Goal: Task Accomplishment & Management: Complete application form

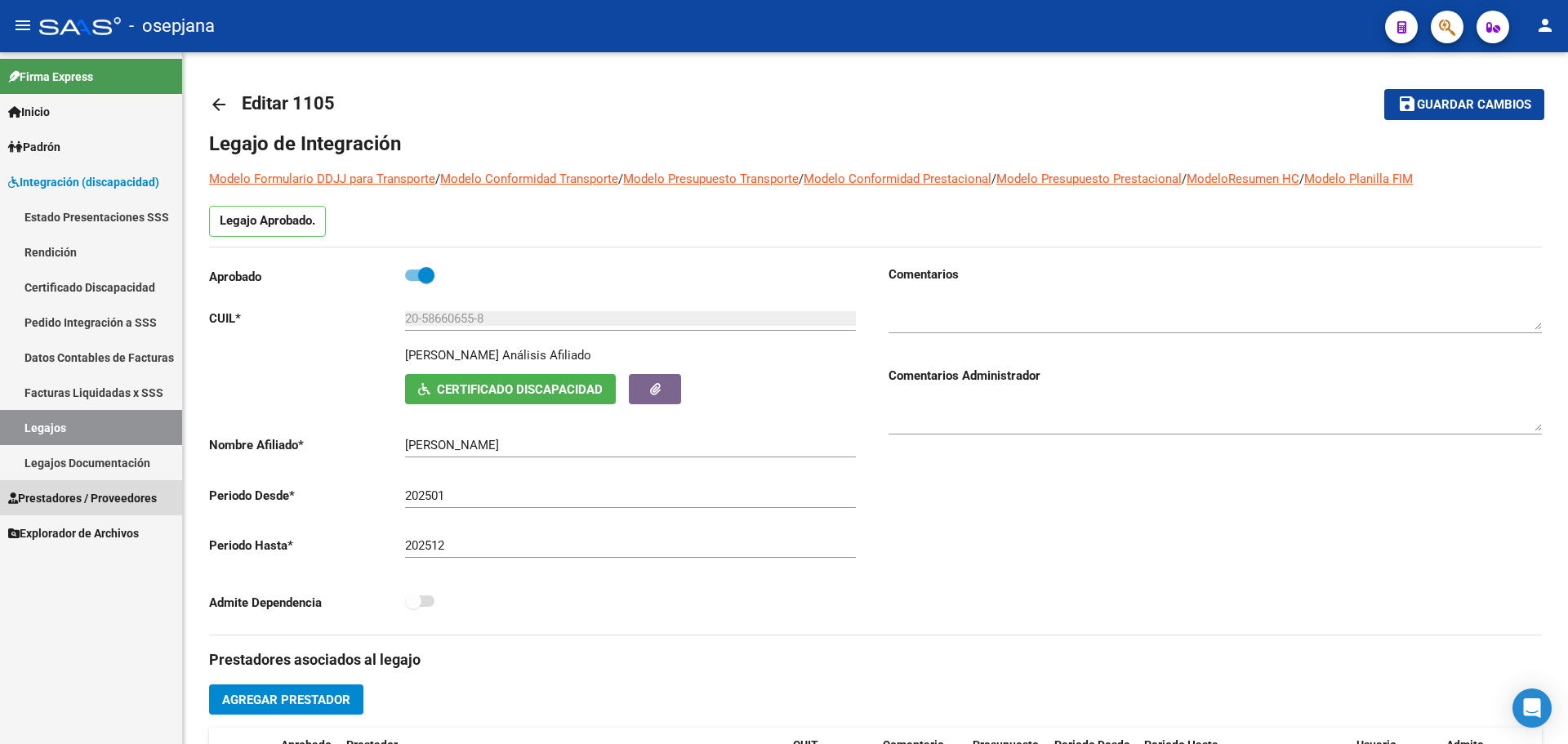
click at [55, 492] on span "Prestadores / Proveedores" at bounding box center [82, 497] width 149 height 18
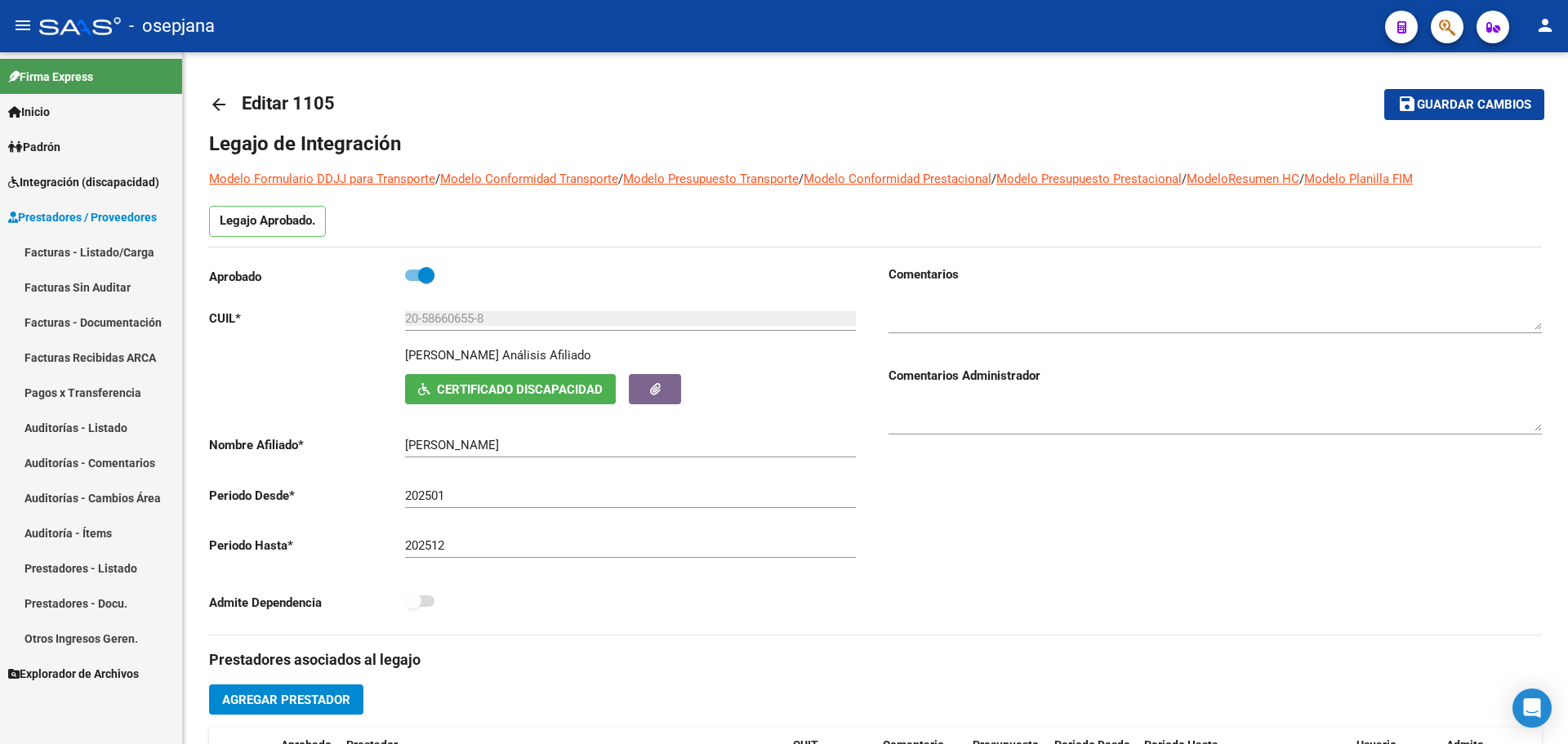
click at [88, 248] on link "Facturas - Listado/Carga" at bounding box center [91, 252] width 182 height 35
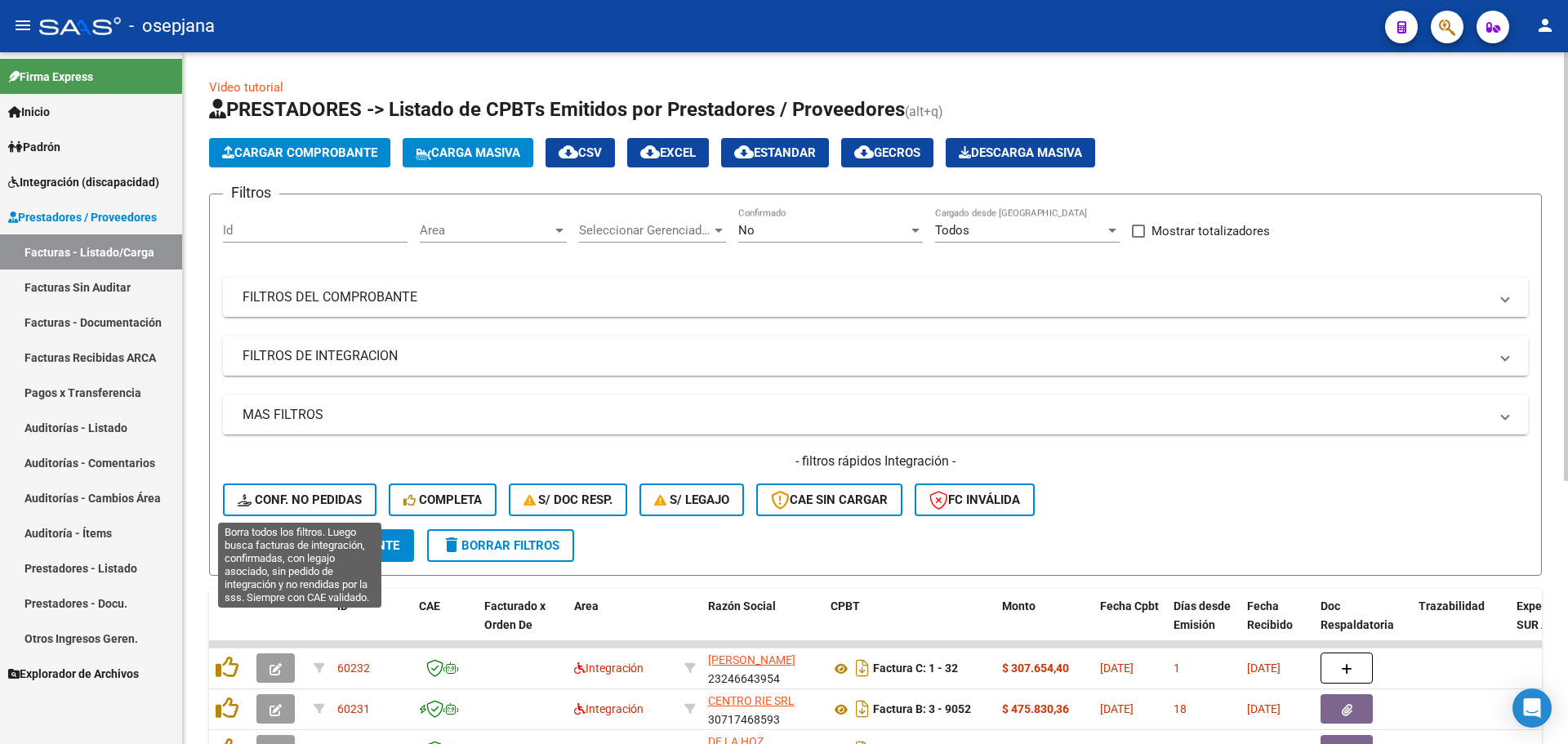
click at [325, 503] on span "Conf. no pedidas" at bounding box center [299, 499] width 124 height 14
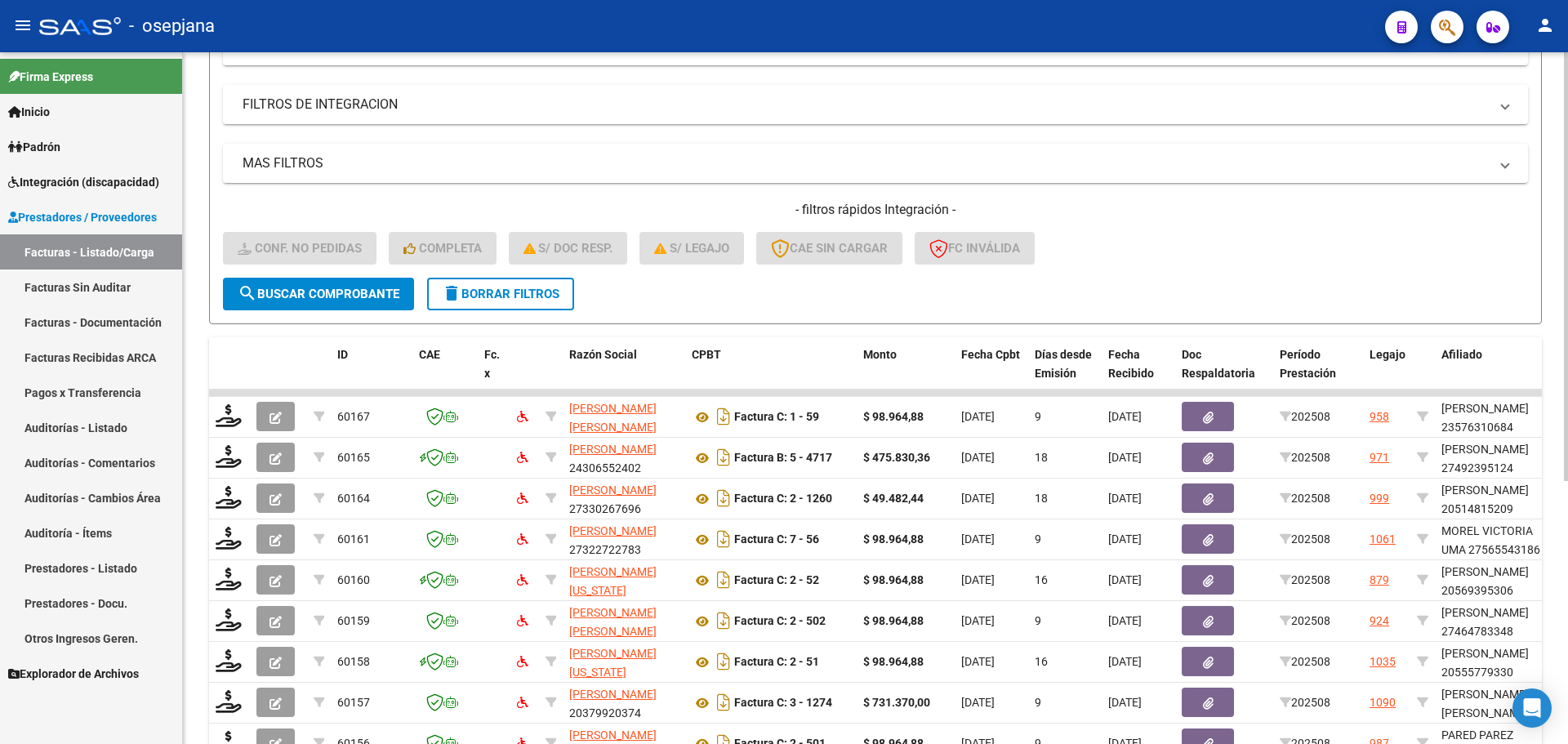
scroll to position [424, 0]
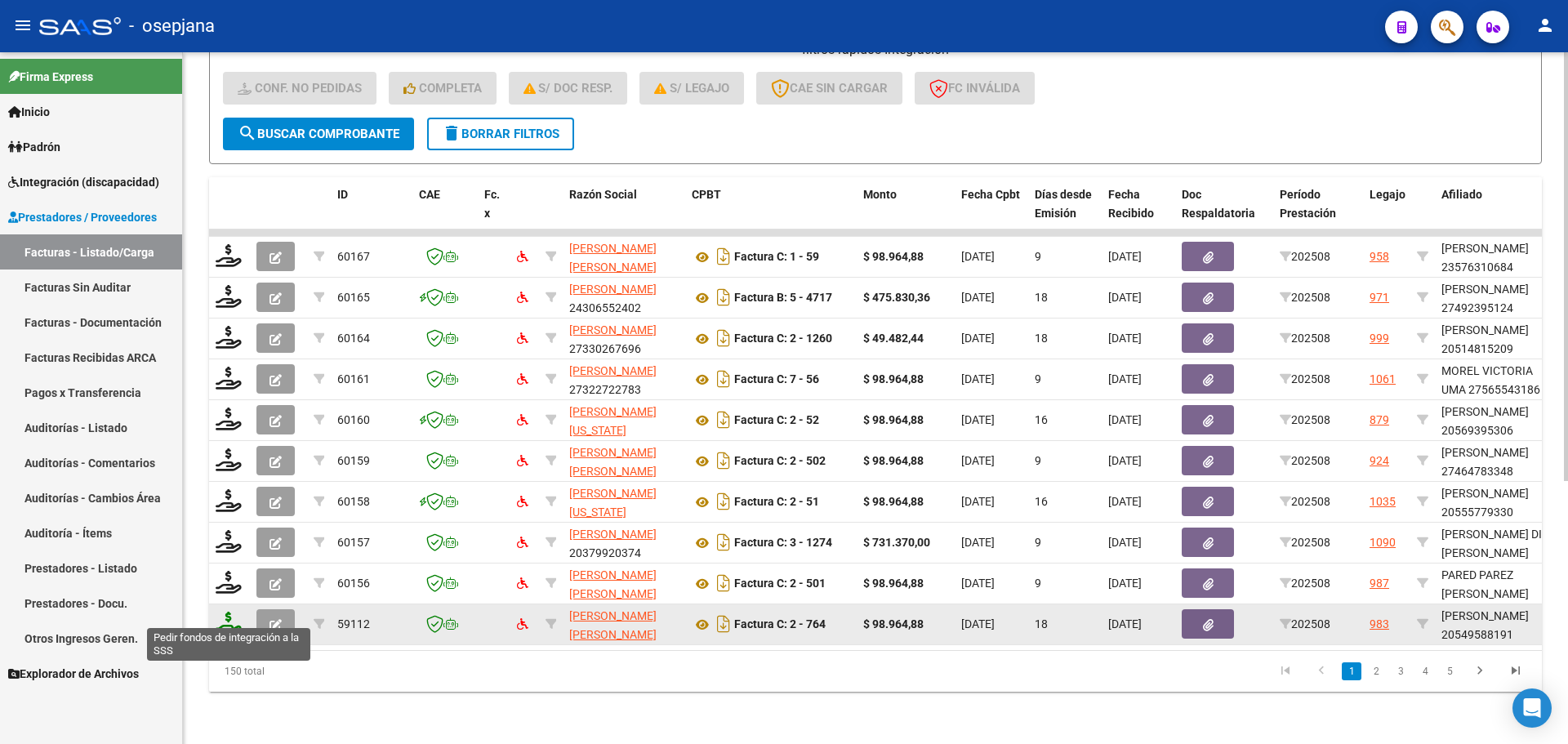
click at [225, 616] on icon at bounding box center [228, 623] width 26 height 23
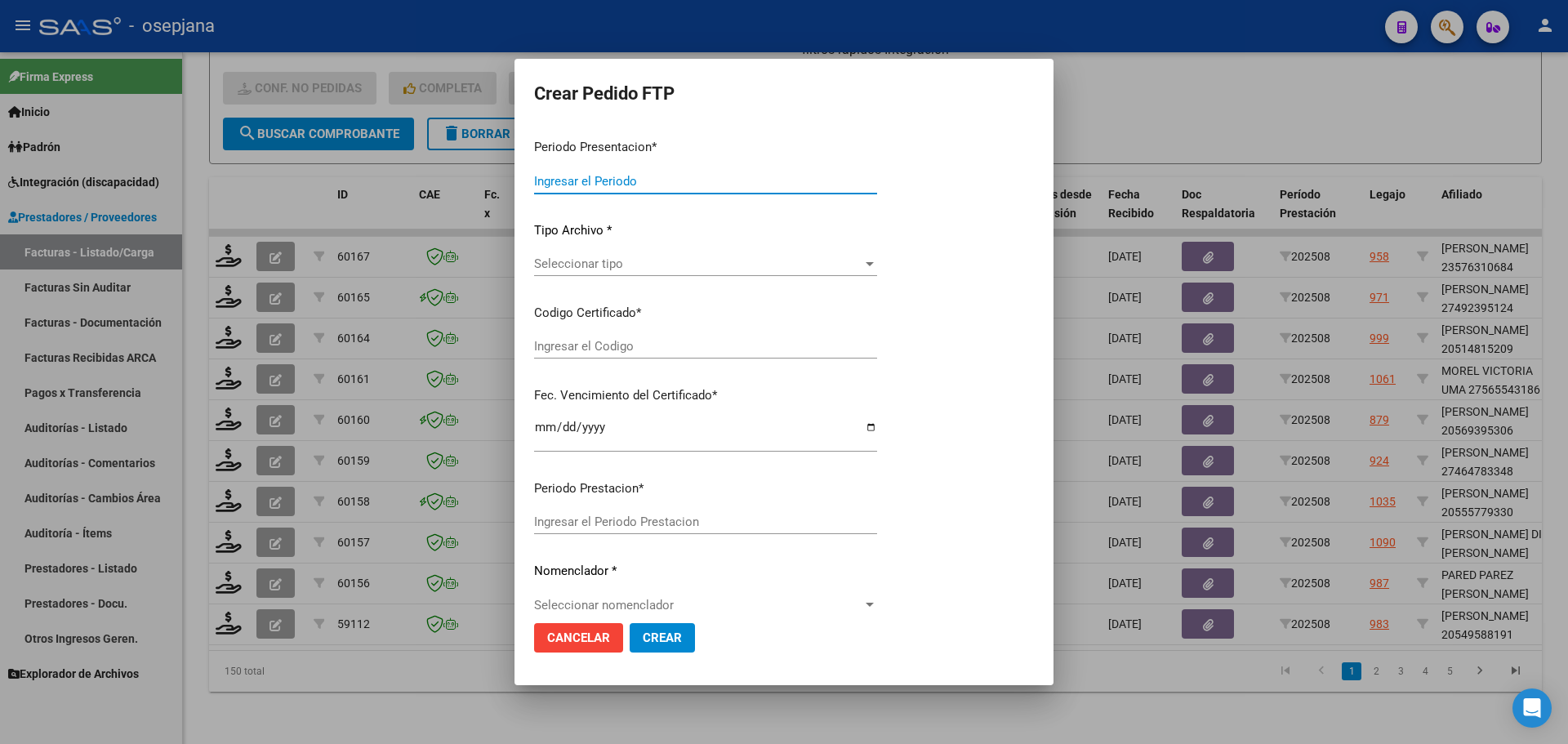
type input "202508"
type input "$ 98.964,88"
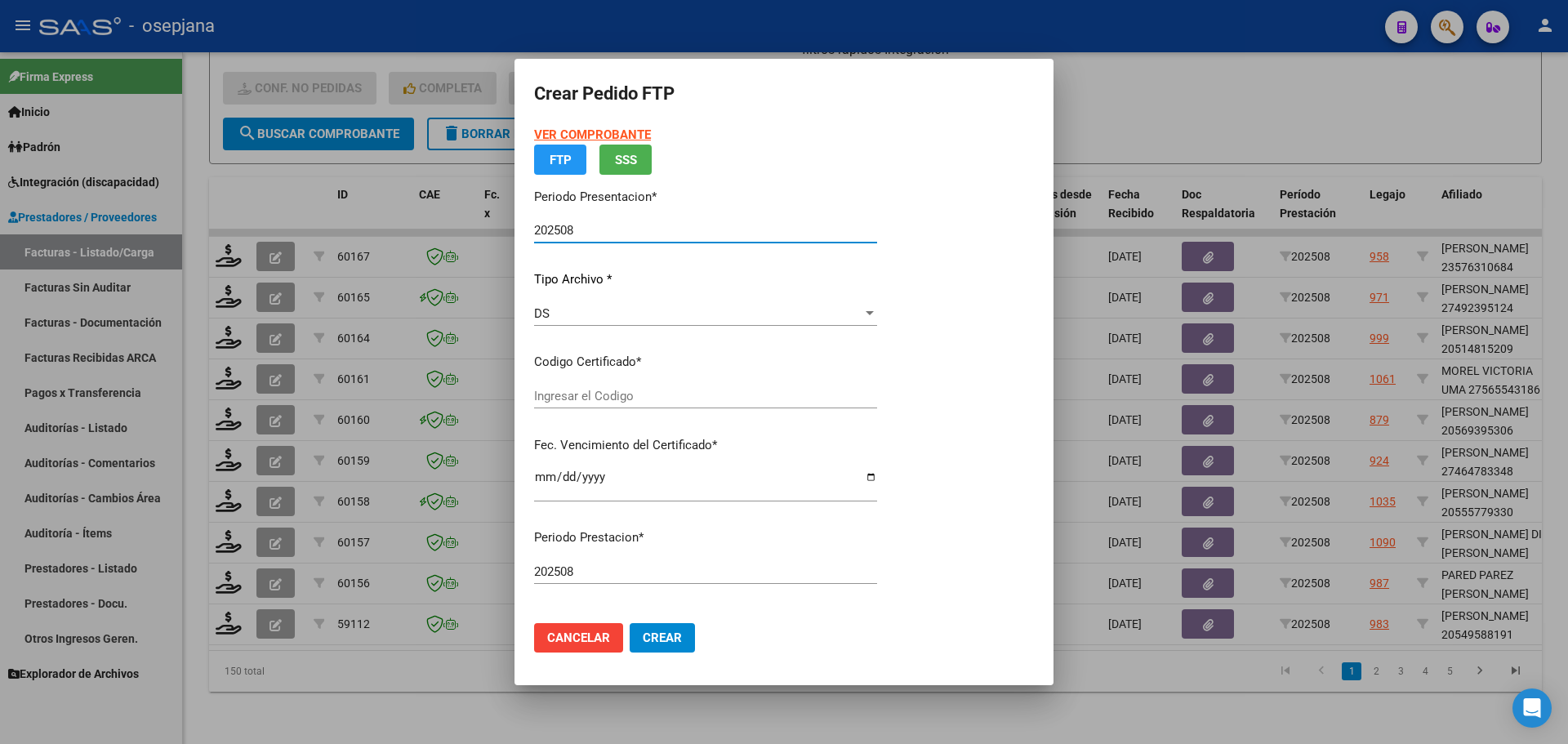
type input "ARG02000549588192025063020300630BSAS313"
type input "[DATE]"
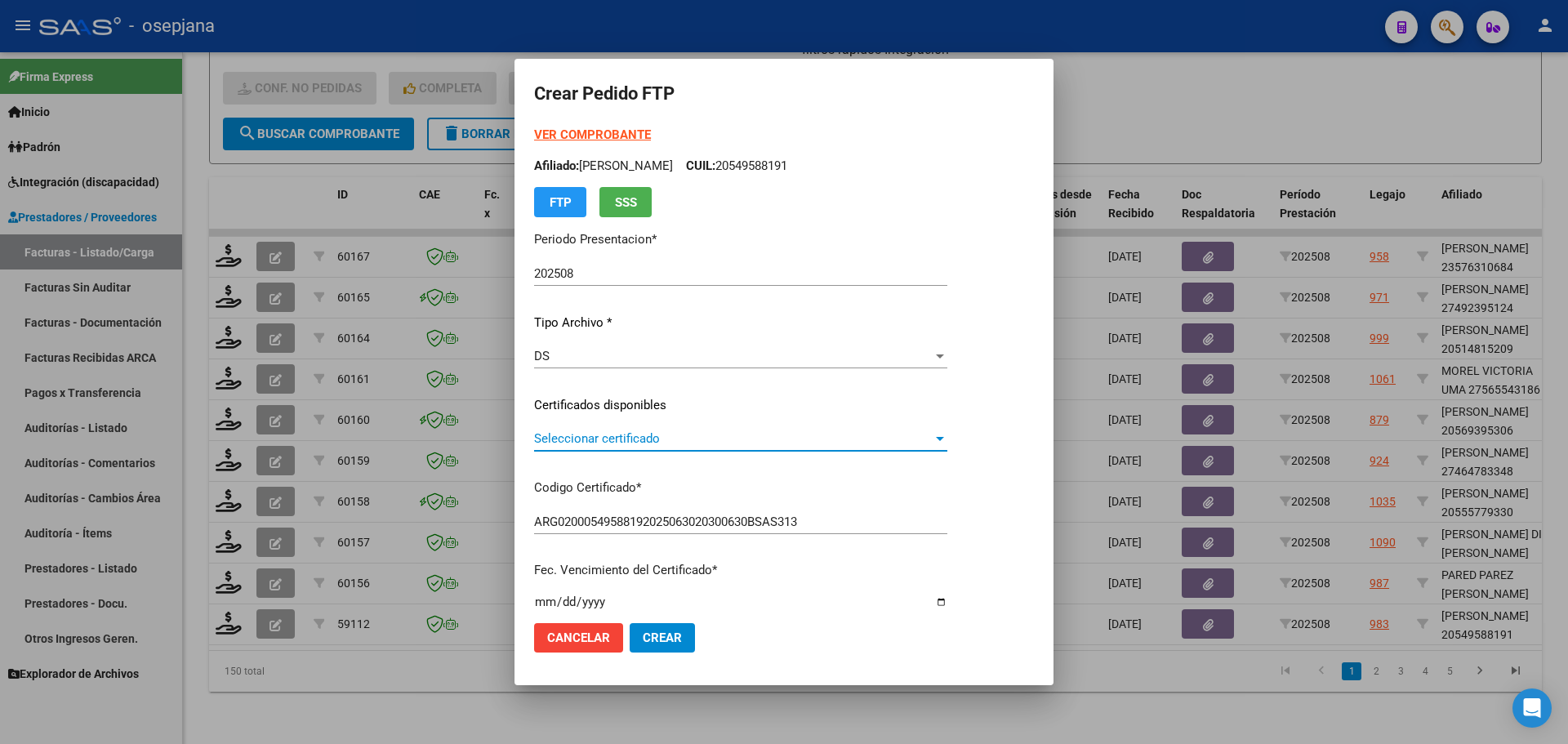
click at [672, 434] on span "Seleccionar certificado" at bounding box center [734, 438] width 399 height 14
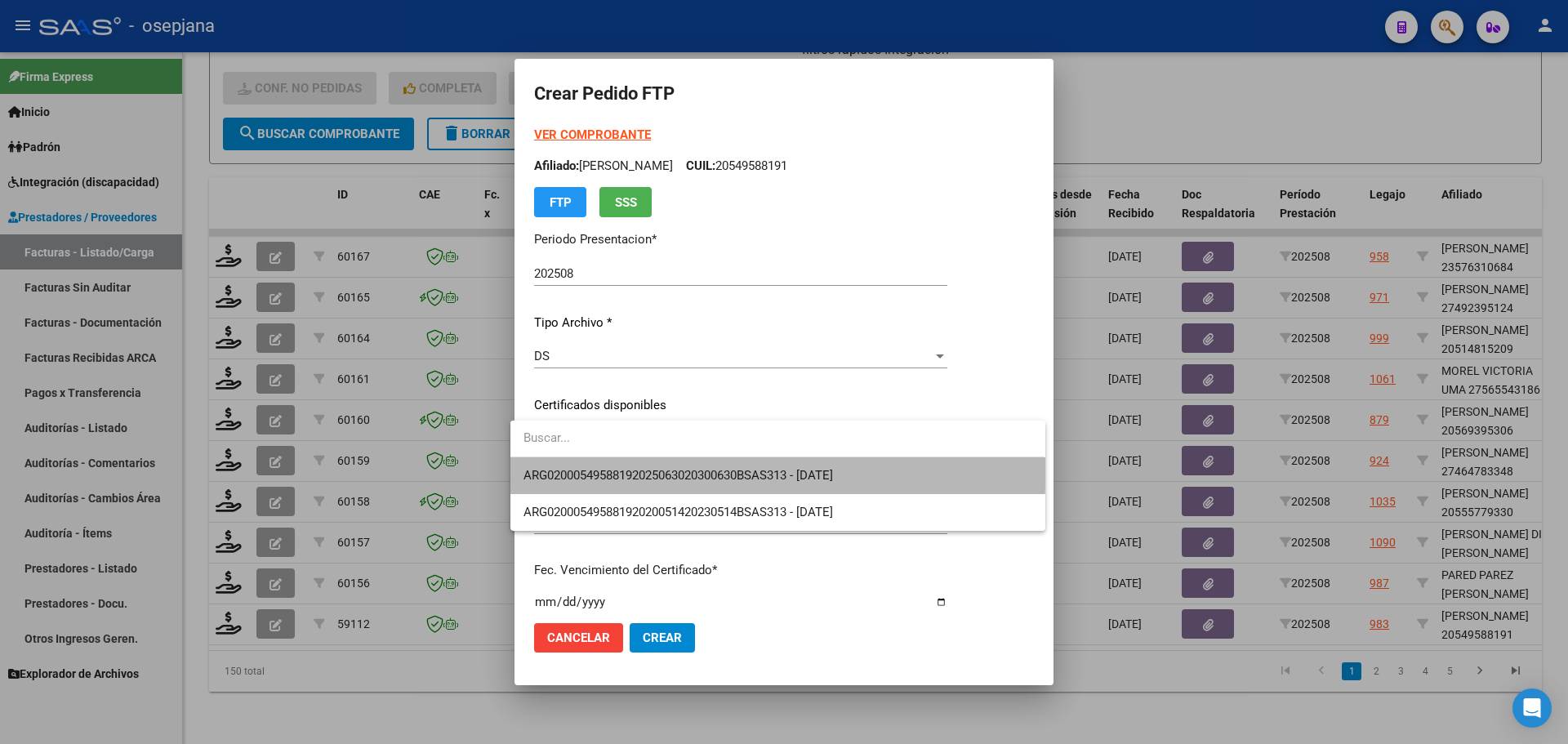
click at [674, 463] on span "ARG02000549588192025063020300630BSAS313 - [DATE]" at bounding box center [778, 476] width 508 height 37
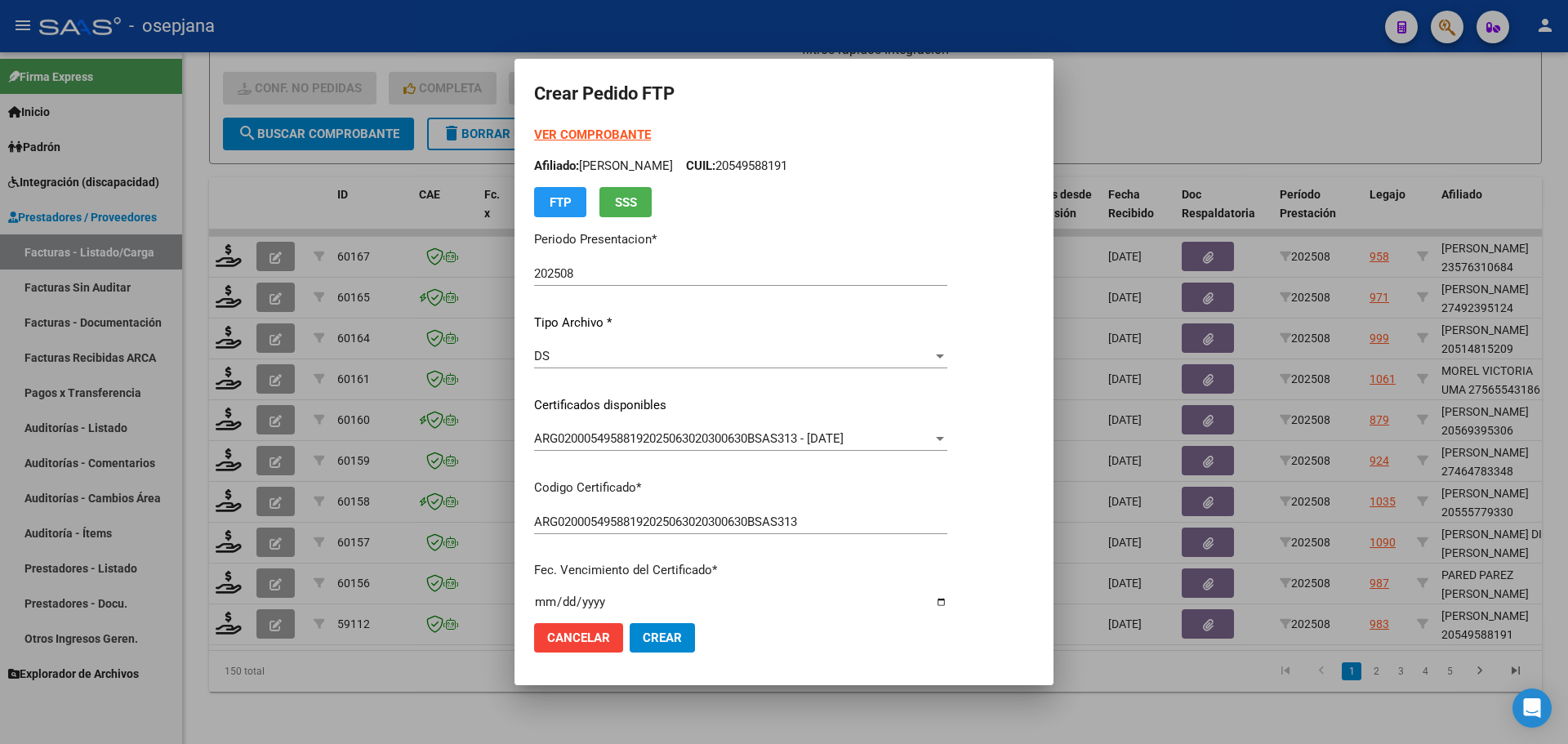
click at [580, 132] on strong "VER COMPROBANTE" at bounding box center [593, 134] width 117 height 14
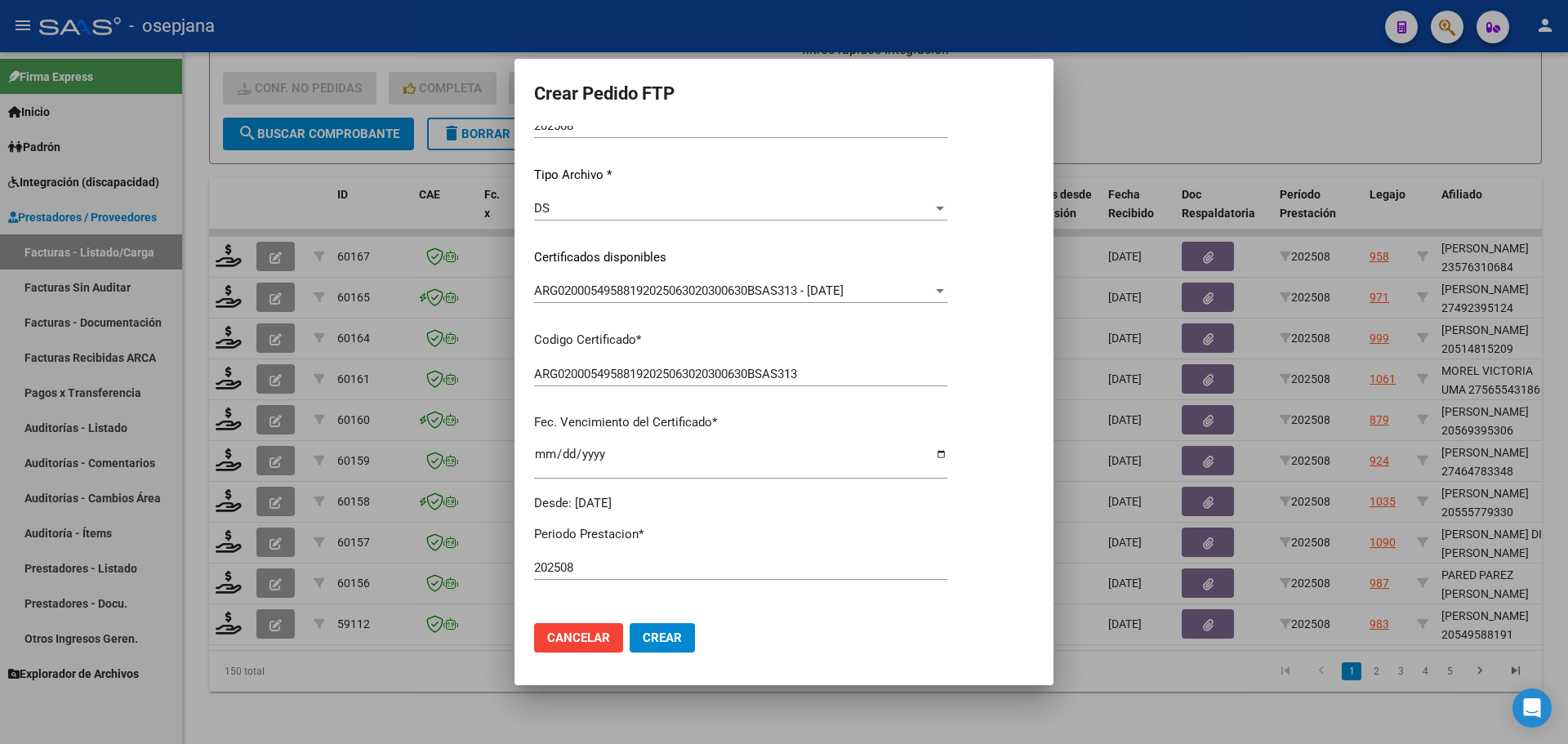
scroll to position [327, 0]
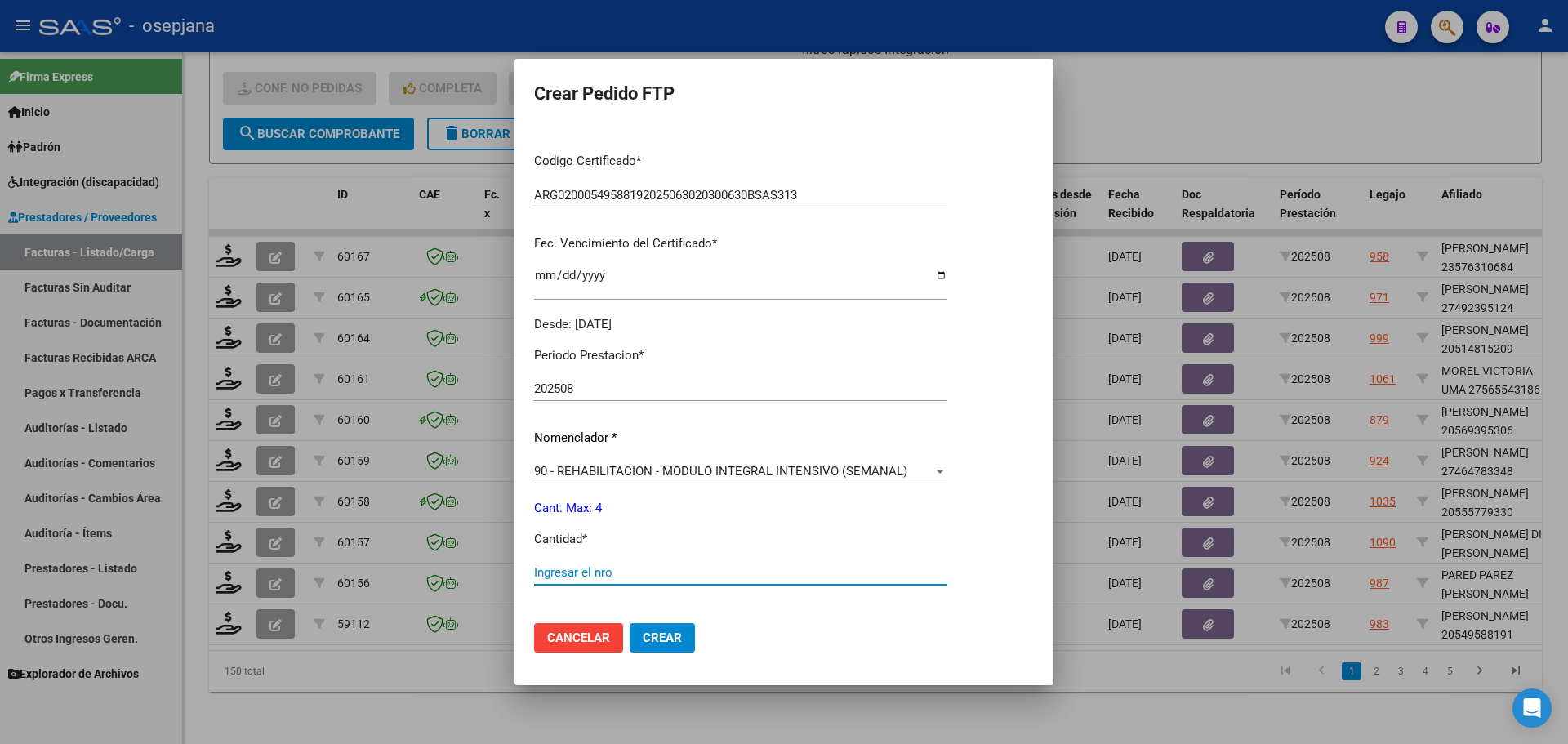
click at [563, 572] on input "Ingresar el nro" at bounding box center [741, 571] width 413 height 14
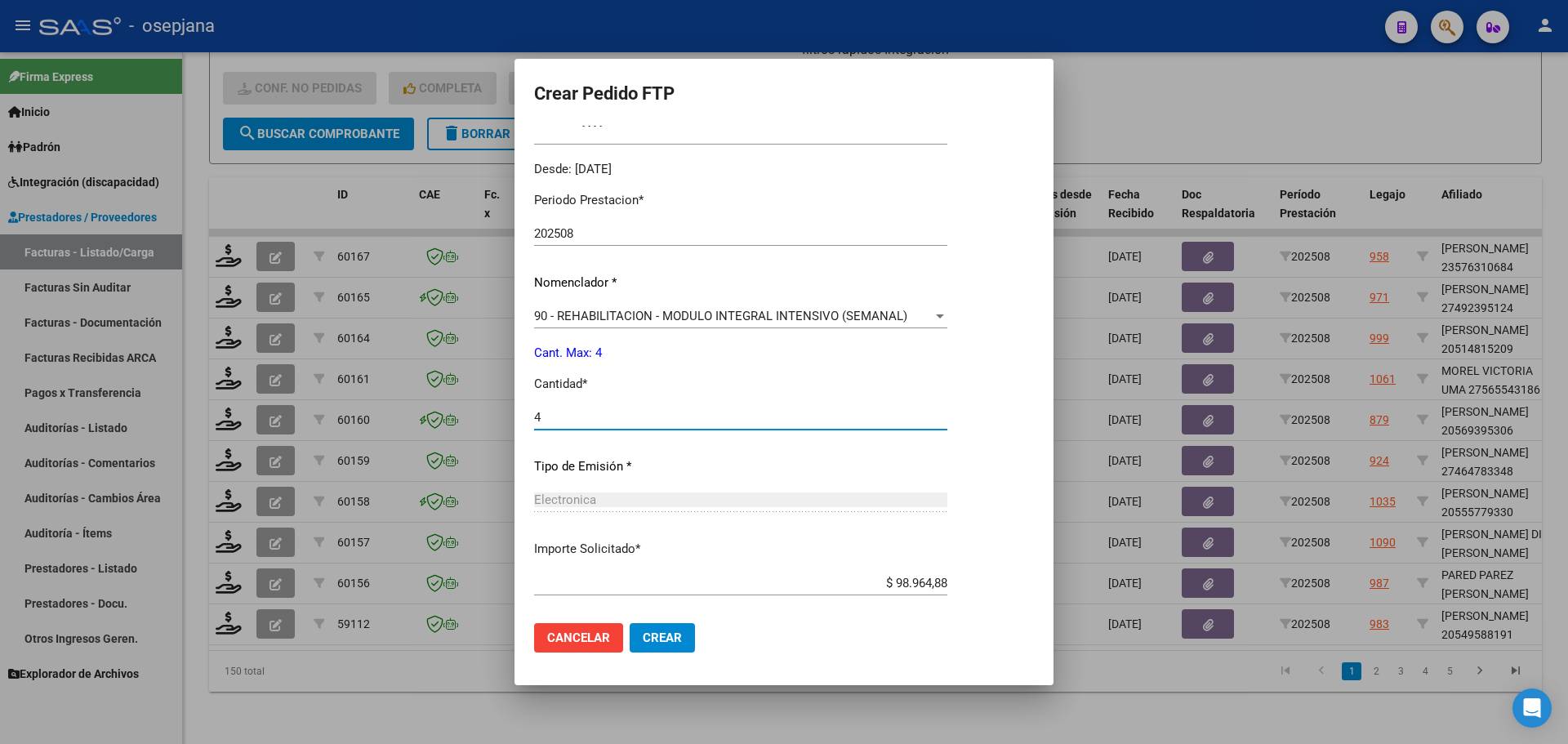
scroll to position [401, 0]
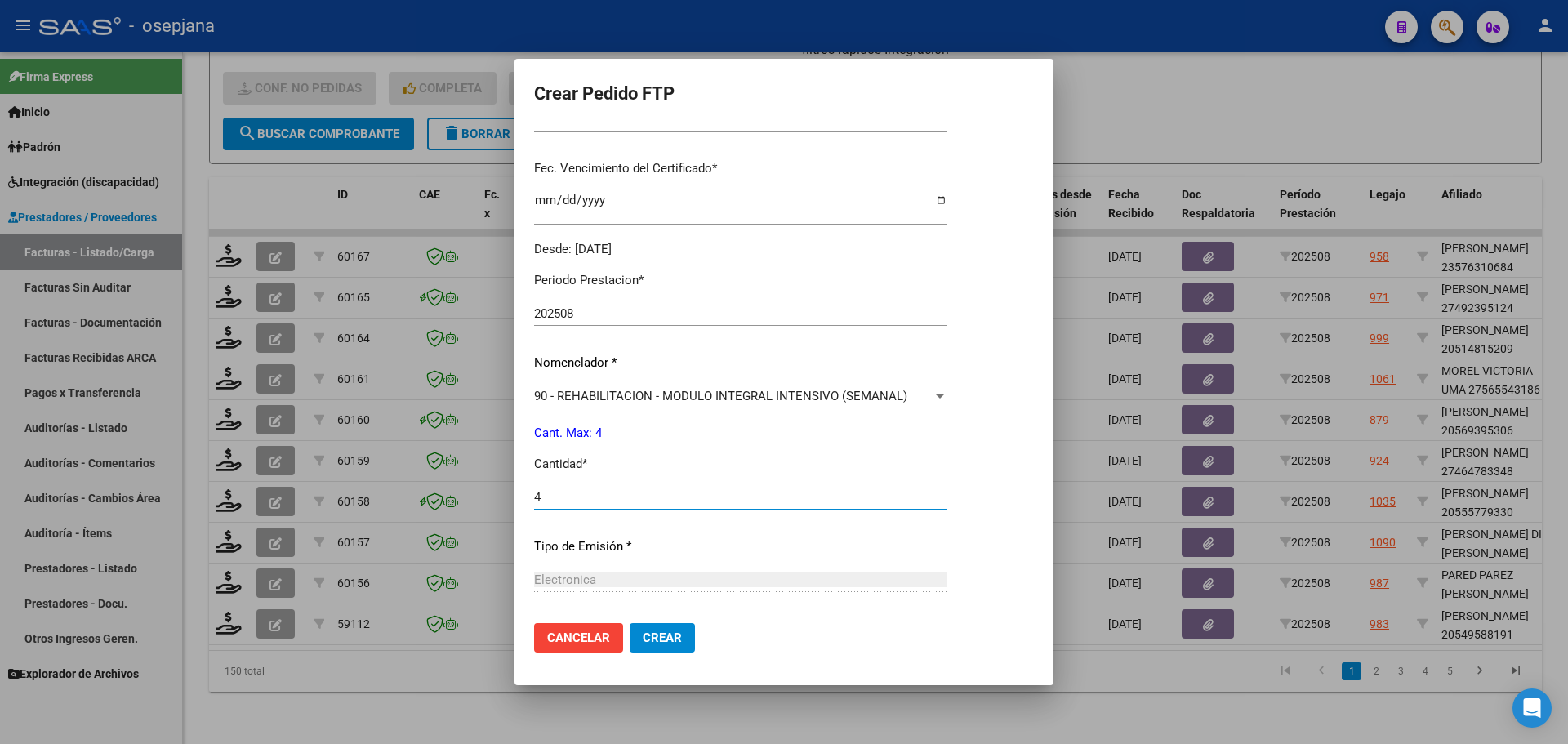
type input "4"
click at [670, 638] on span "Crear" at bounding box center [662, 637] width 40 height 14
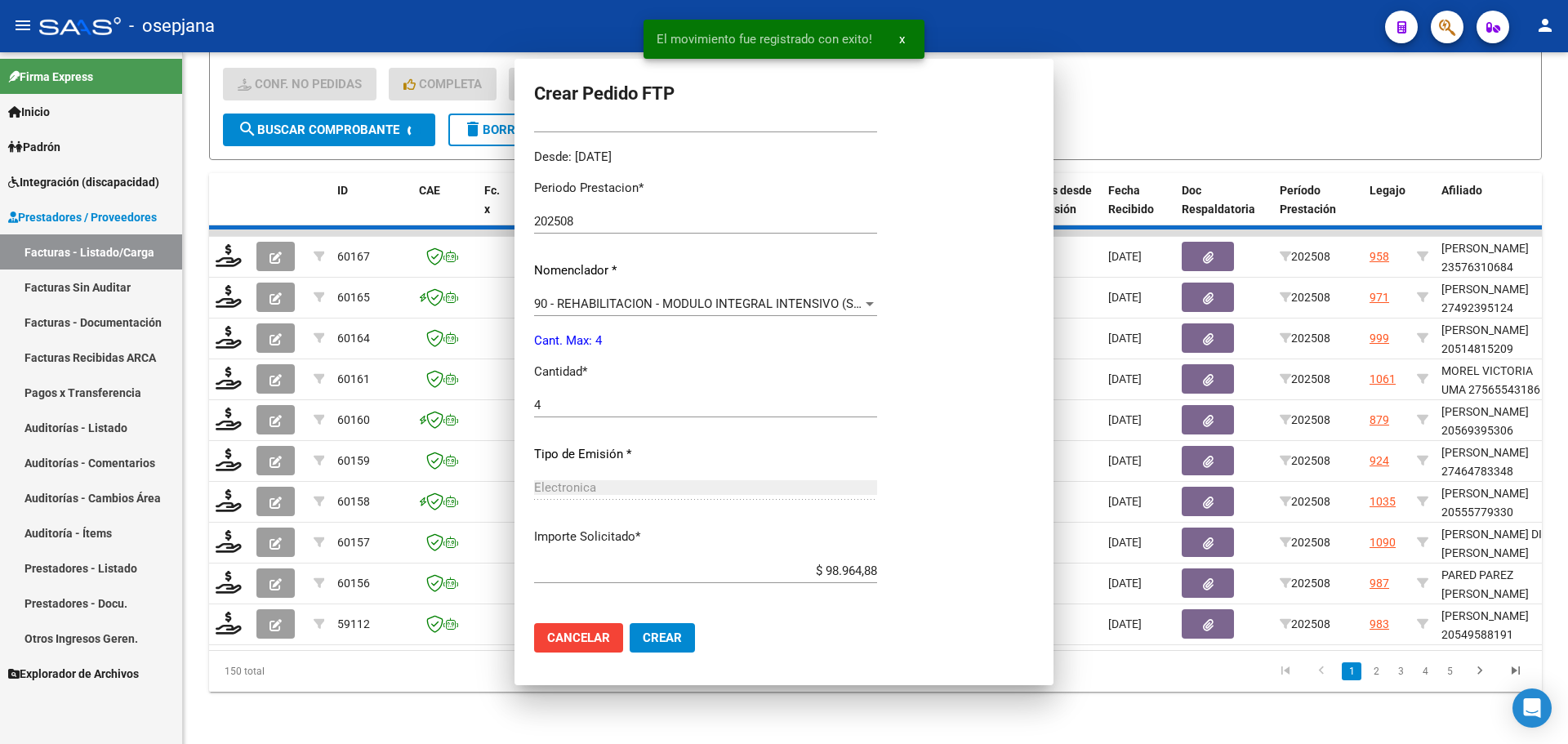
scroll to position [0, 0]
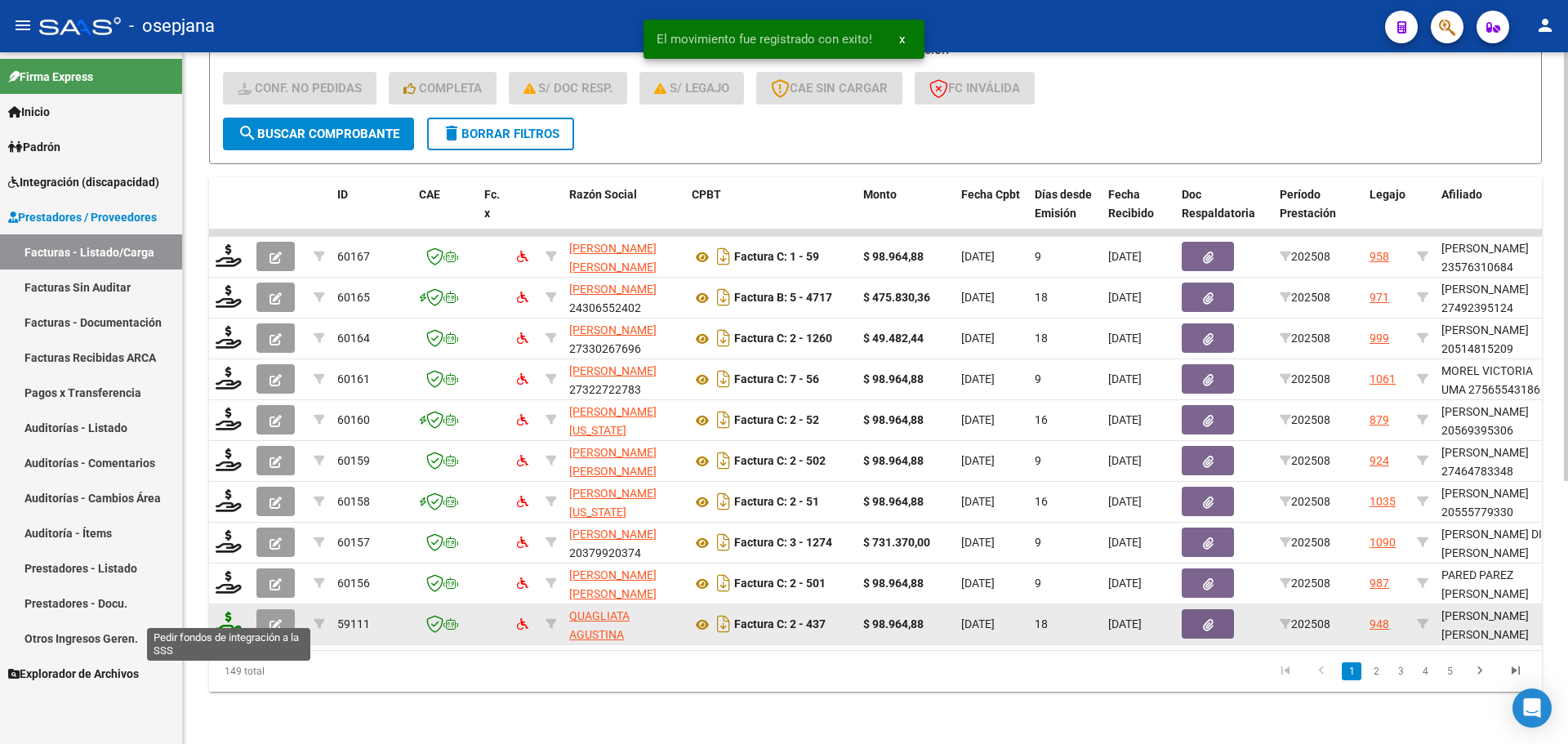
click at [237, 612] on icon at bounding box center [228, 623] width 26 height 23
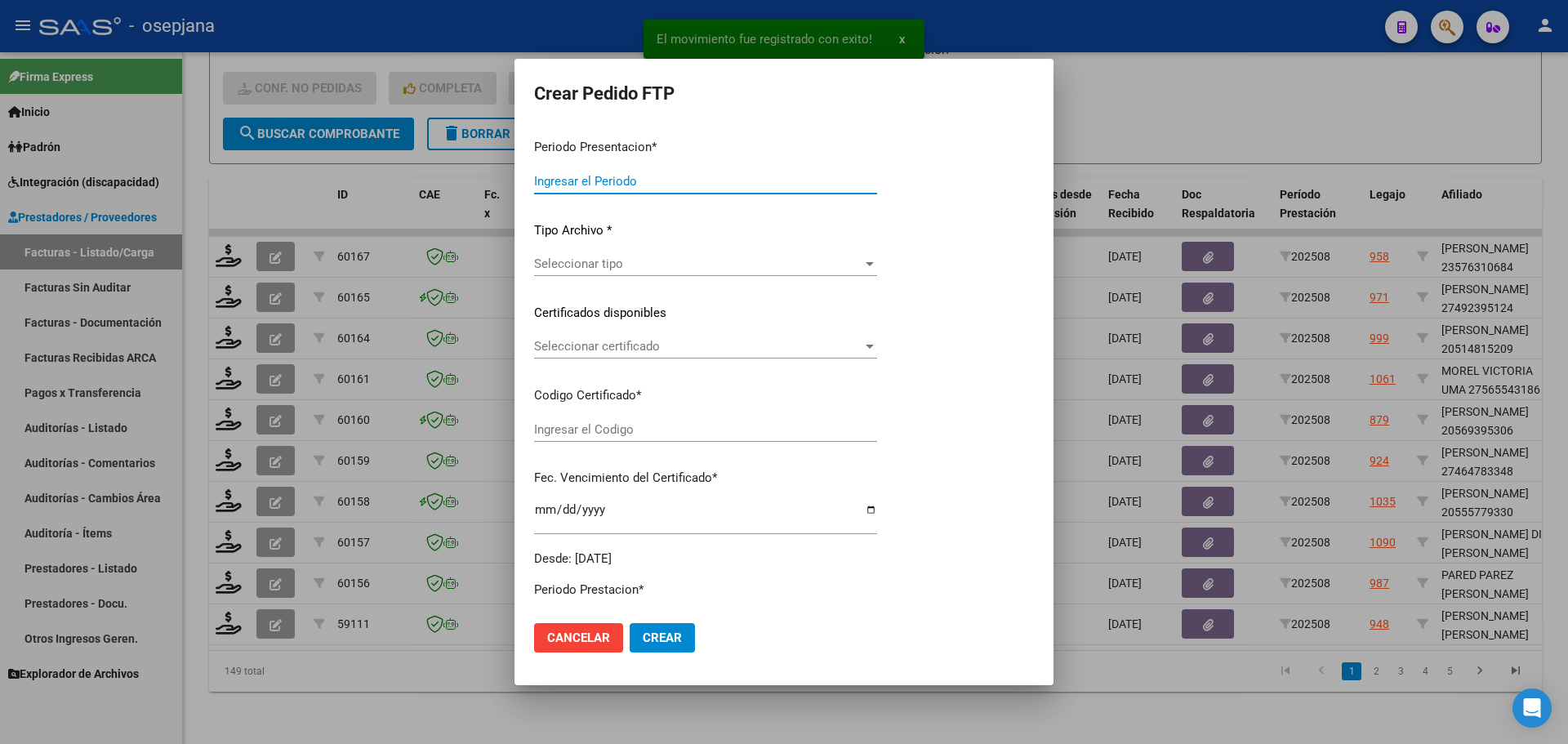
type input "202508"
type input "$ 98.964,88"
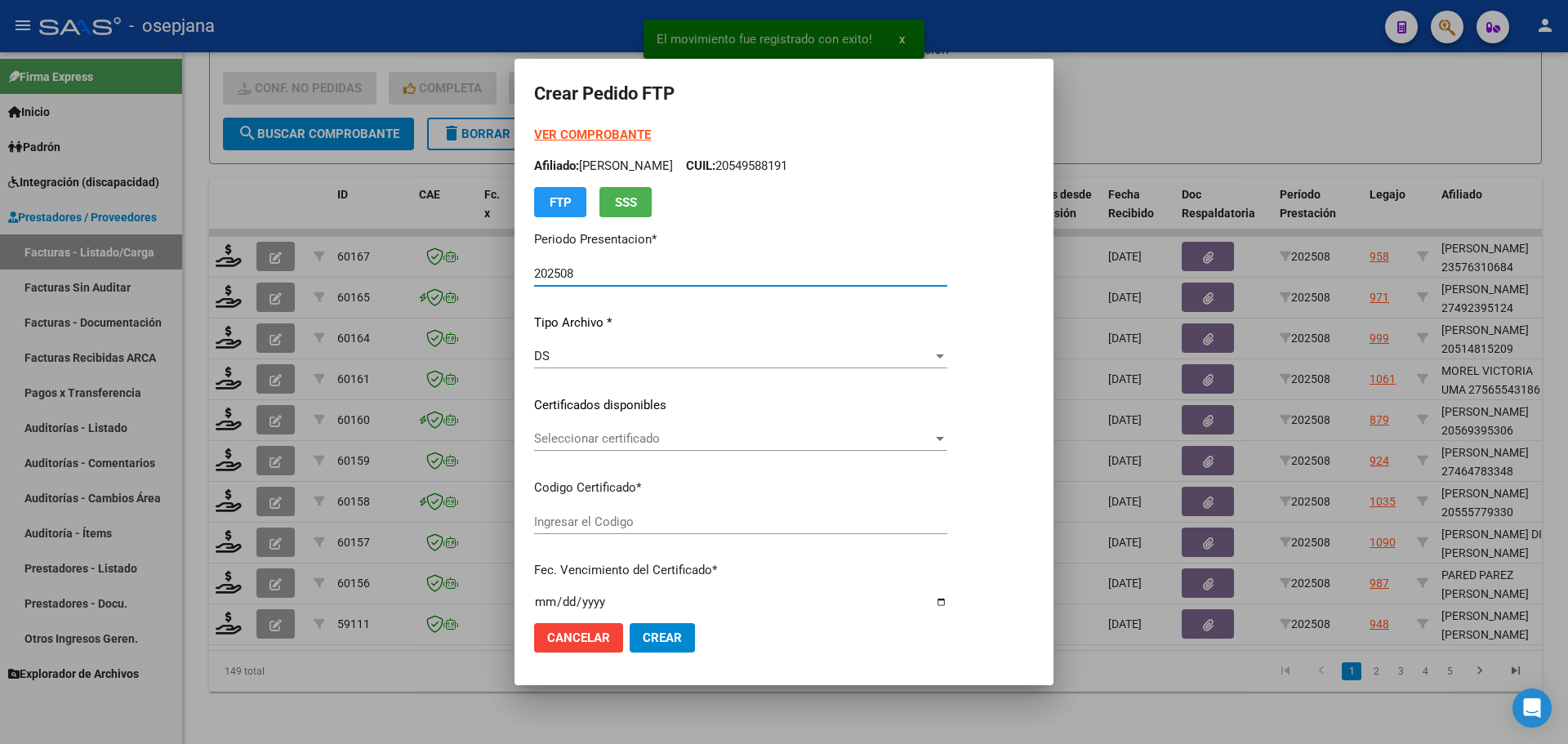
type input "ARG02000571803222024070320270703BSAS415"
type input "[DATE]"
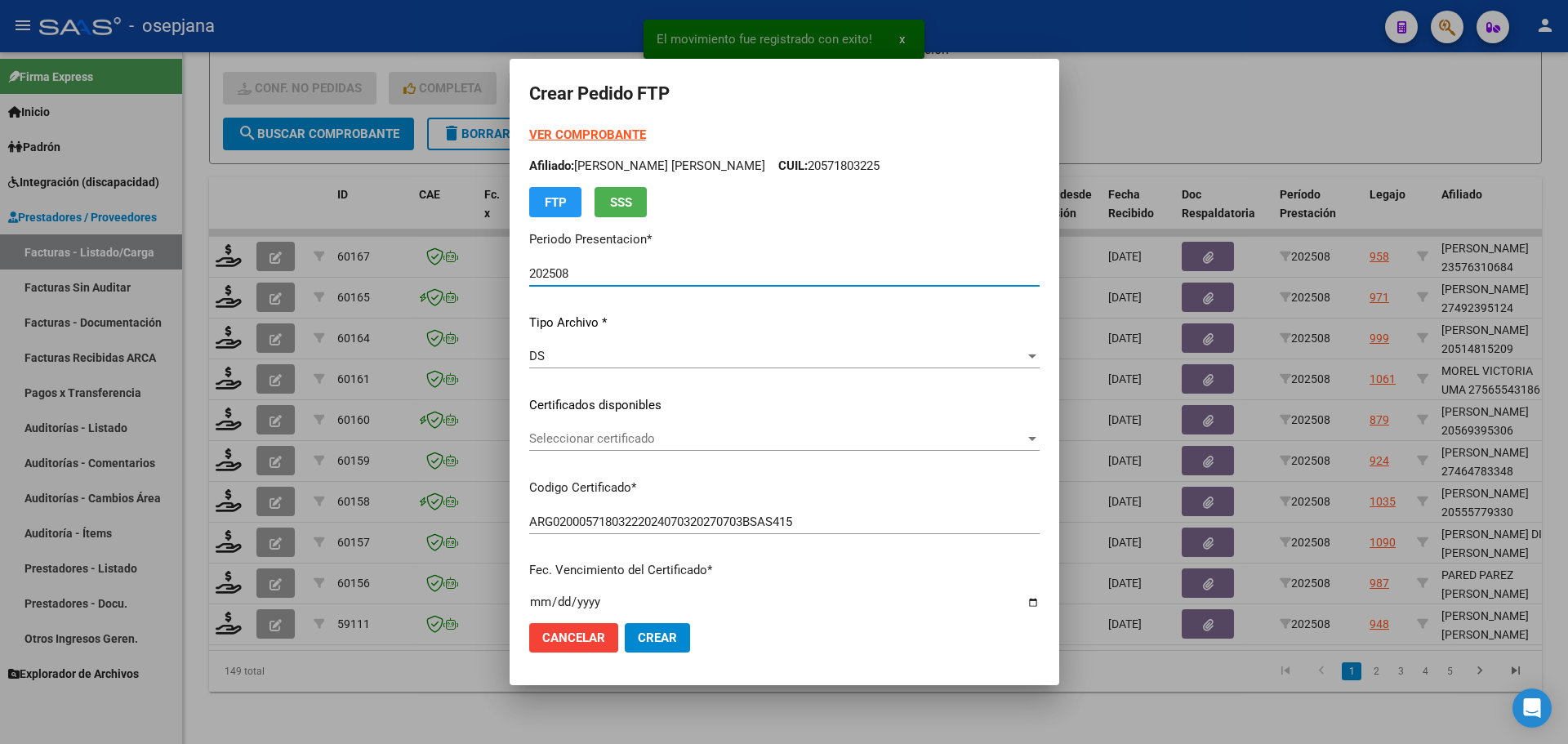
click at [649, 428] on div "Seleccionar certificado Seleccionar certificado" at bounding box center [784, 438] width 510 height 24
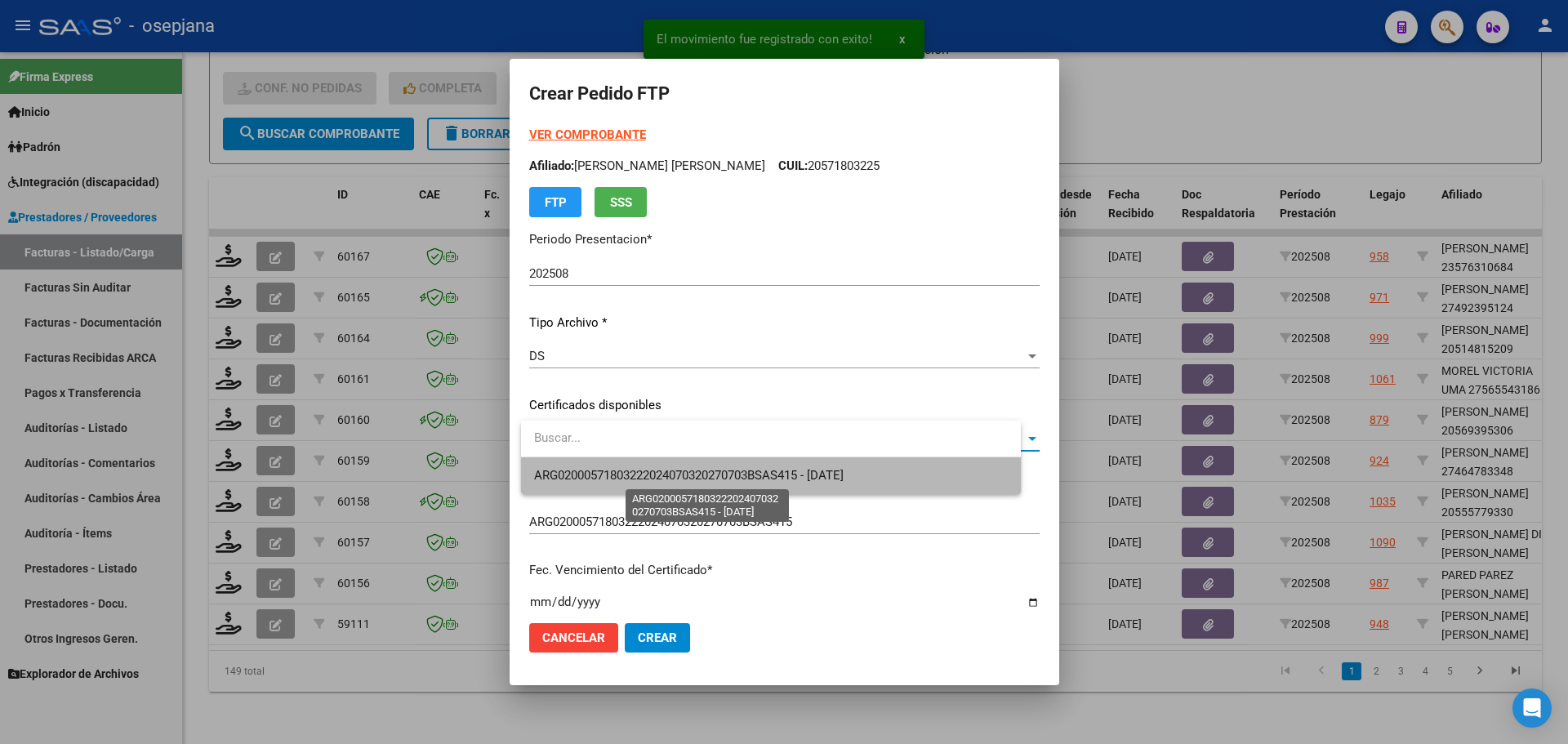
click at [664, 468] on span "ARG02000571803222024070320270703BSAS415 - [DATE]" at bounding box center [689, 475] width 310 height 14
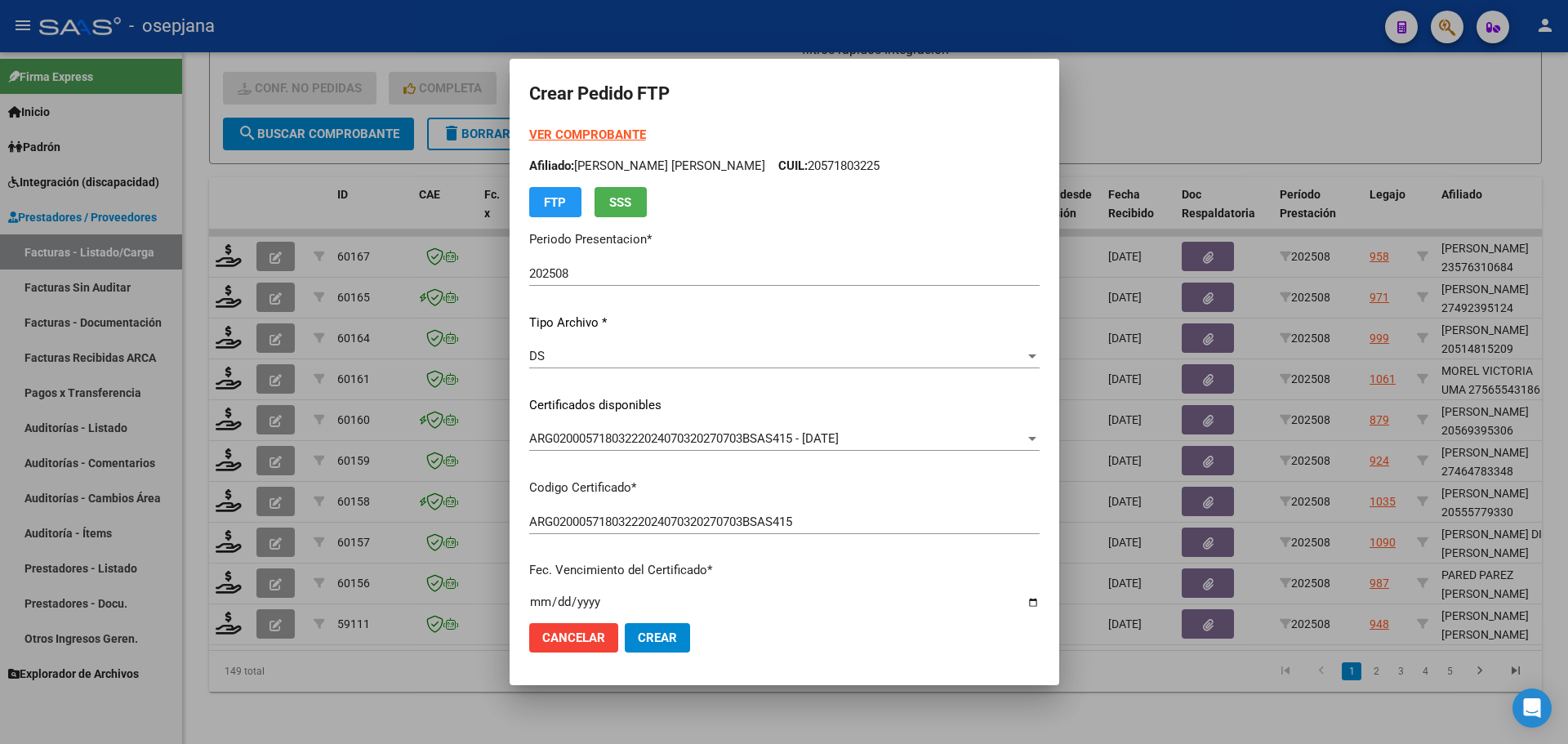
click at [593, 129] on strong "VER COMPROBANTE" at bounding box center [587, 134] width 117 height 14
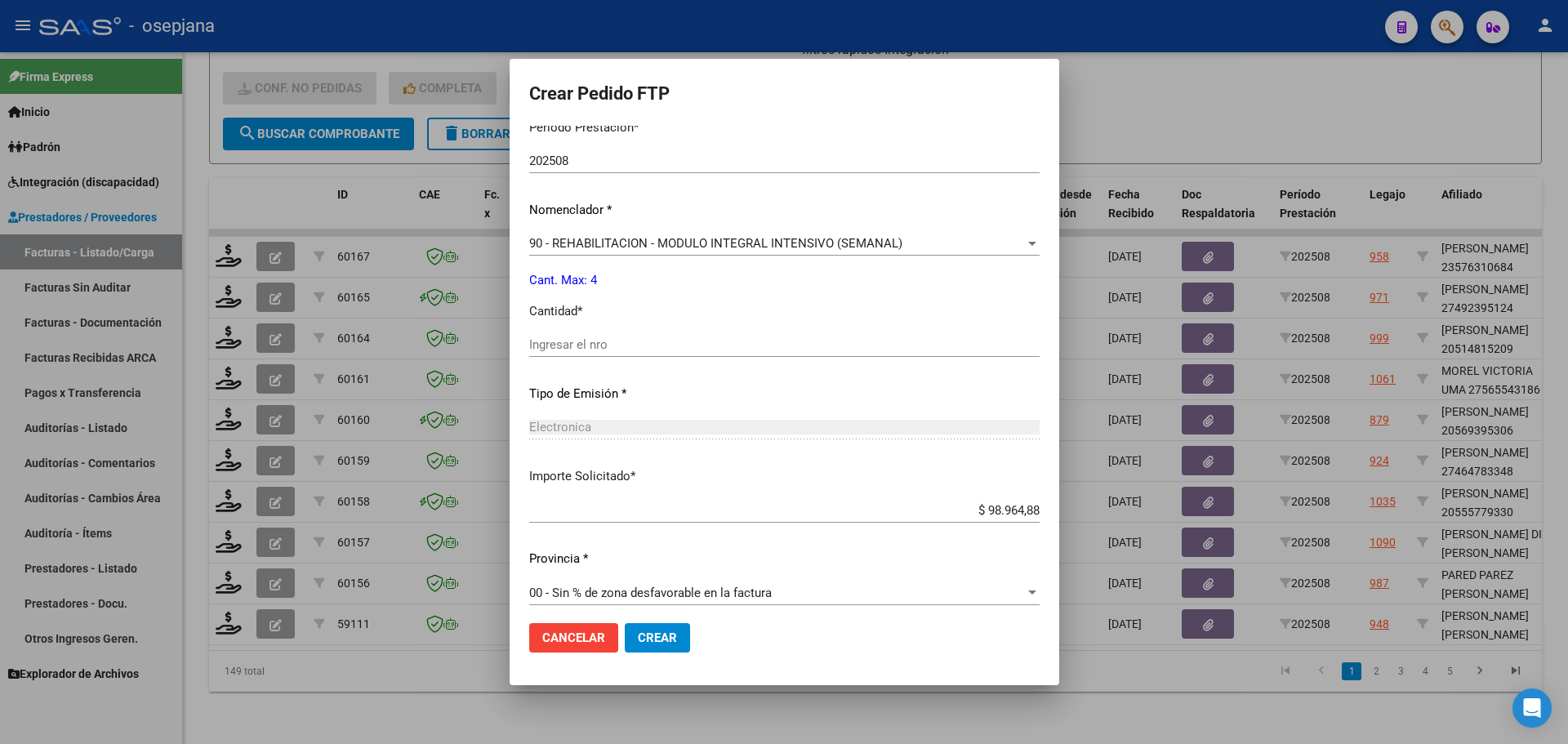
scroll to position [565, 0]
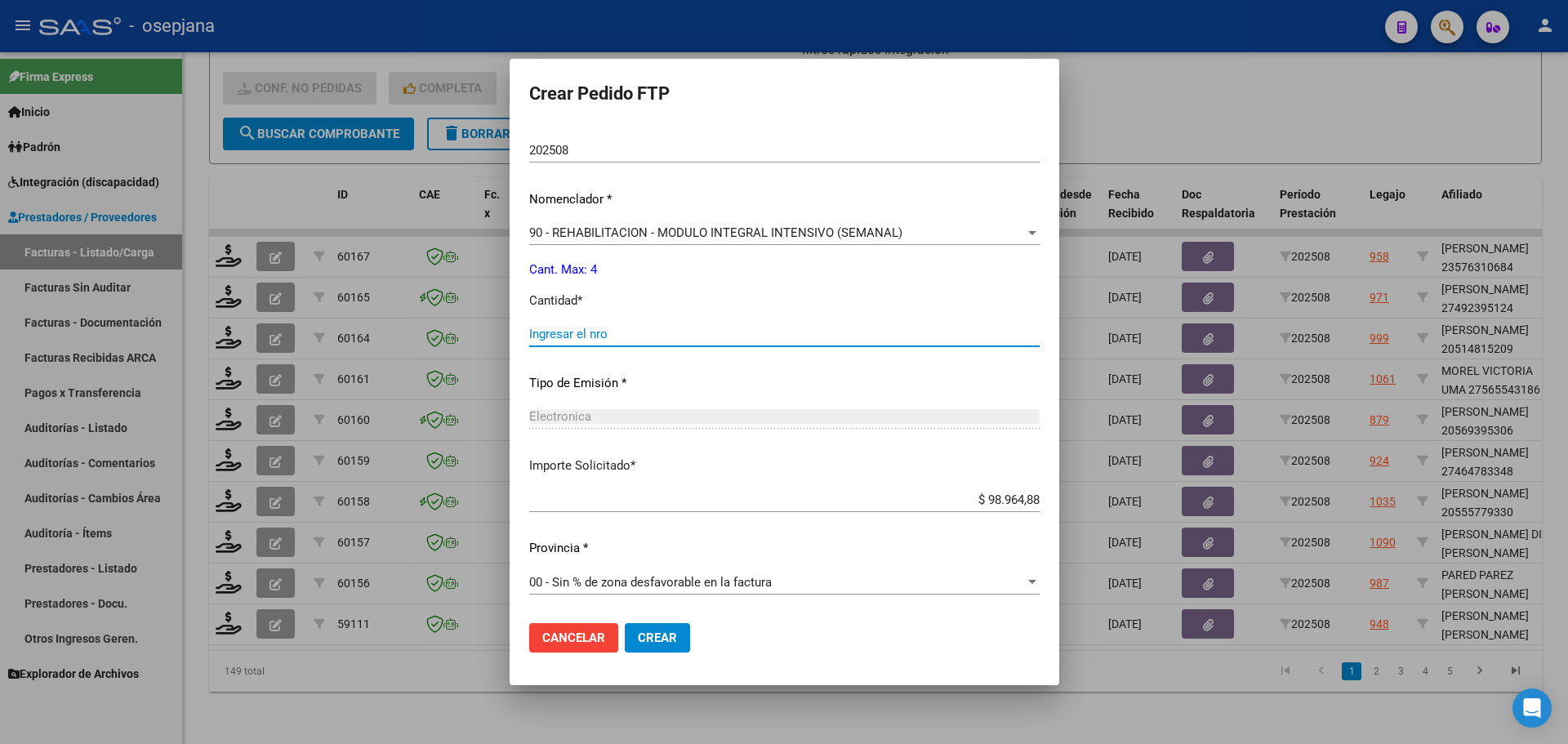
click at [614, 338] on input "Ingresar el nro" at bounding box center [784, 333] width 510 height 14
type input "4"
click at [684, 639] on button "Crear" at bounding box center [657, 637] width 66 height 29
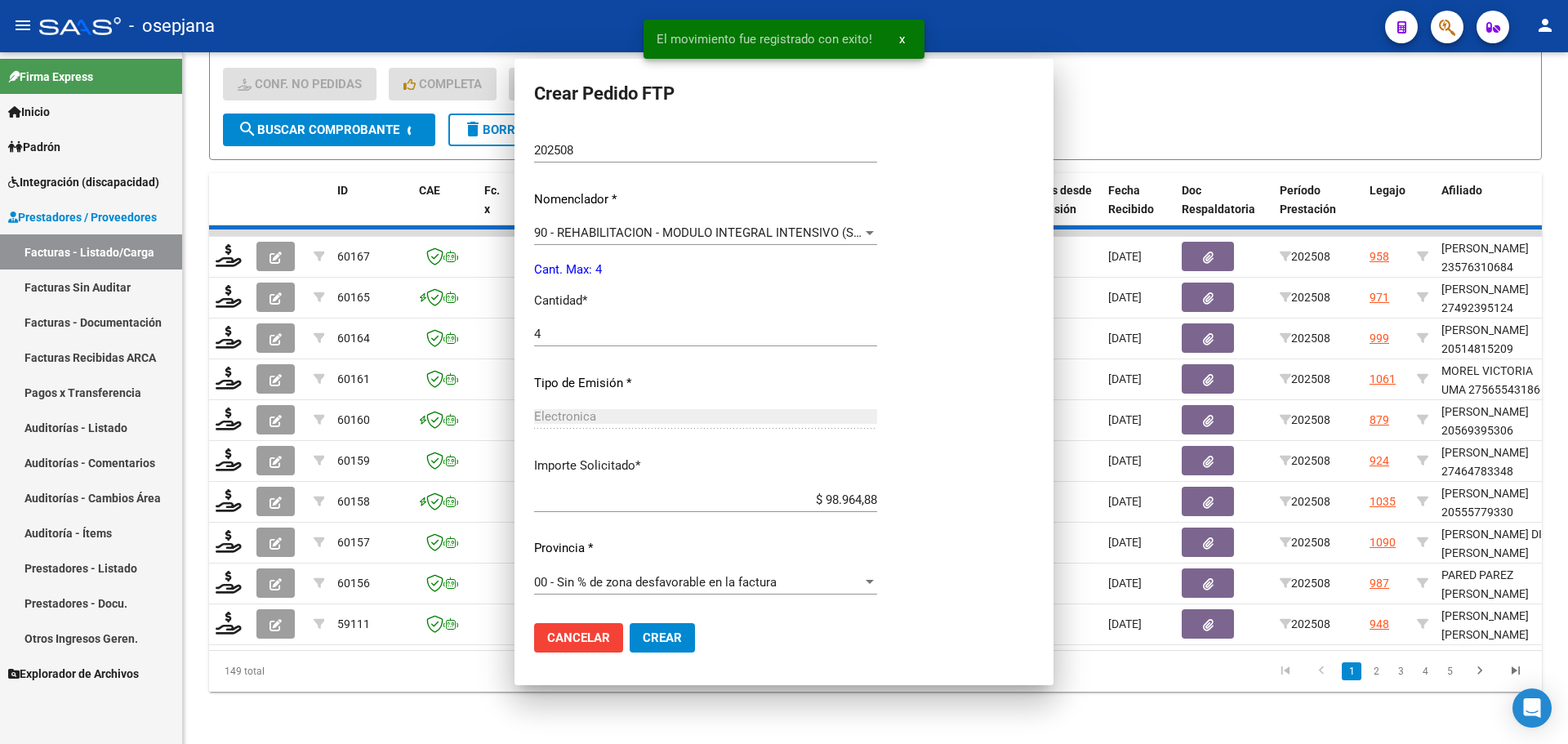
scroll to position [473, 0]
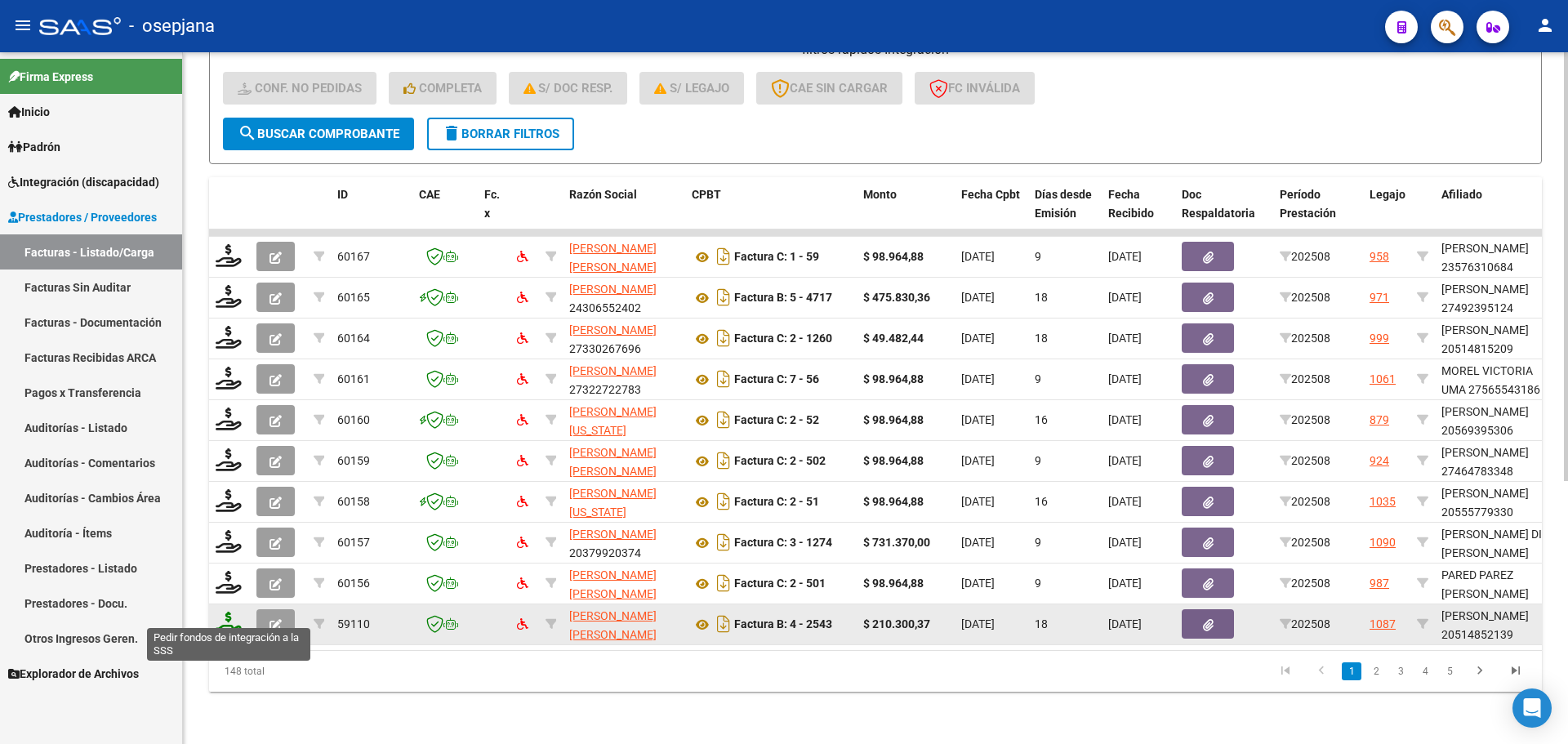
click at [227, 612] on icon at bounding box center [228, 623] width 26 height 23
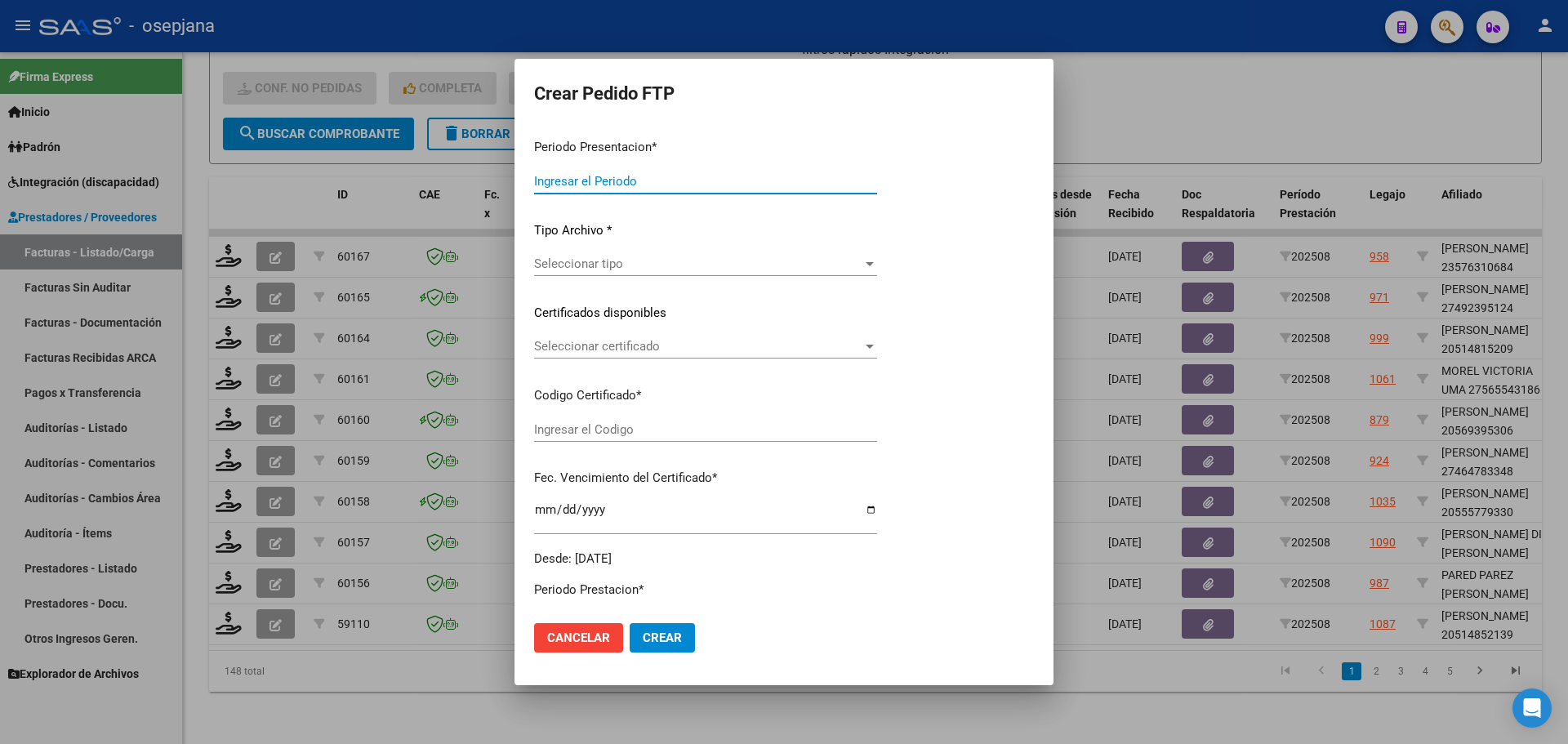
type input "202508"
type input "$ 210.300,37"
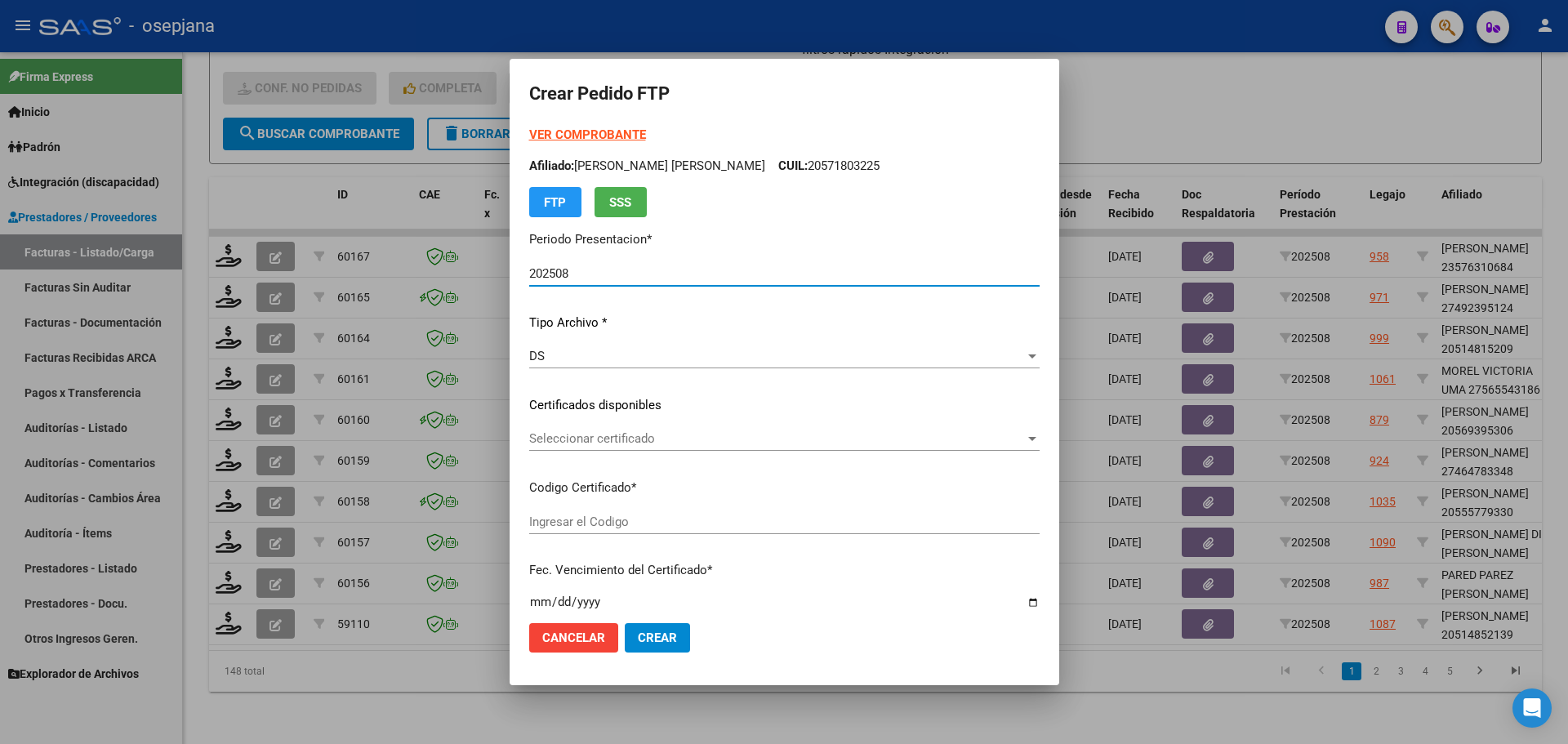
type input "ARG0200051485213-2022091220250912BS342"
type input "[DATE]"
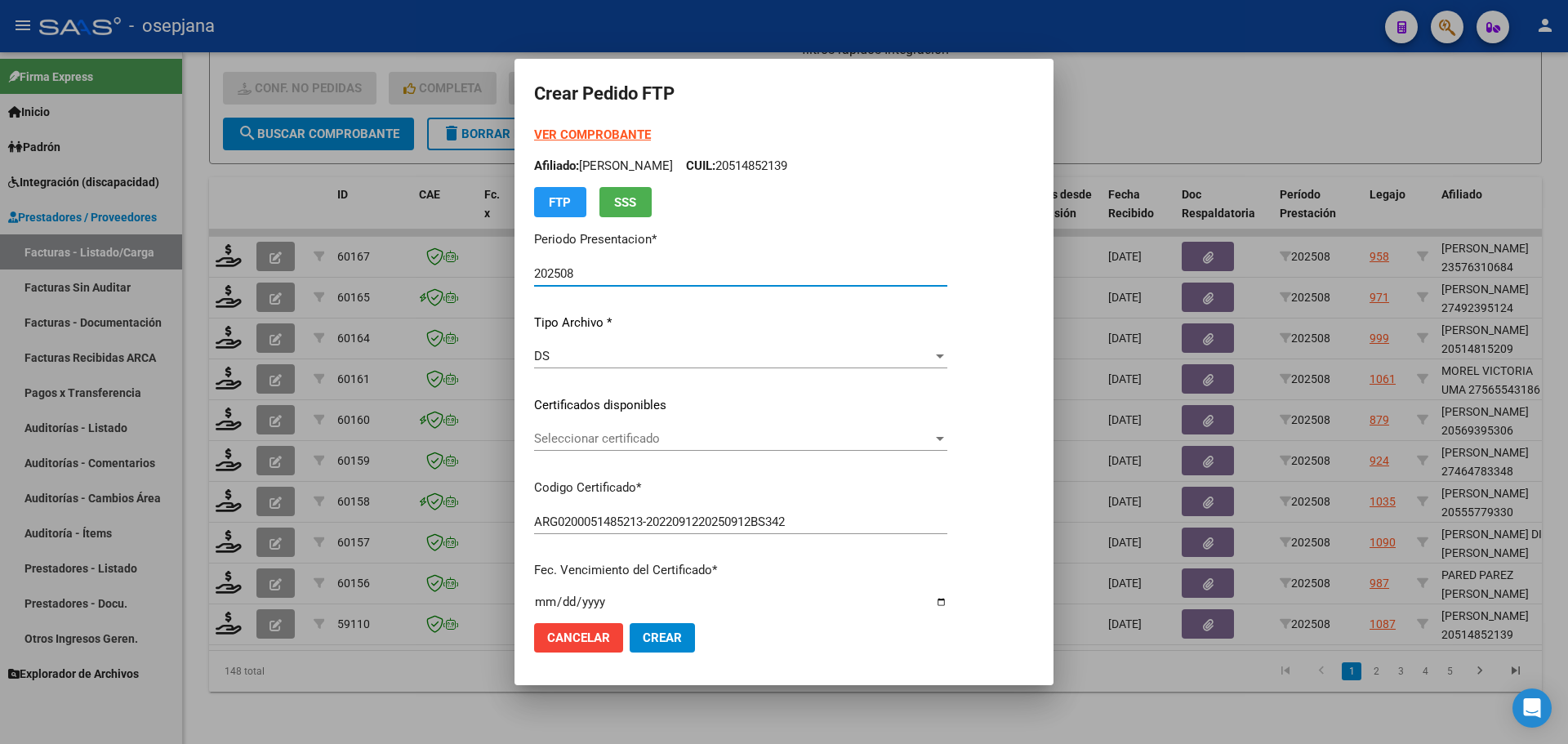
click at [739, 431] on span "Seleccionar certificado" at bounding box center [734, 438] width 399 height 14
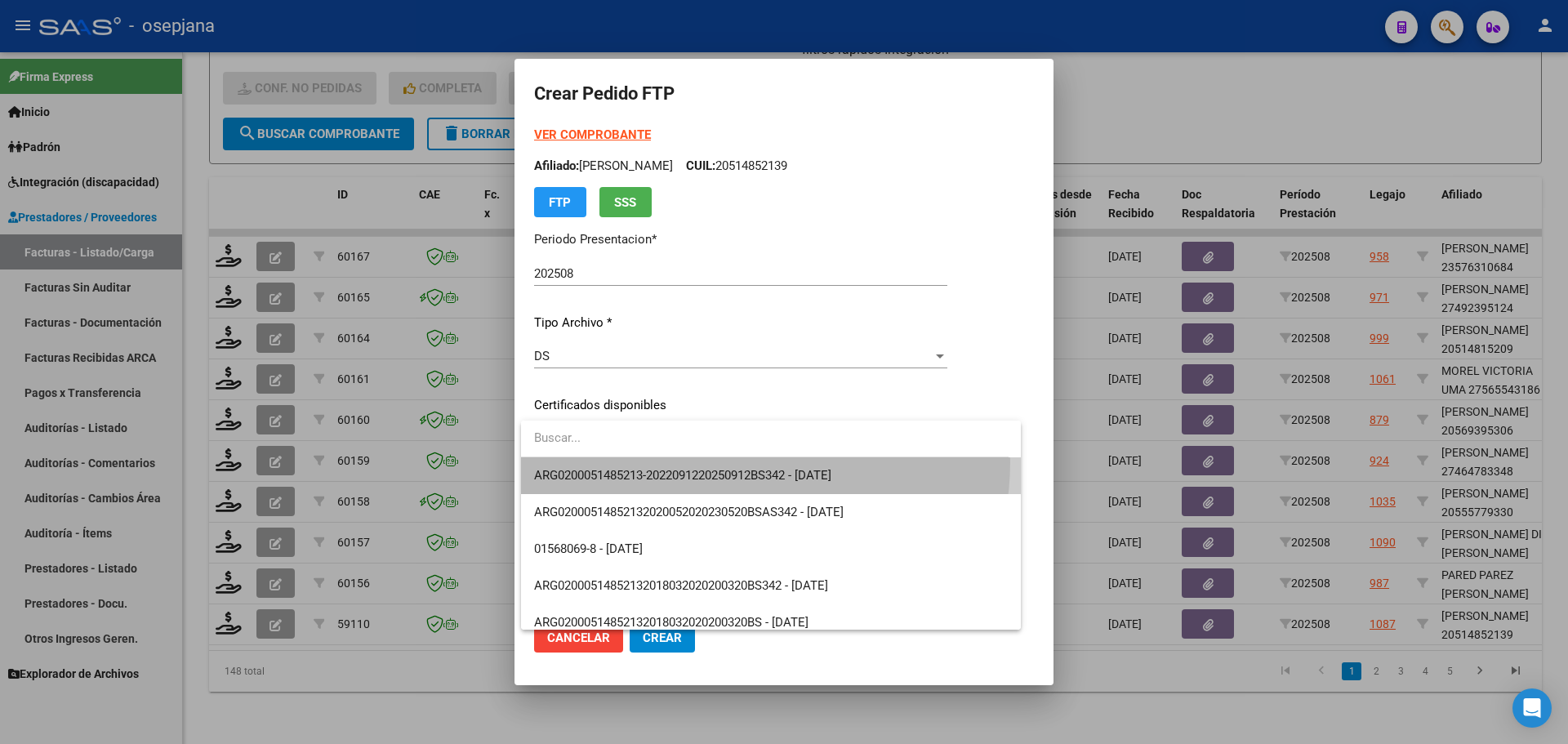
click at [737, 462] on span "ARG0200051485213-2022091220250912BS342 - [DATE]" at bounding box center [771, 476] width 474 height 37
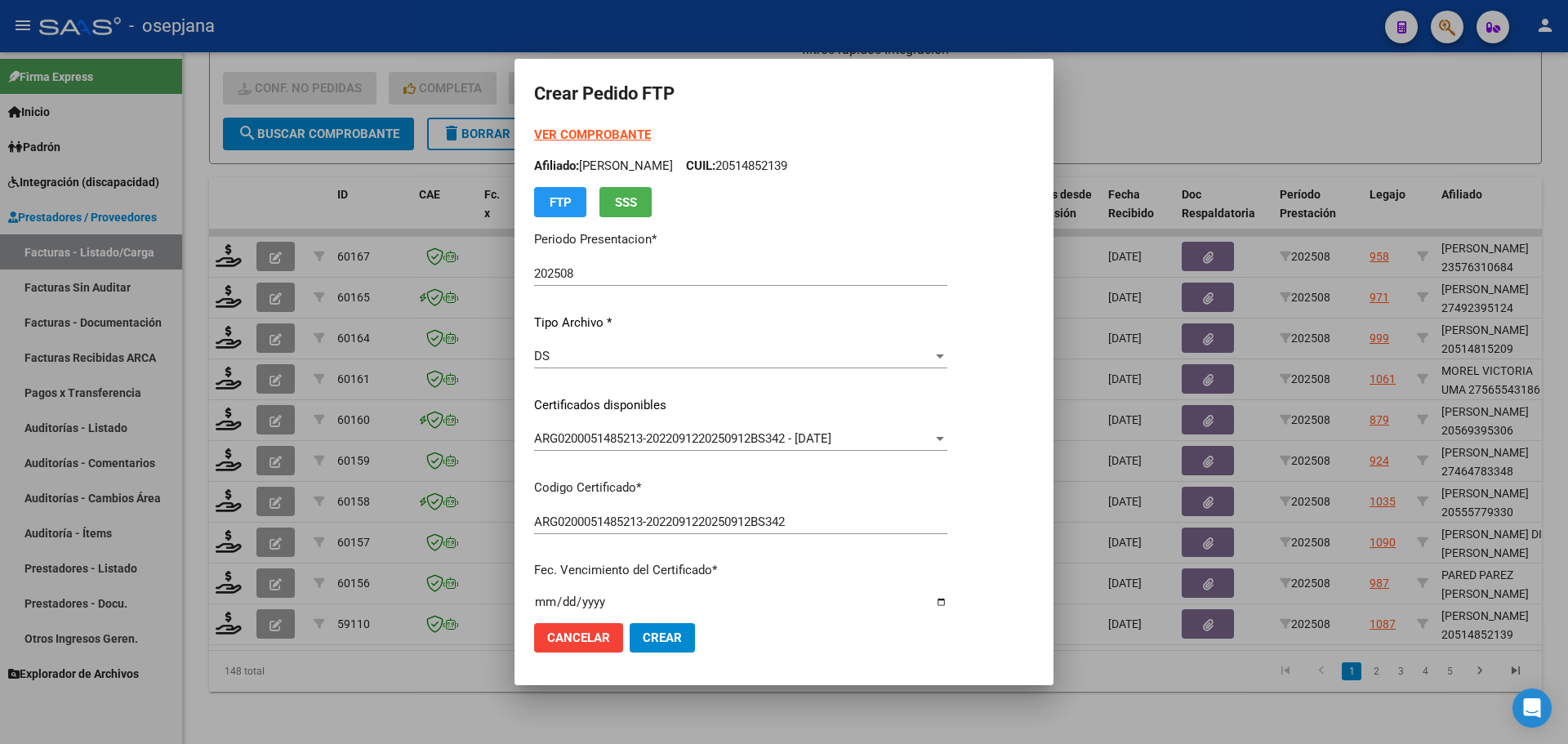
click at [626, 127] on strong "VER COMPROBANTE" at bounding box center [593, 134] width 117 height 14
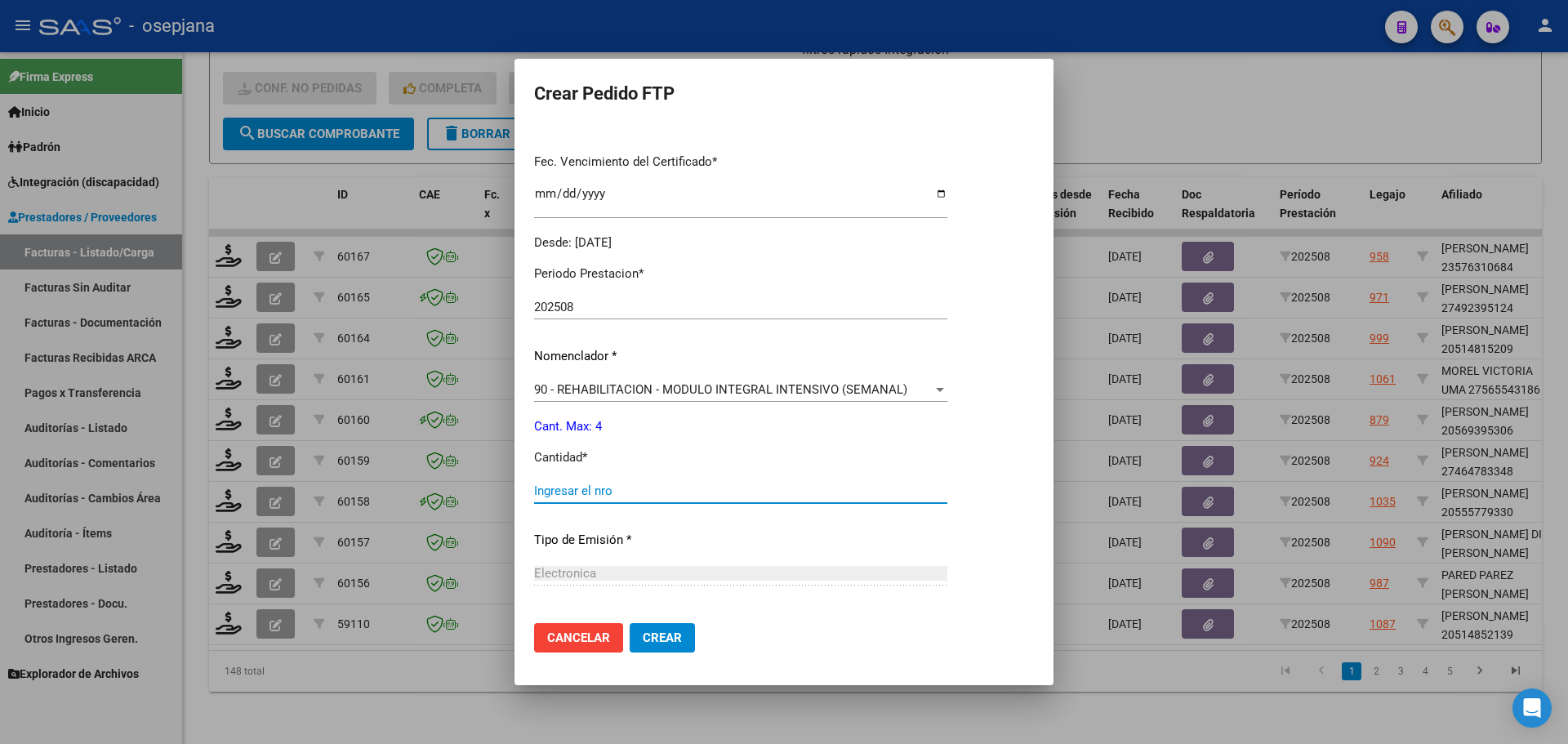
click at [600, 488] on input "Ingresar el nro" at bounding box center [741, 490] width 413 height 14
type input "4"
click at [672, 652] on mat-dialog-actions "Cancelar Crear" at bounding box center [784, 638] width 500 height 56
click at [672, 628] on button "Crear" at bounding box center [662, 637] width 66 height 29
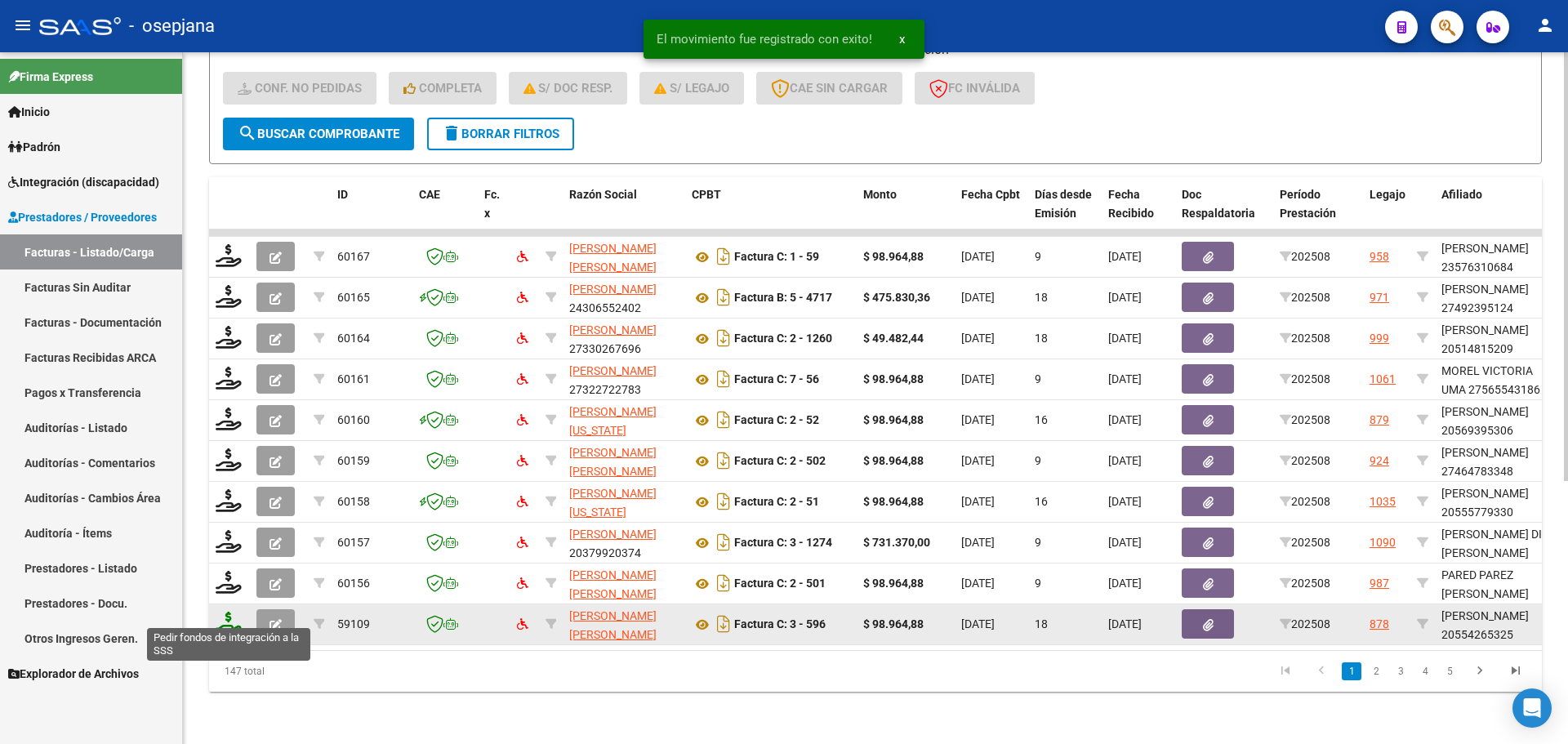
click at [221, 614] on icon at bounding box center [228, 623] width 26 height 23
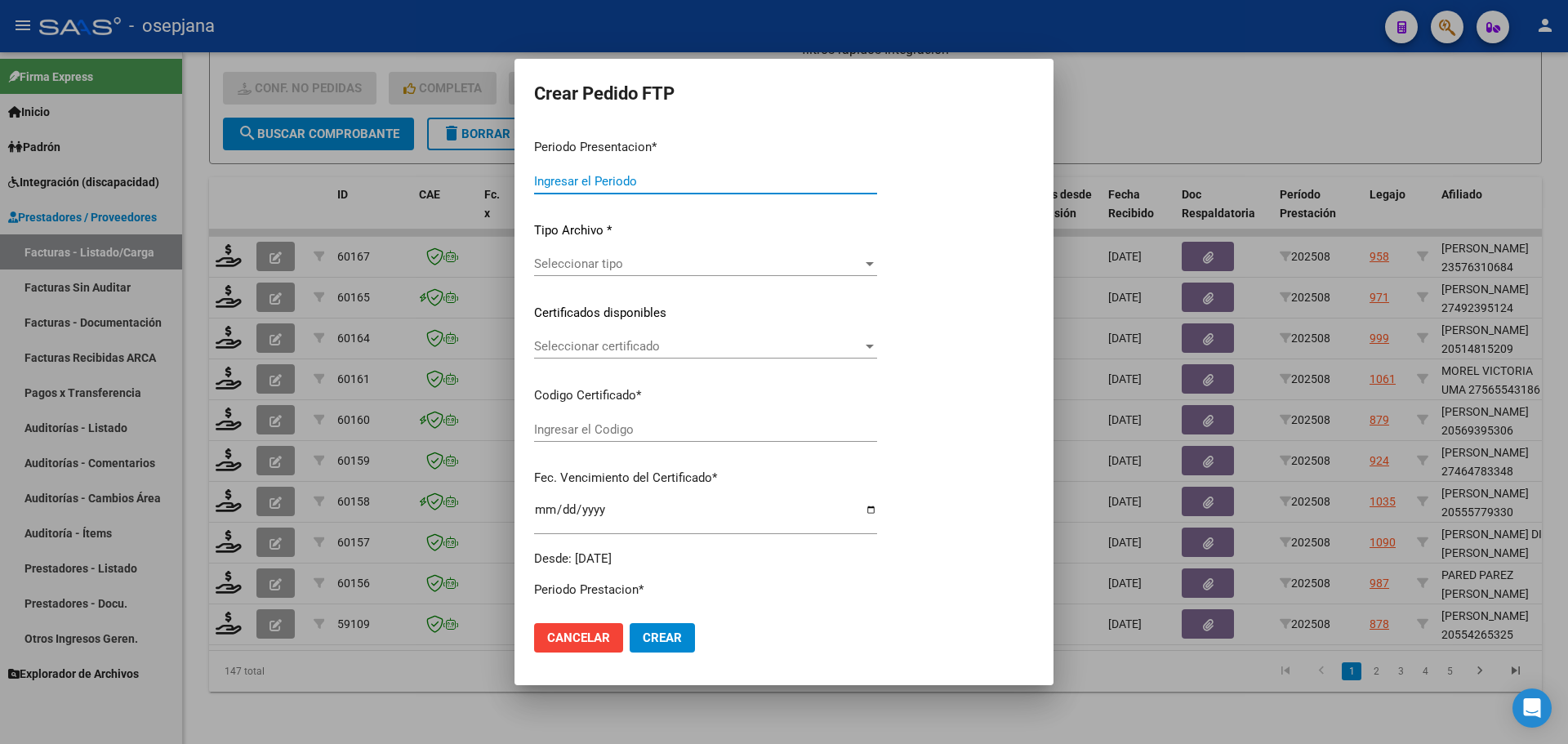
type input "202508"
type input "$ 98.964,88"
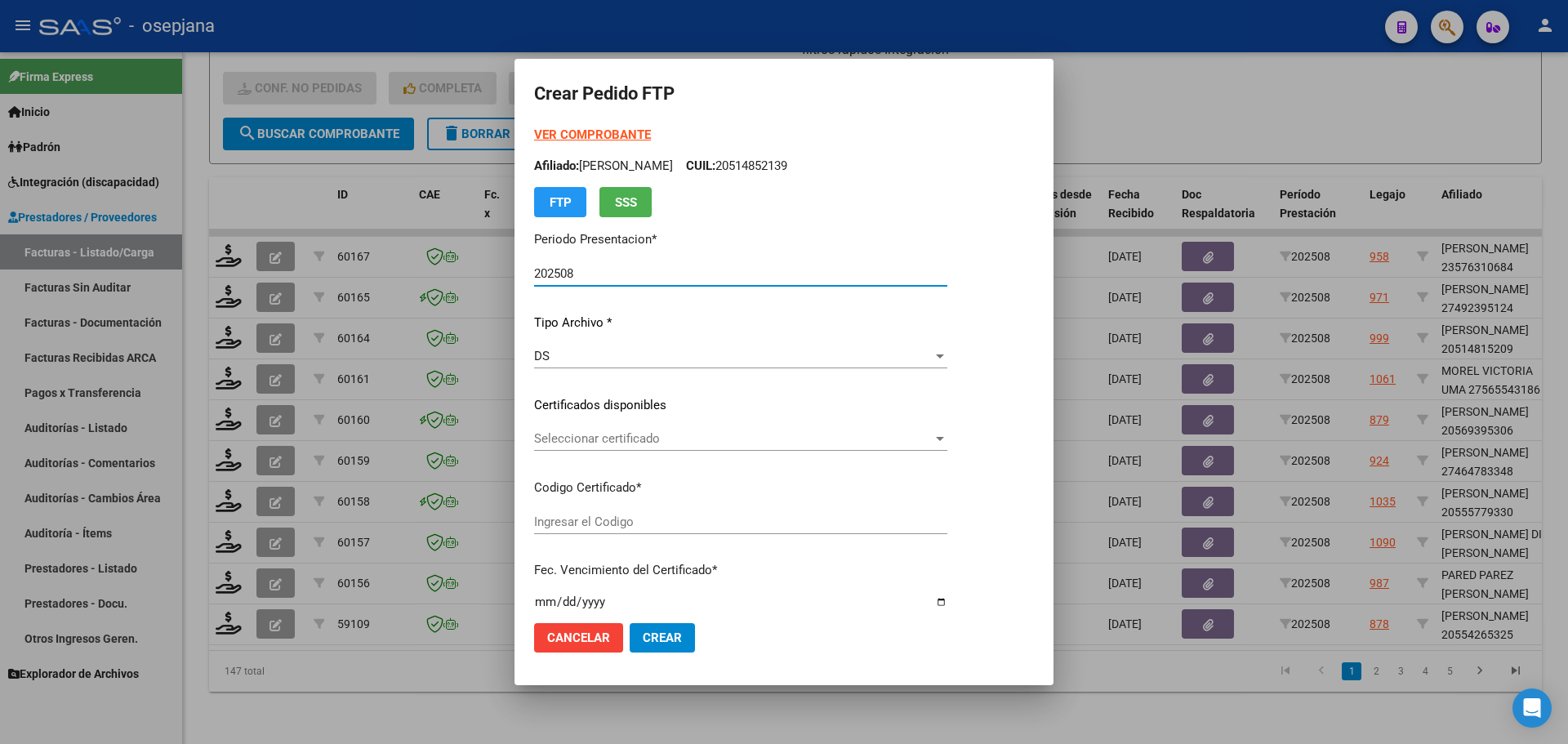
type input "ARG02000554265322024062520270625BSAS313"
type input "[DATE]"
click at [648, 440] on span "Seleccionar certificado" at bounding box center [734, 438] width 399 height 14
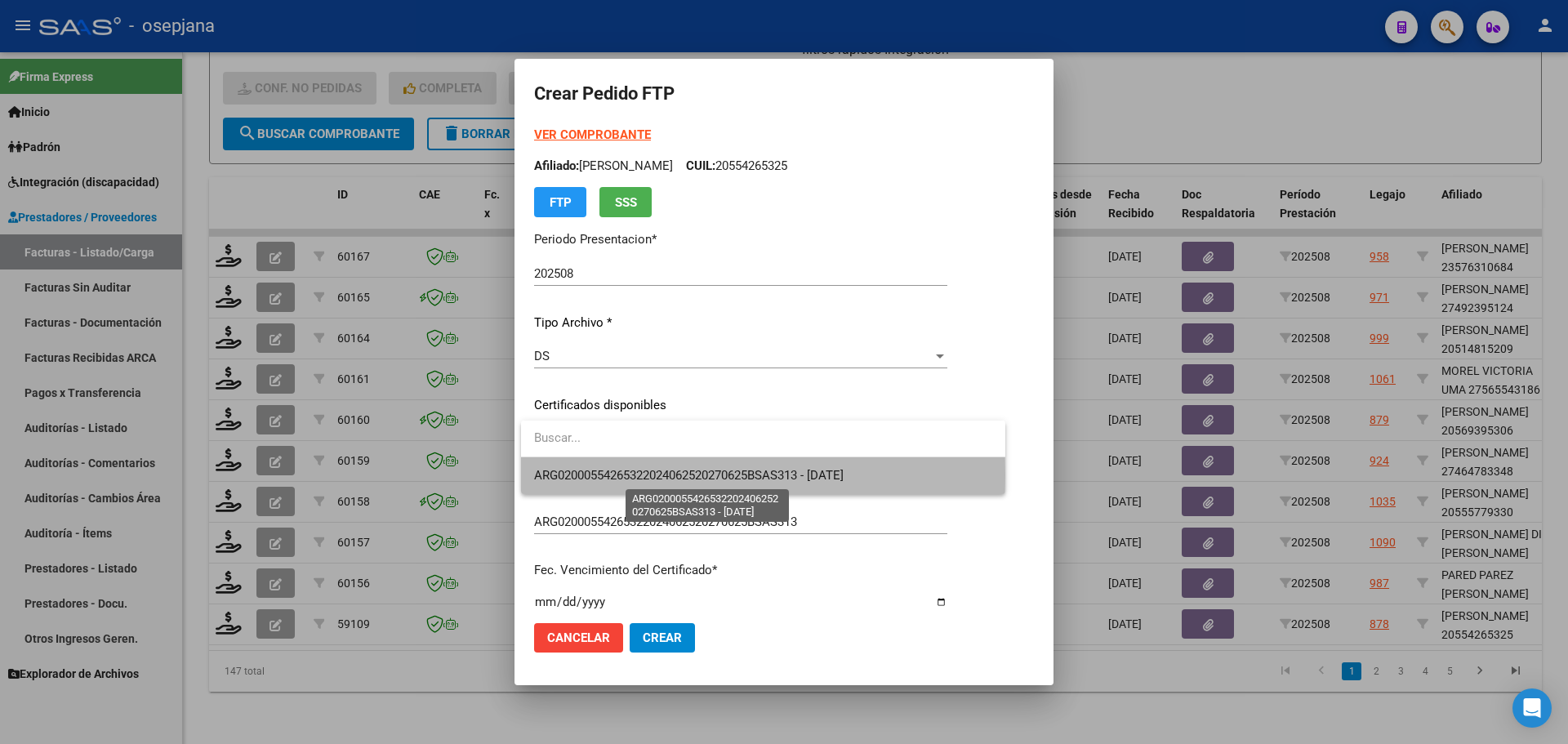
click at [658, 476] on span "ARG02000554265322024062520270625BSAS313 - [DATE]" at bounding box center [689, 475] width 310 height 14
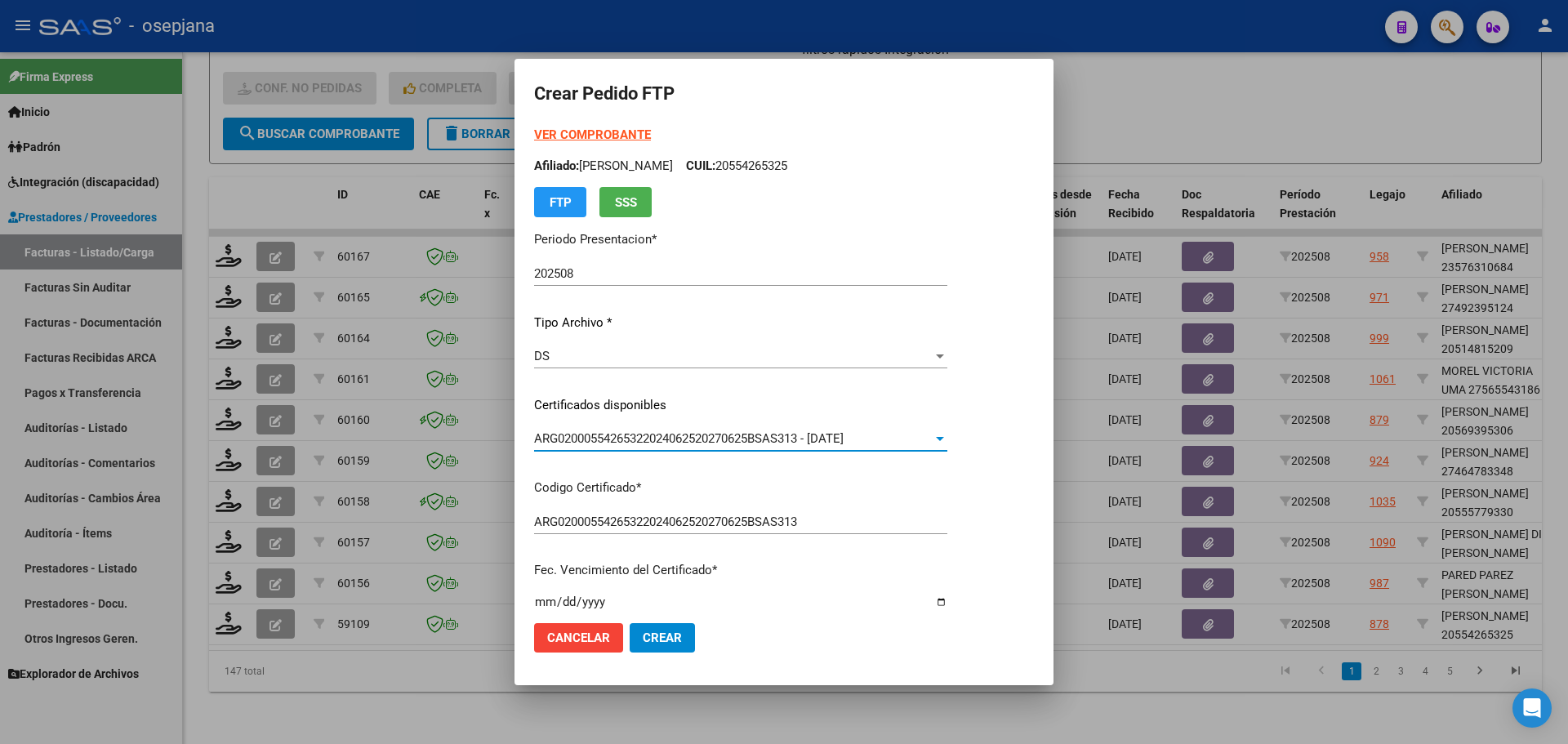
click at [613, 136] on strong "VER COMPROBANTE" at bounding box center [593, 134] width 117 height 14
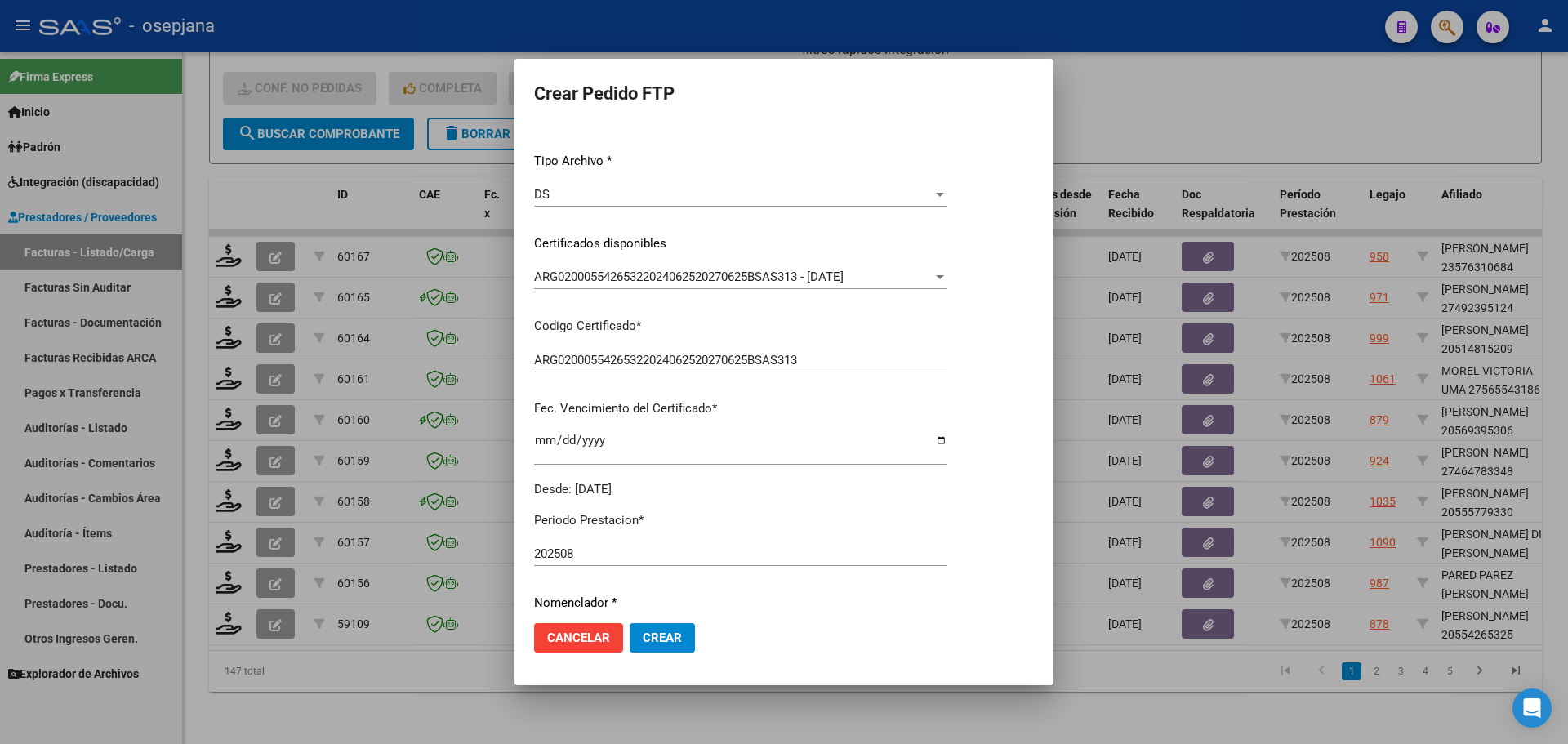
scroll to position [408, 0]
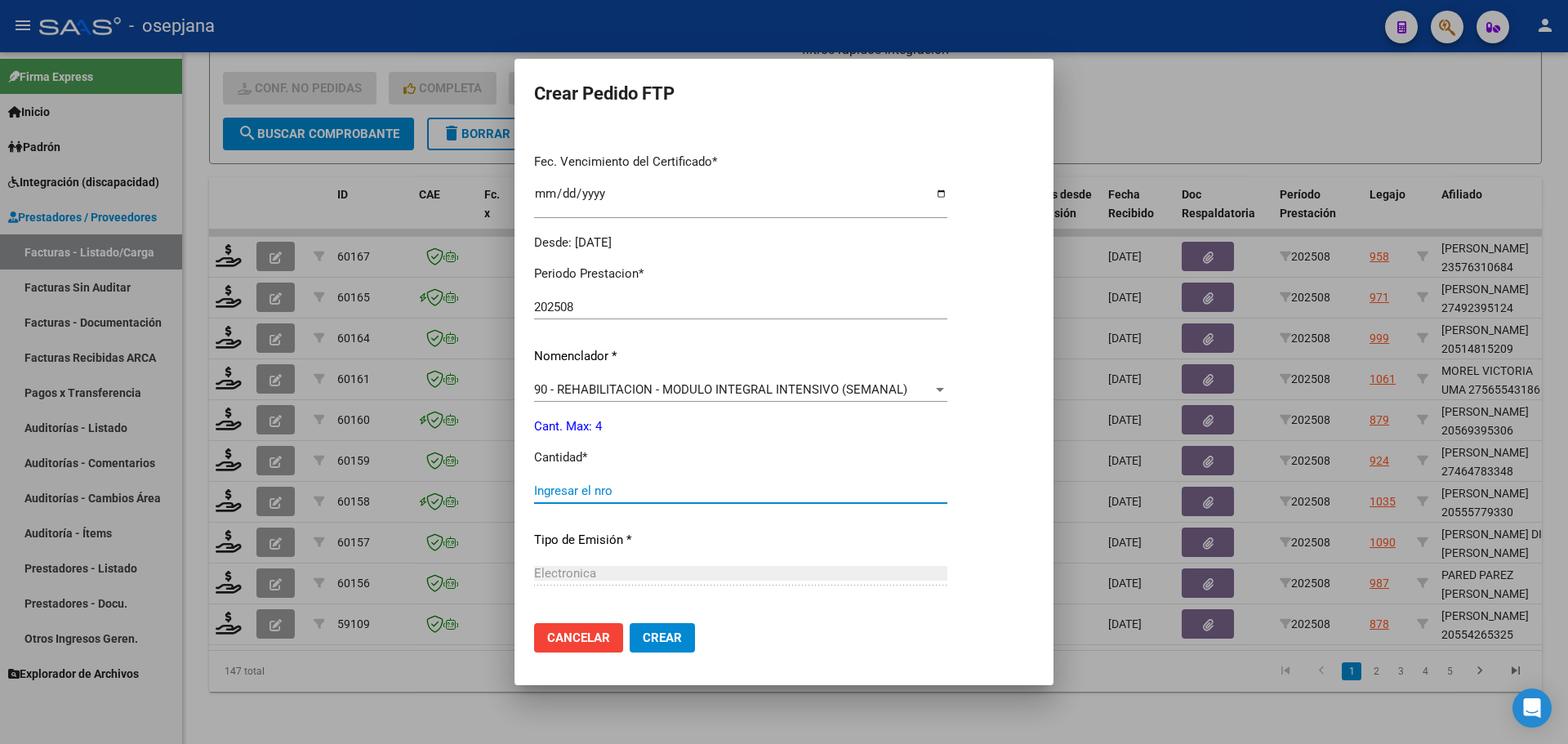
click at [597, 495] on input "Ingresar el nro" at bounding box center [741, 490] width 413 height 14
type input "4"
click at [680, 632] on span "Crear" at bounding box center [662, 637] width 40 height 14
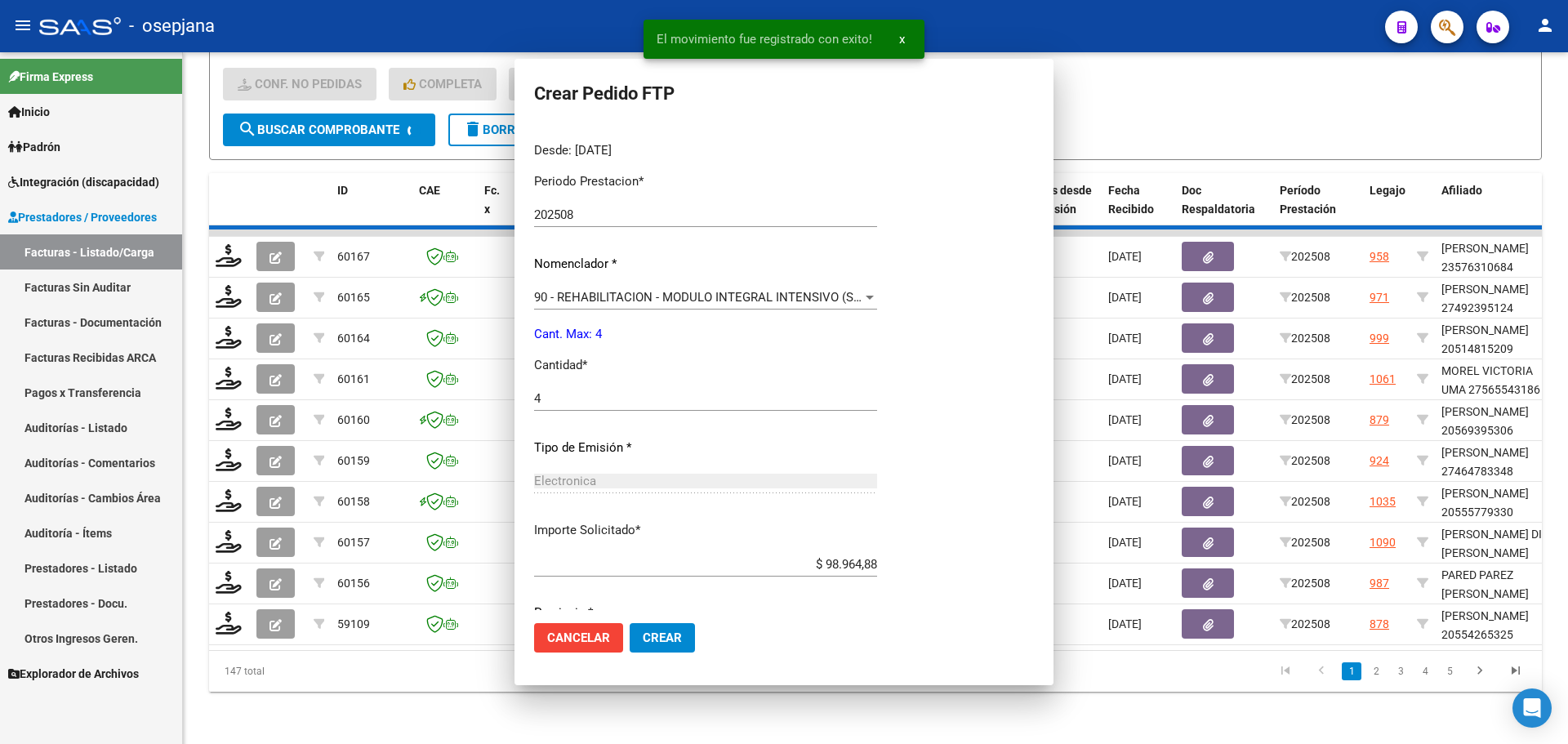
scroll to position [316, 0]
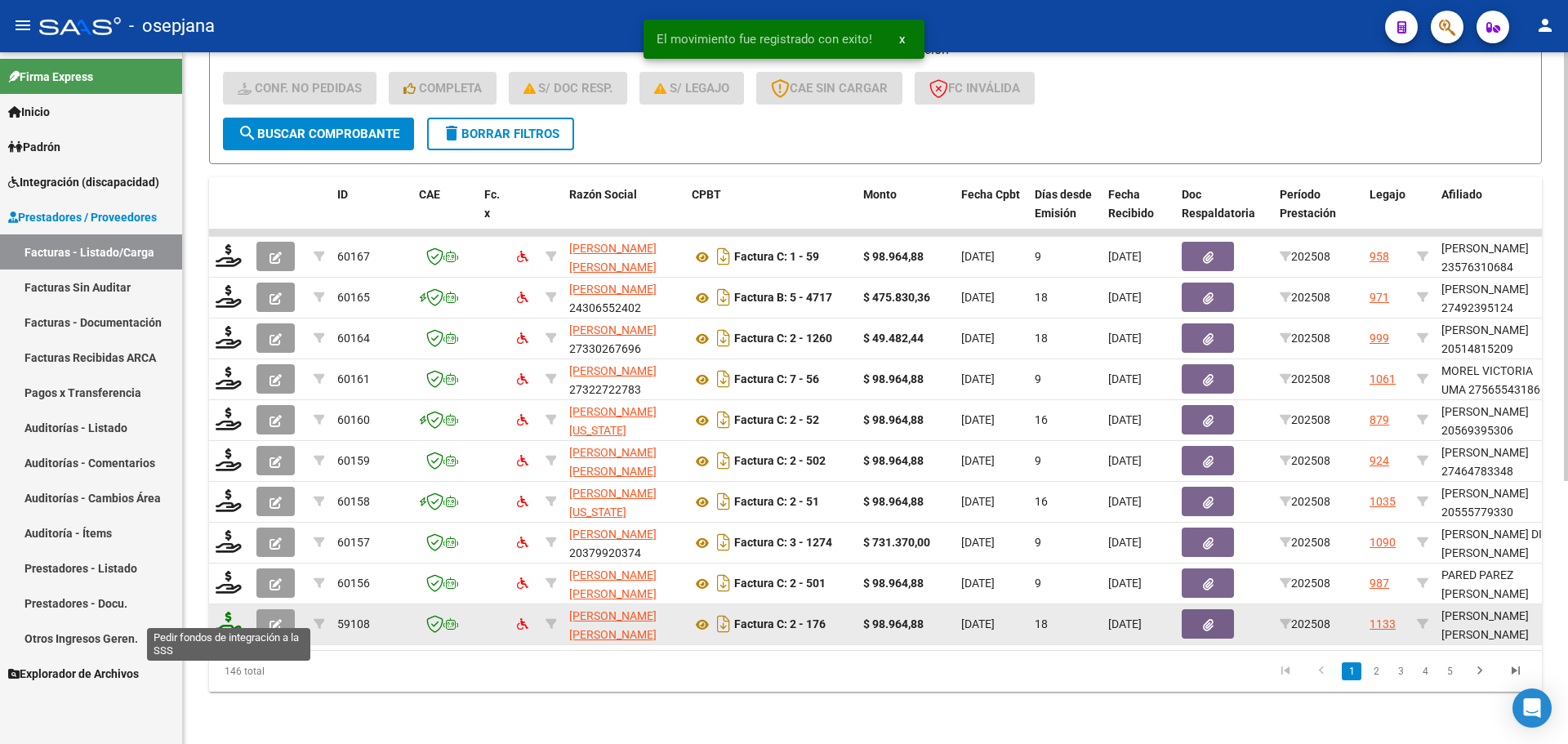
click at [233, 614] on icon at bounding box center [228, 623] width 26 height 23
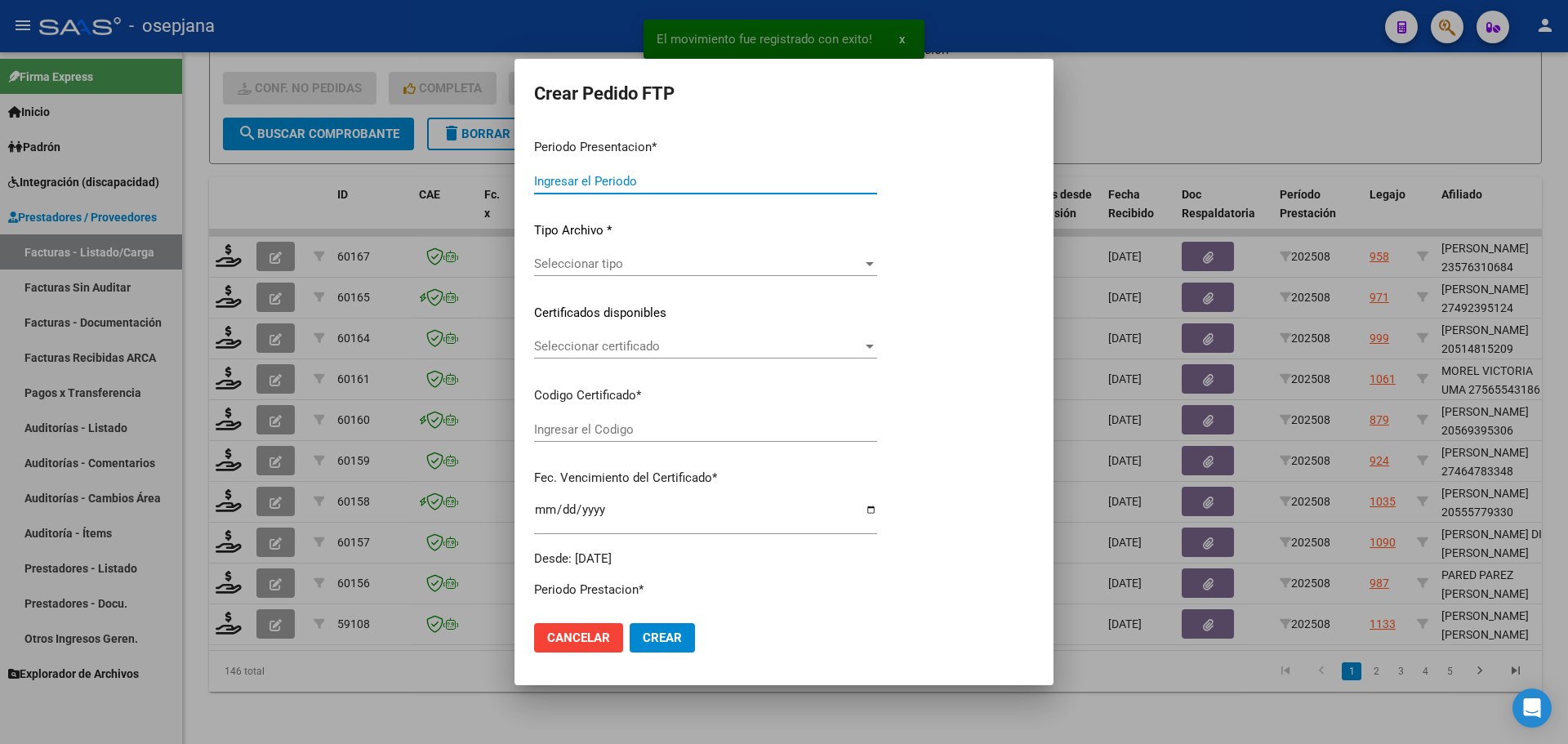
type input "202508"
type input "$ 98.964,88"
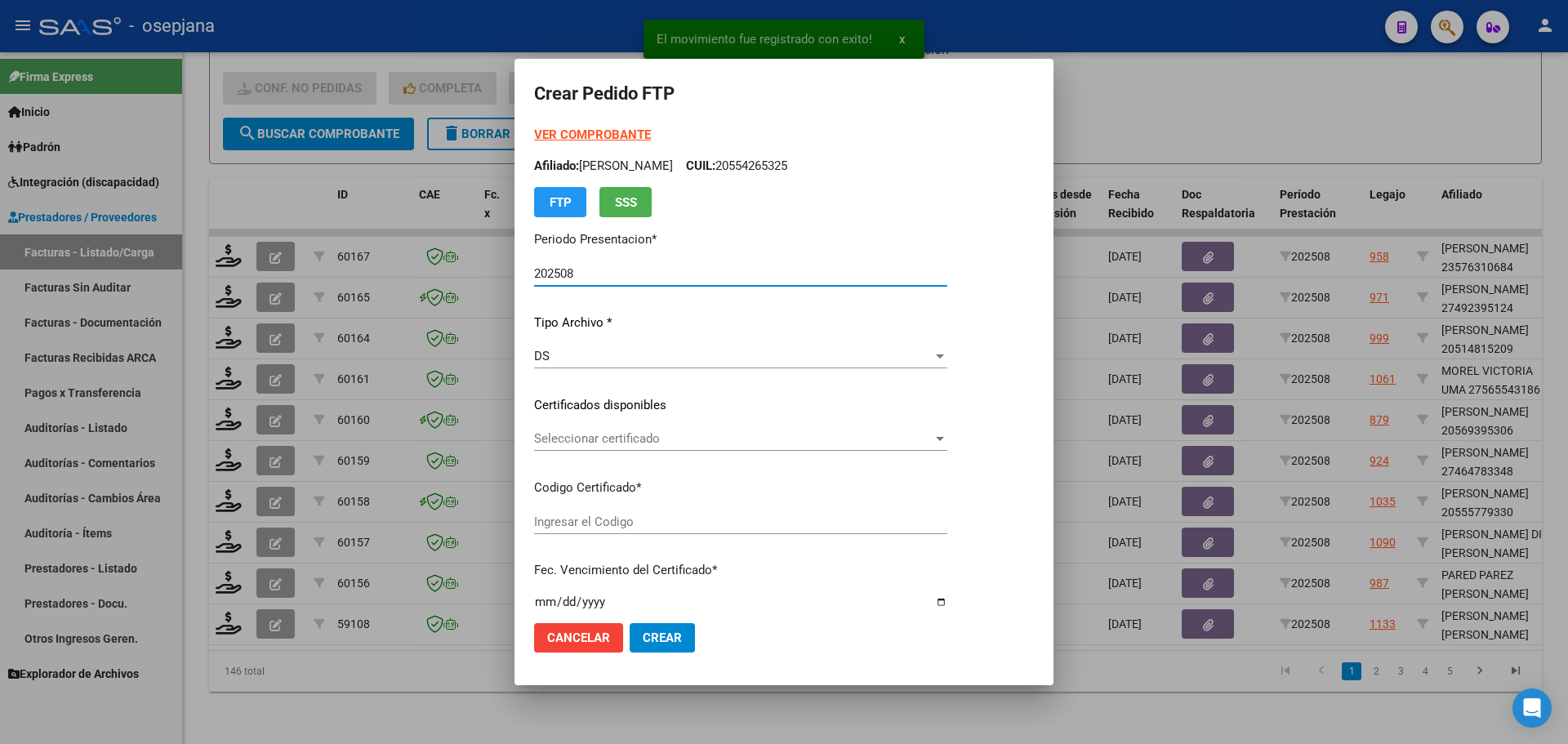
type input "ARG01000571788682023101020261010BS309"
type input "[DATE]"
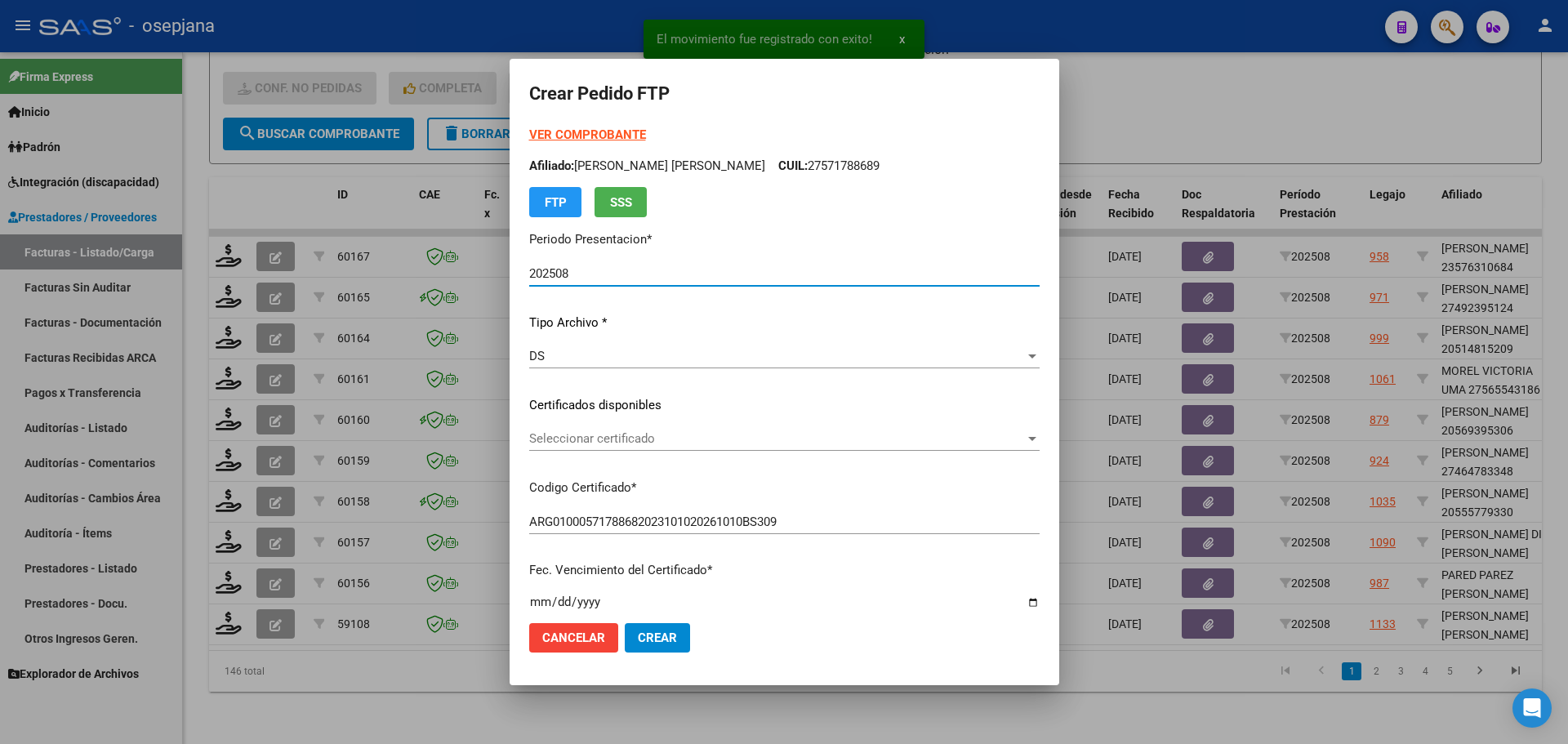
click at [726, 433] on span "Seleccionar certificado" at bounding box center [777, 438] width 496 height 14
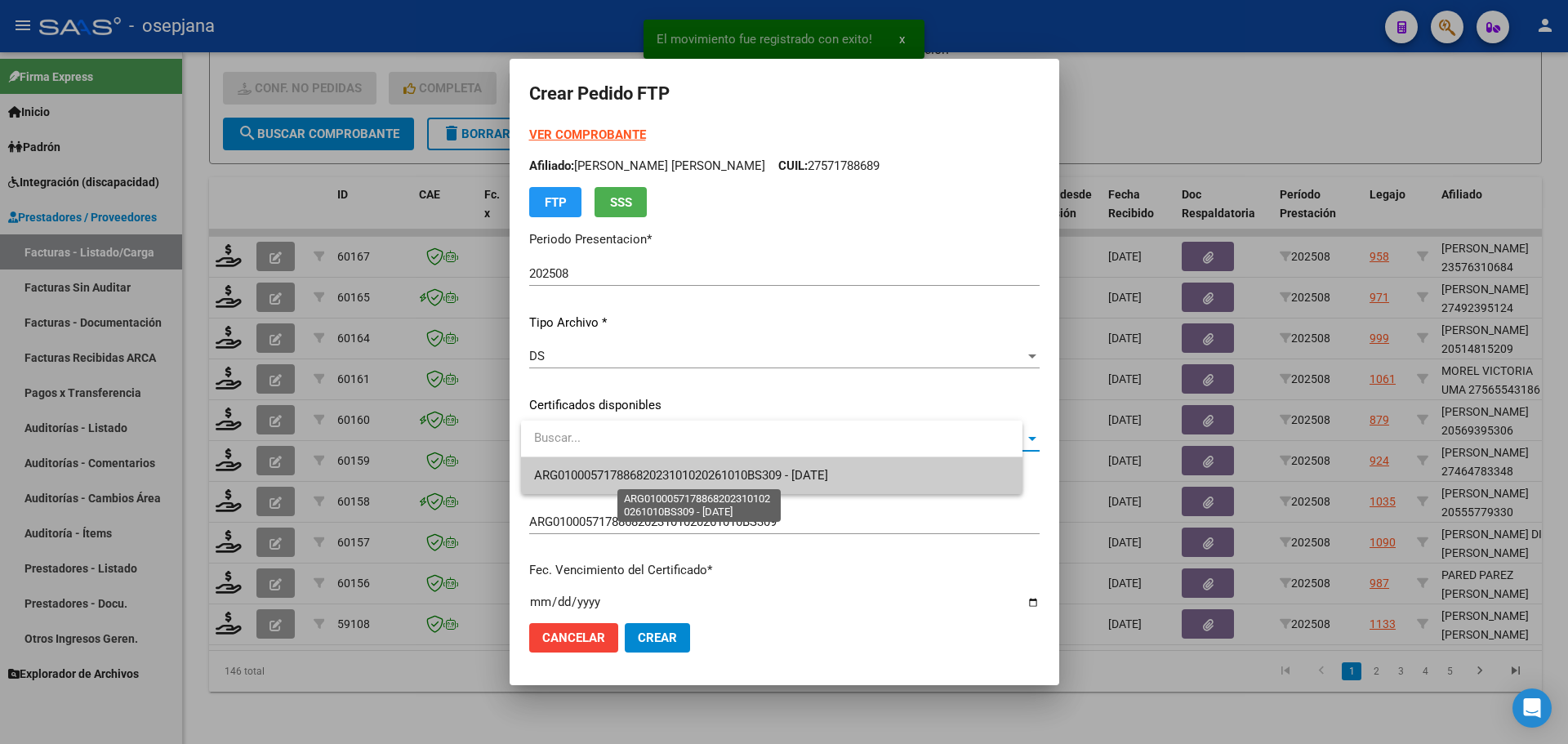
click at [737, 475] on span "ARG01000571788682023101020261010BS309 - [DATE]" at bounding box center [681, 475] width 294 height 14
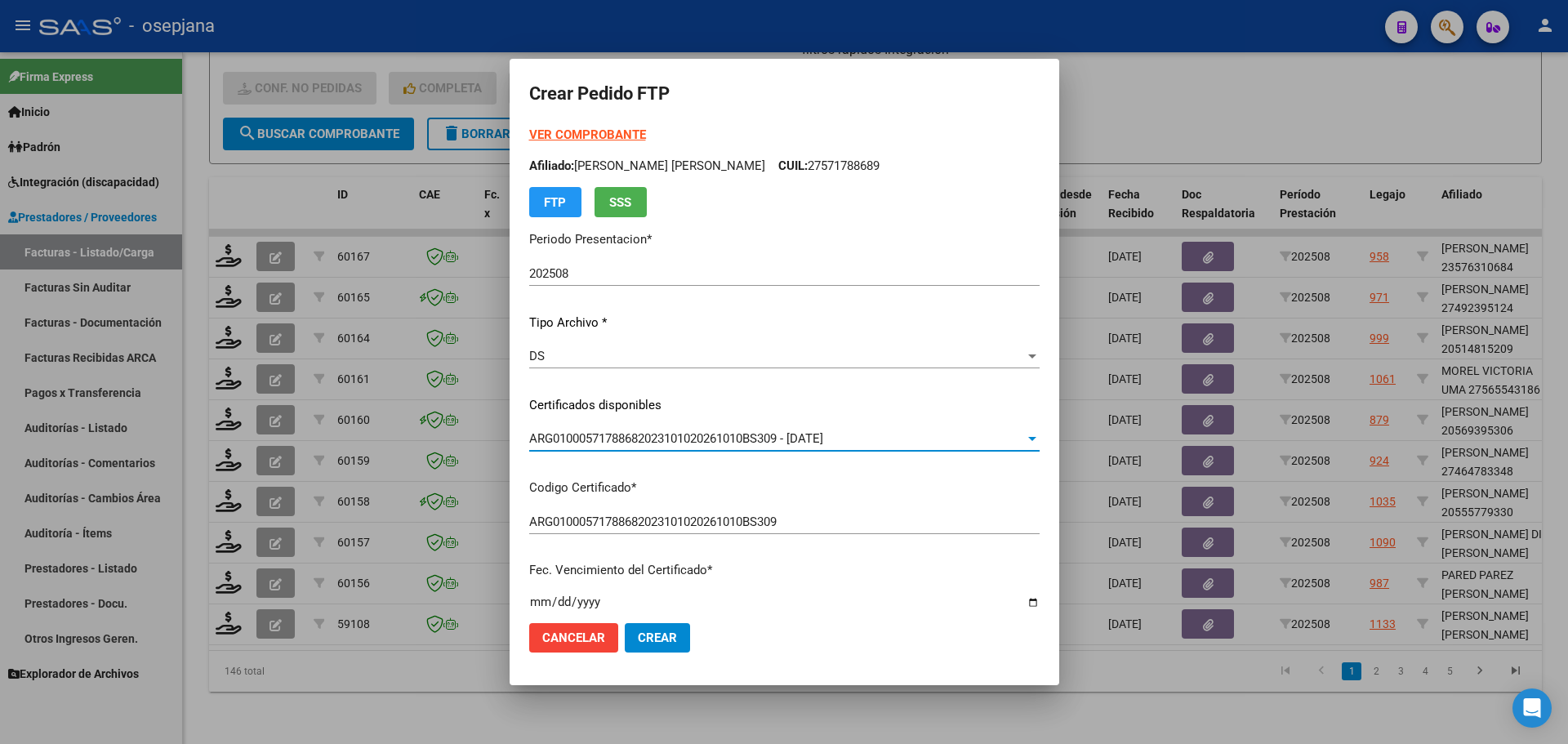
click at [614, 135] on strong "VER COMPROBANTE" at bounding box center [587, 134] width 117 height 14
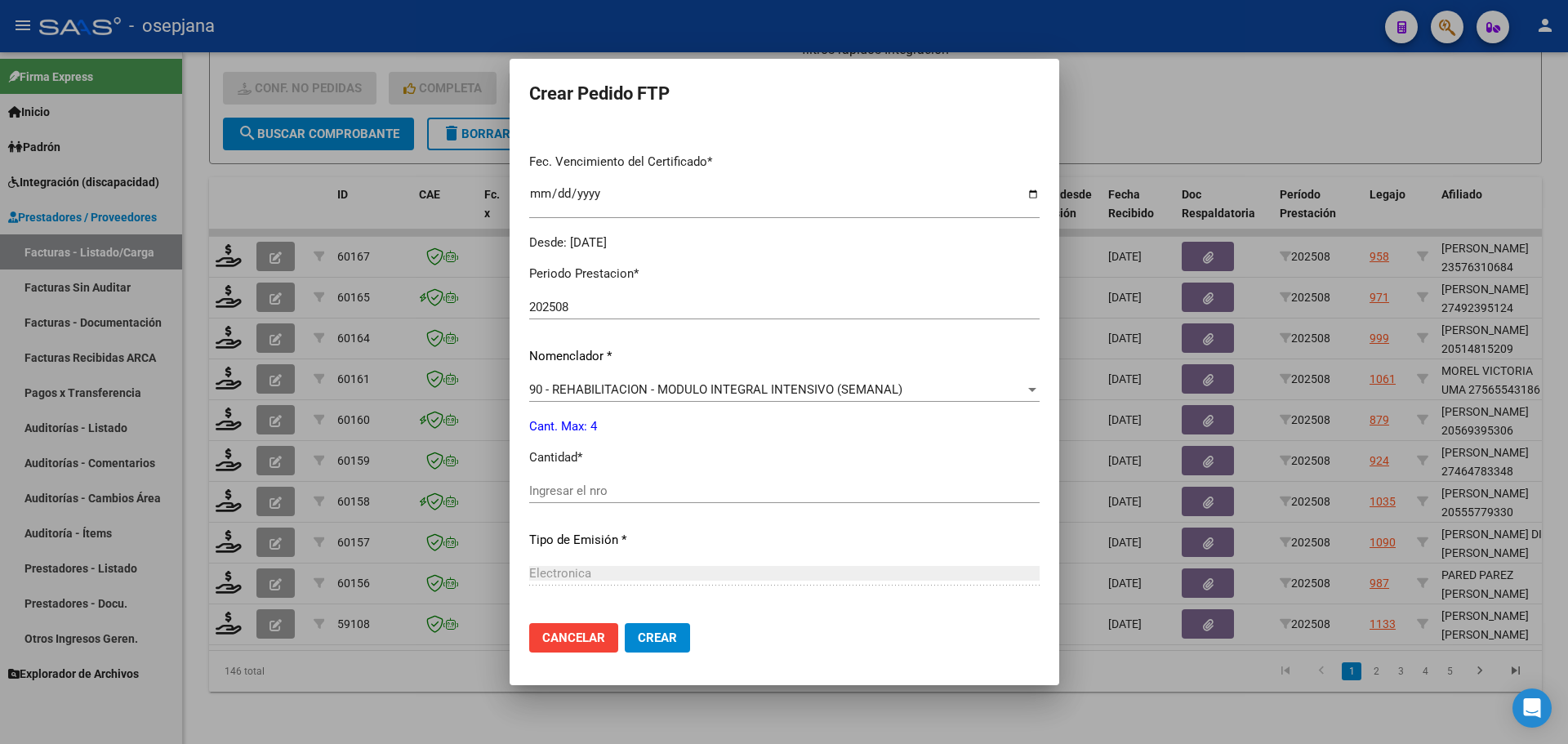
click at [599, 489] on input "Ingresar el nro" at bounding box center [784, 490] width 510 height 14
type input "4"
click at [654, 628] on button "Crear" at bounding box center [657, 637] width 66 height 29
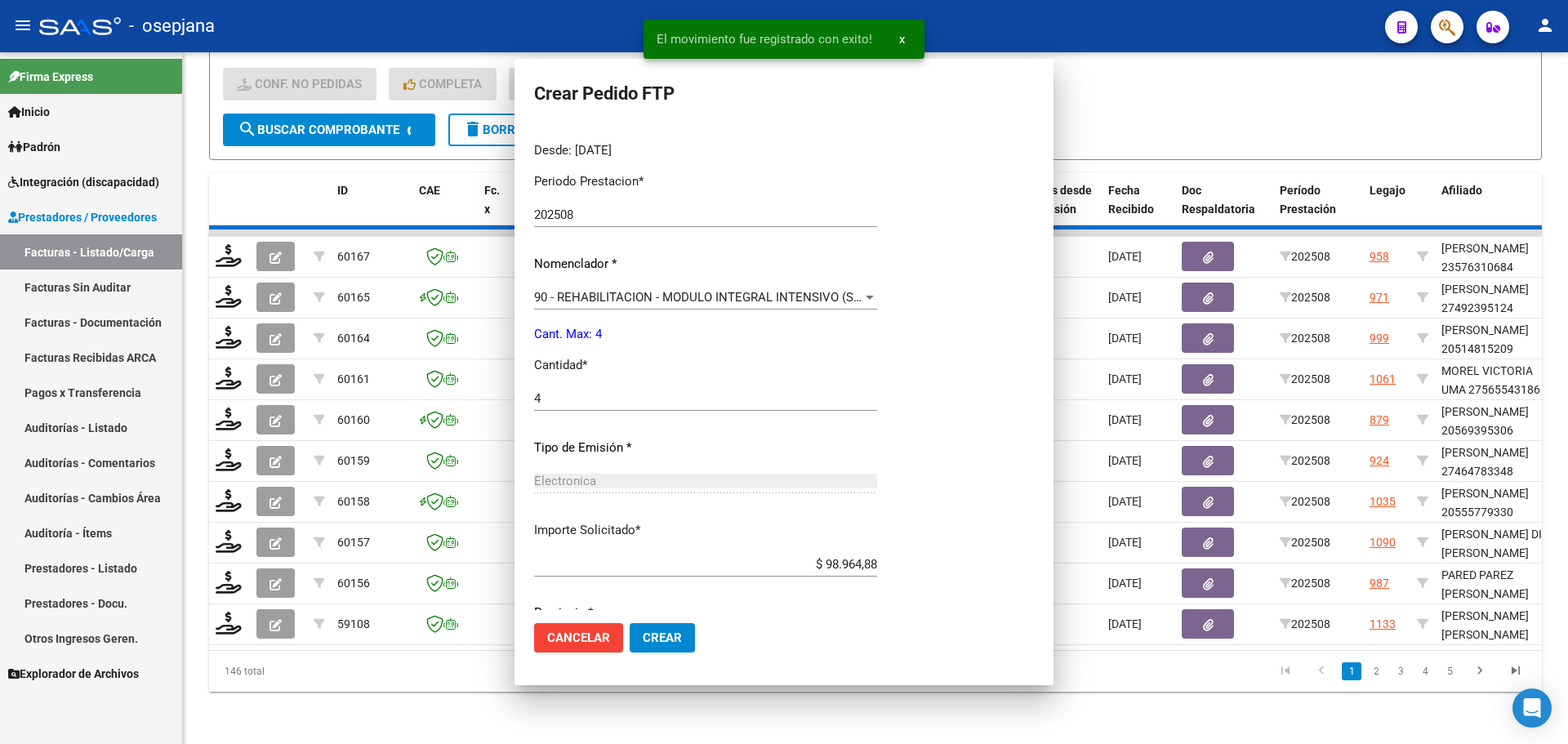
scroll to position [0, 0]
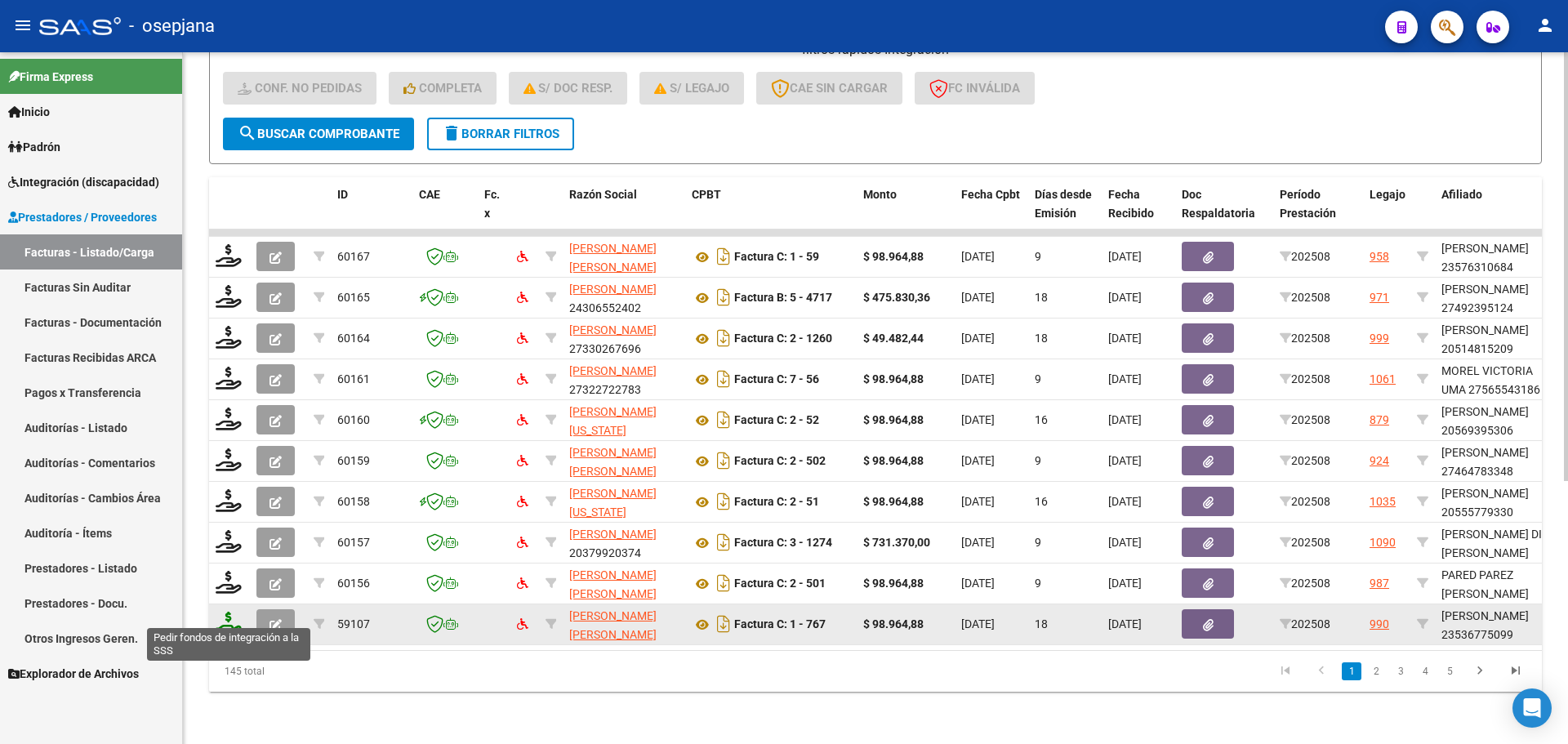
click at [223, 612] on icon at bounding box center [228, 623] width 26 height 23
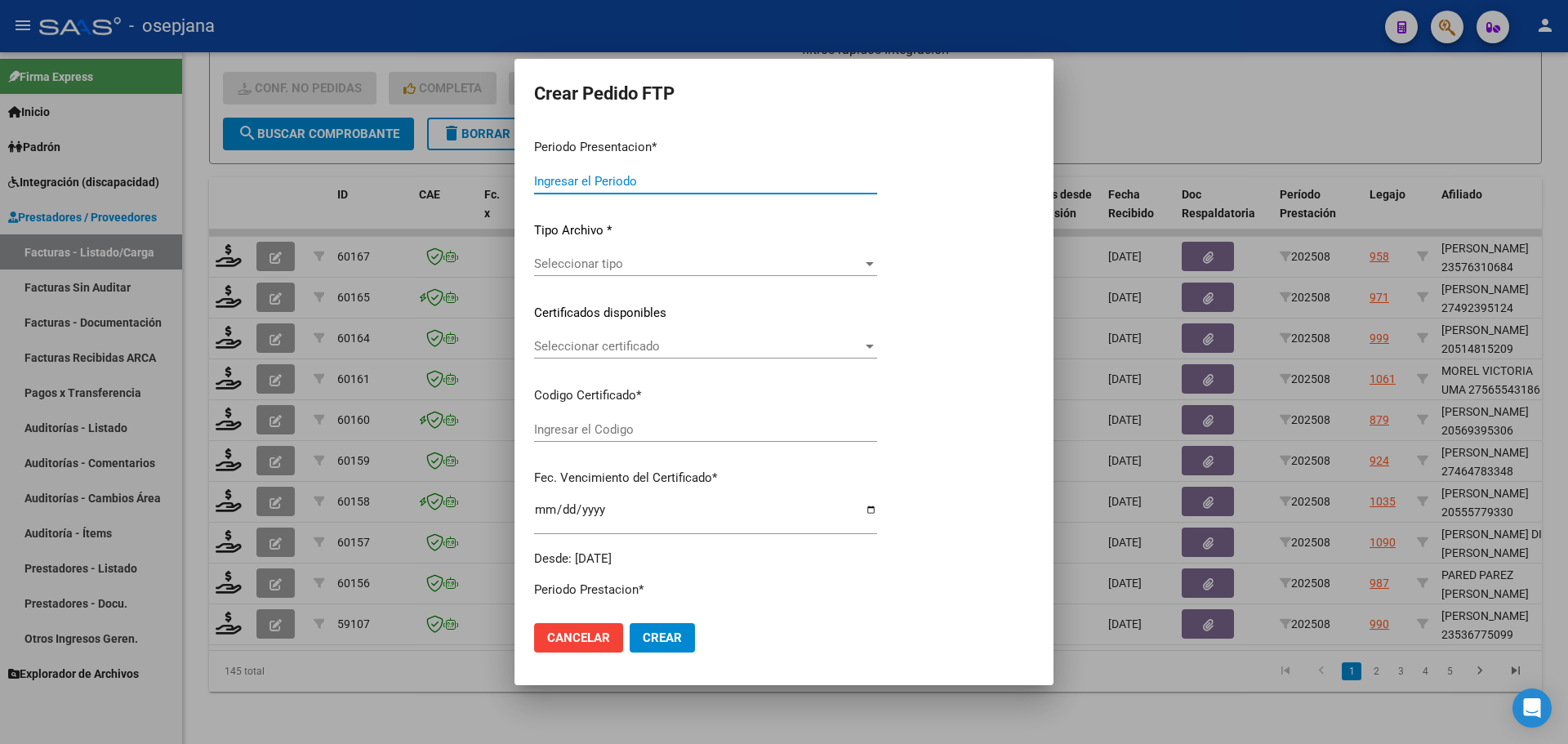
type input "202508"
type input "$ 98.964,88"
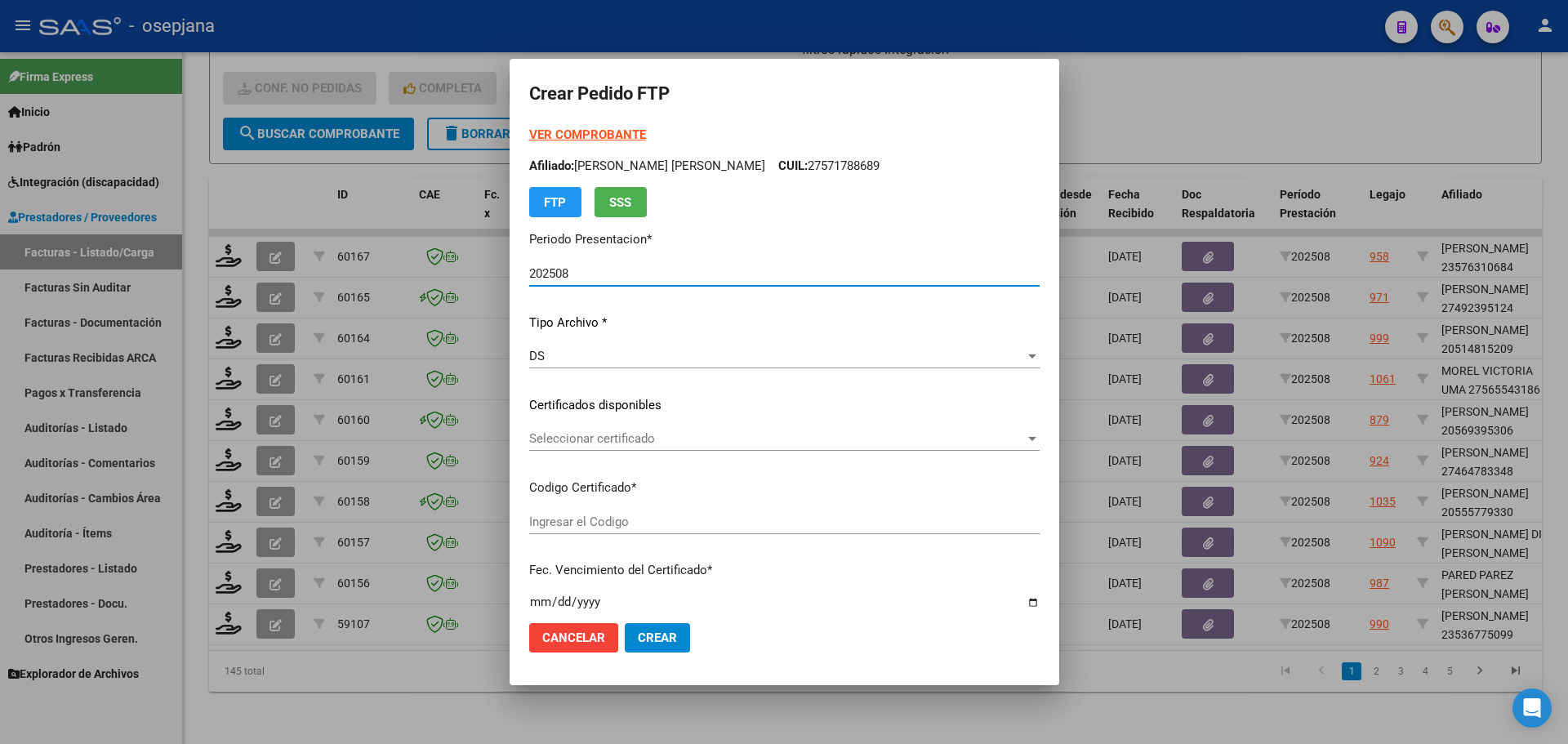
type input "ARG02000536775092023050420260504BS313"
type input "[DATE]"
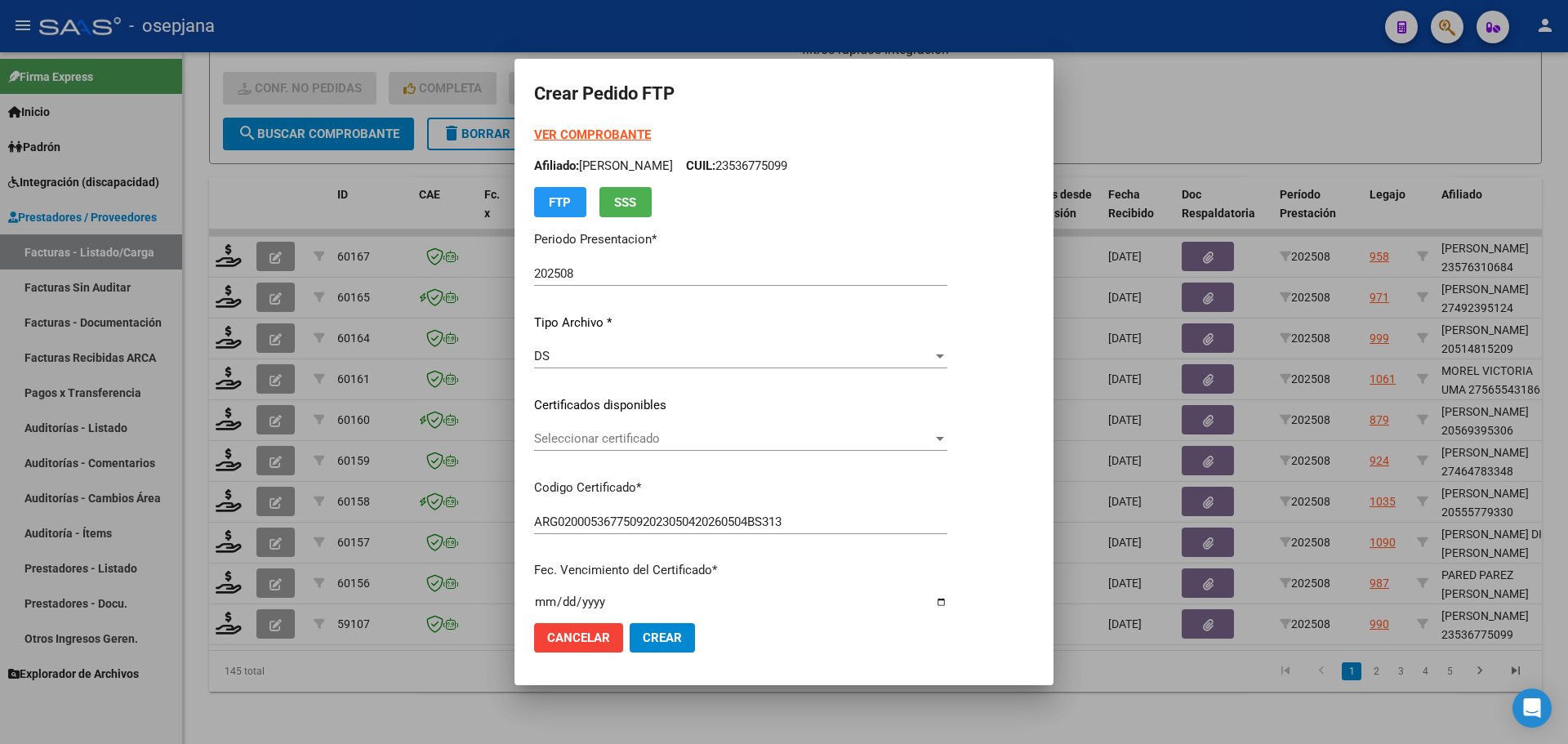
click at [624, 430] on div "Seleccionar certificado Seleccionar certificado" at bounding box center [741, 438] width 413 height 24
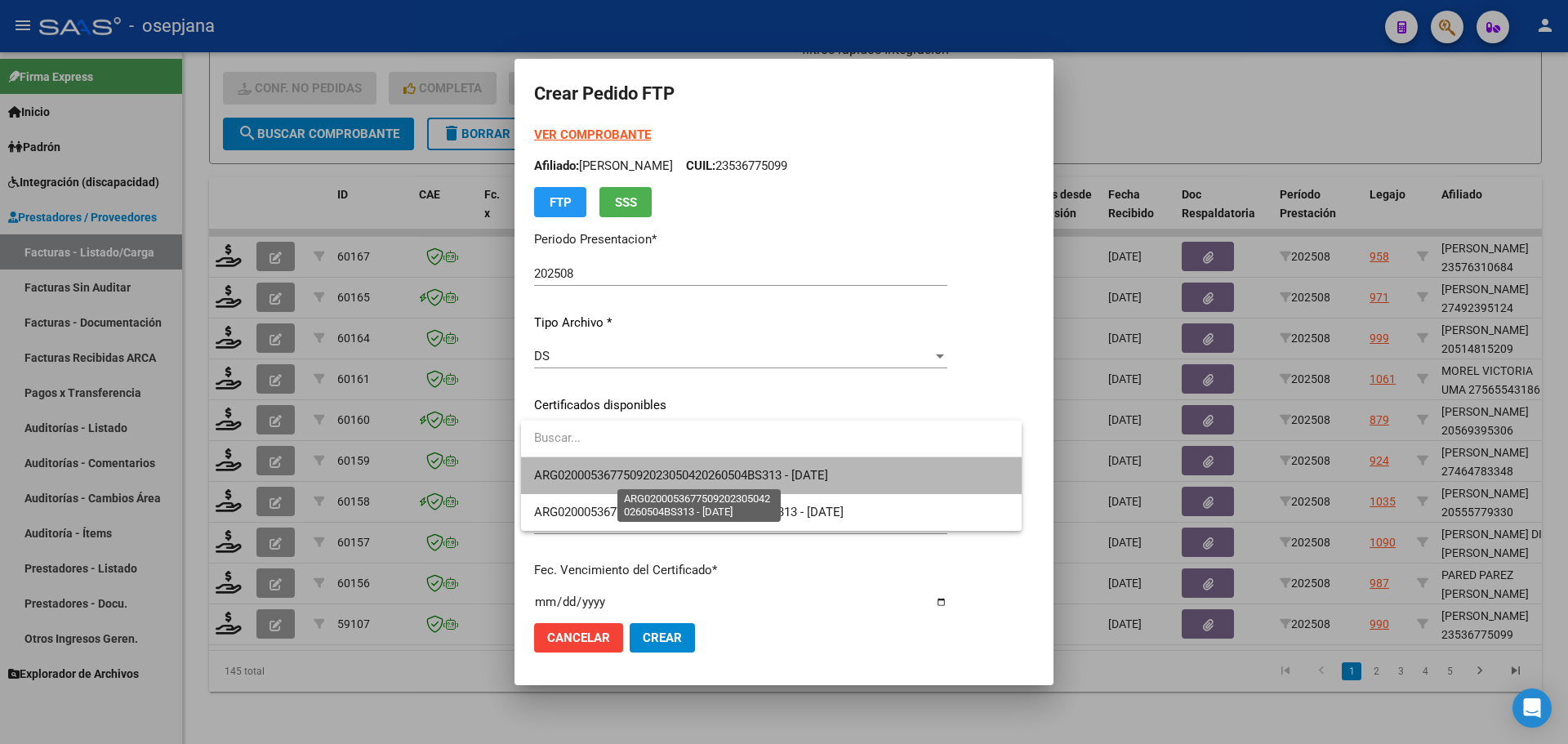
click at [675, 476] on span "ARG02000536775092023050420260504BS313 - [DATE]" at bounding box center [681, 475] width 294 height 14
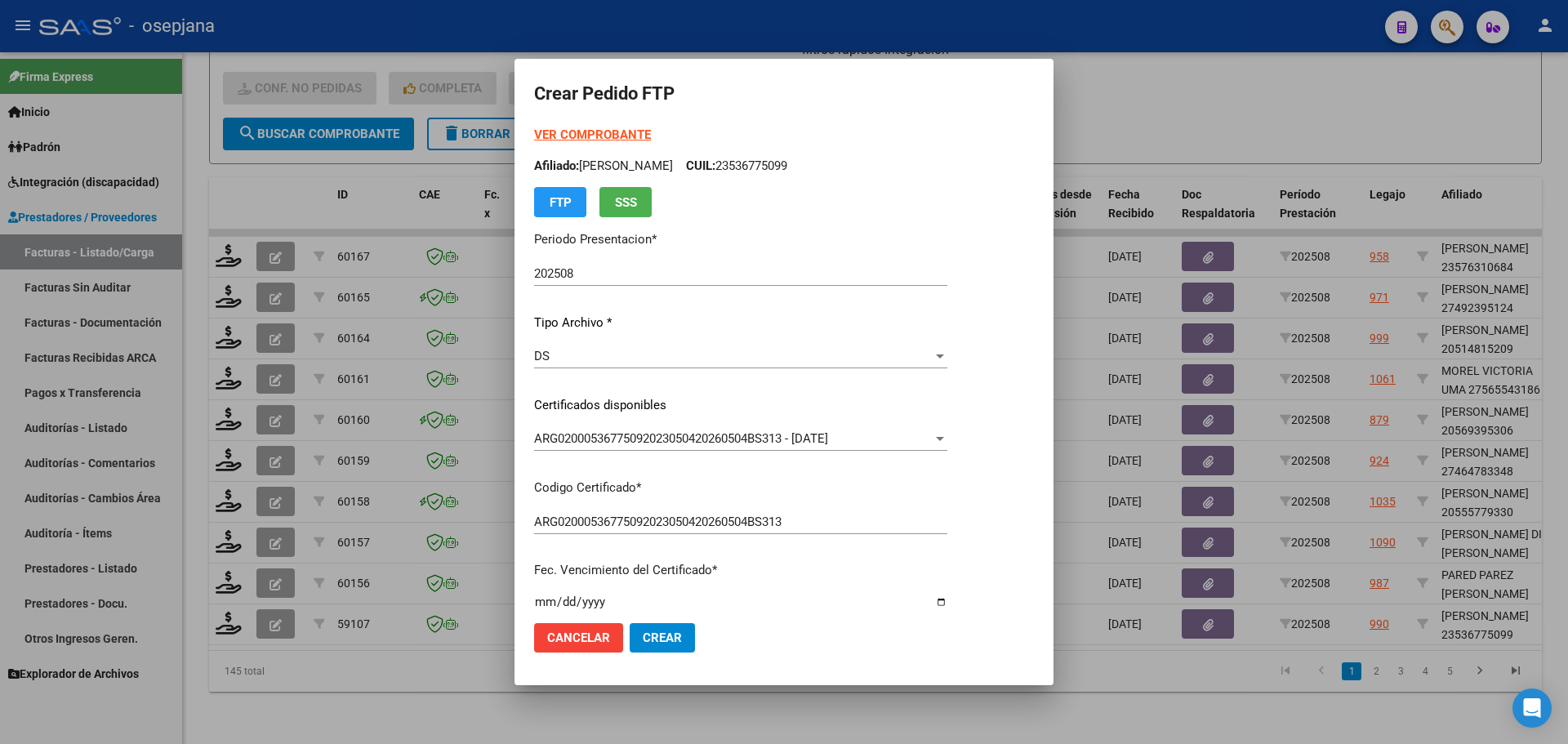
click at [604, 128] on strong "VER COMPROBANTE" at bounding box center [593, 134] width 117 height 14
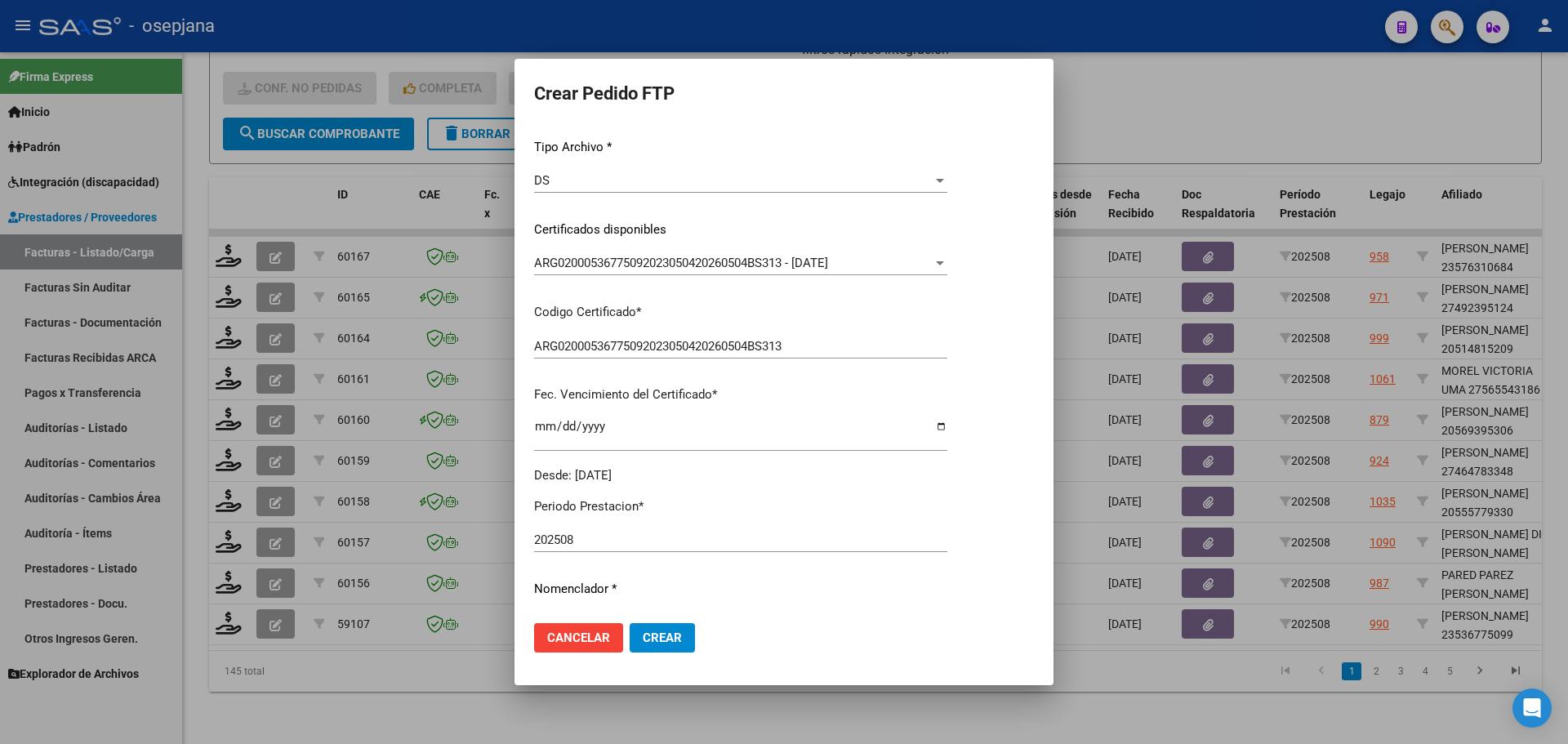
scroll to position [408, 0]
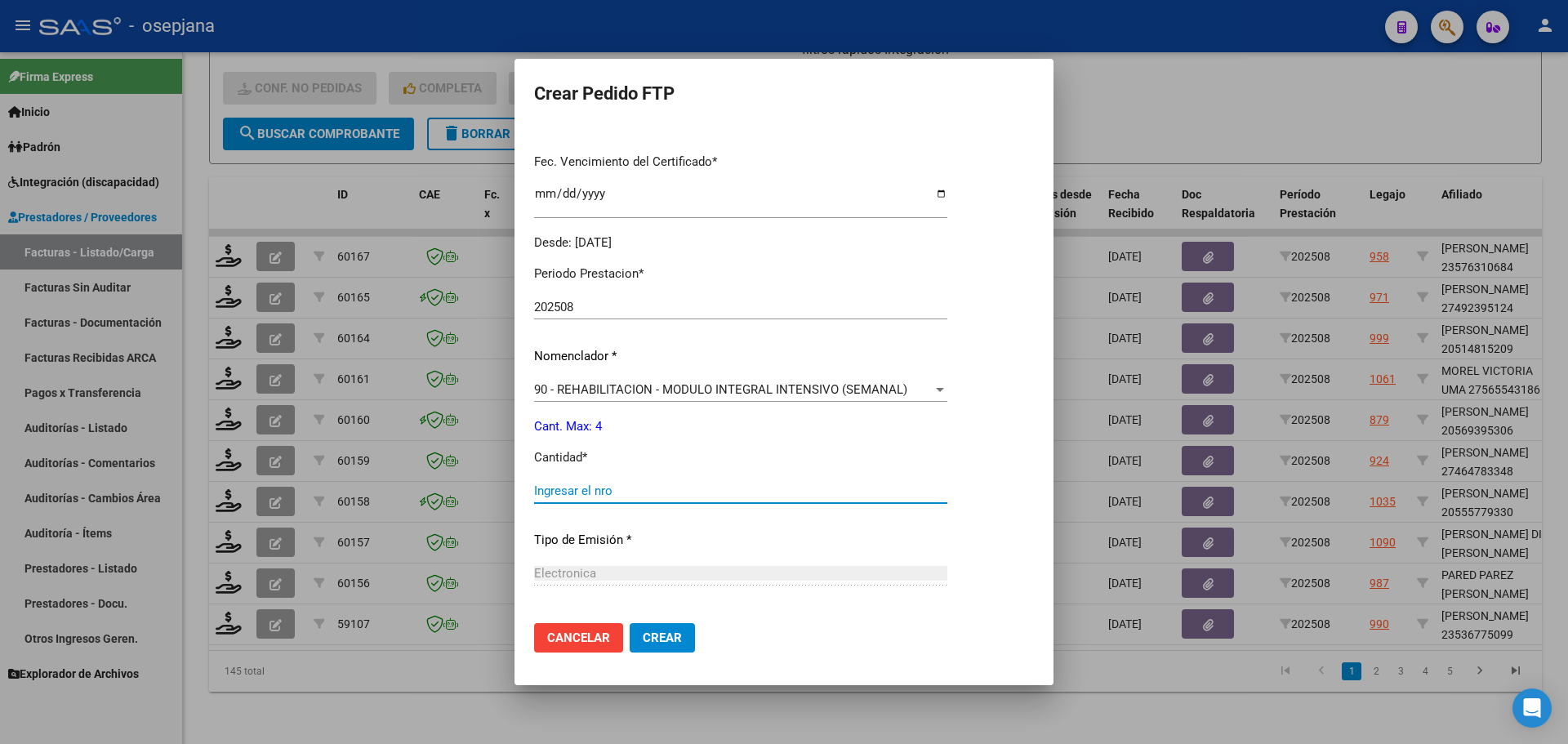
click at [587, 490] on input "Ingresar el nro" at bounding box center [741, 490] width 413 height 14
type input "4"
click at [664, 643] on span "Crear" at bounding box center [662, 637] width 40 height 14
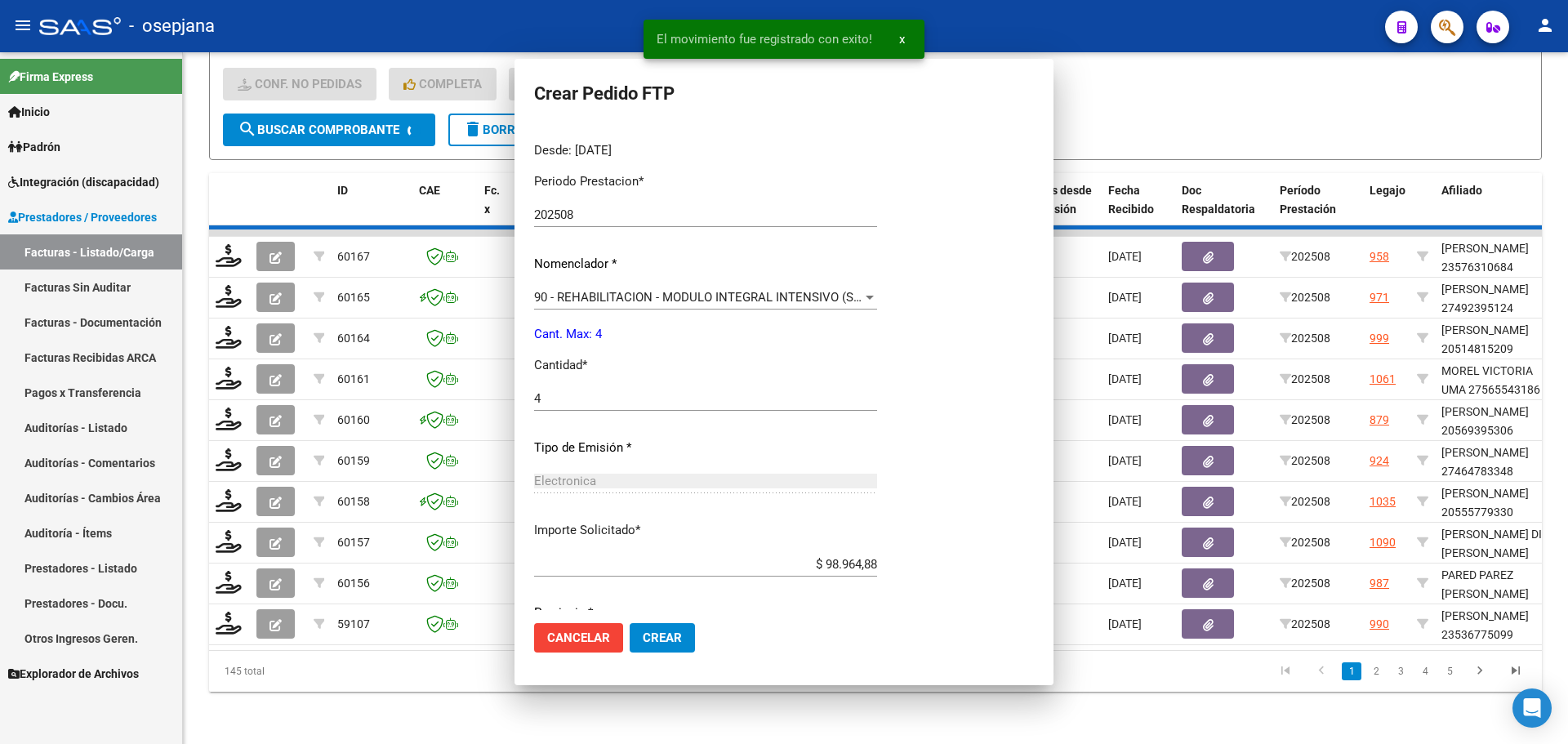
scroll to position [0, 0]
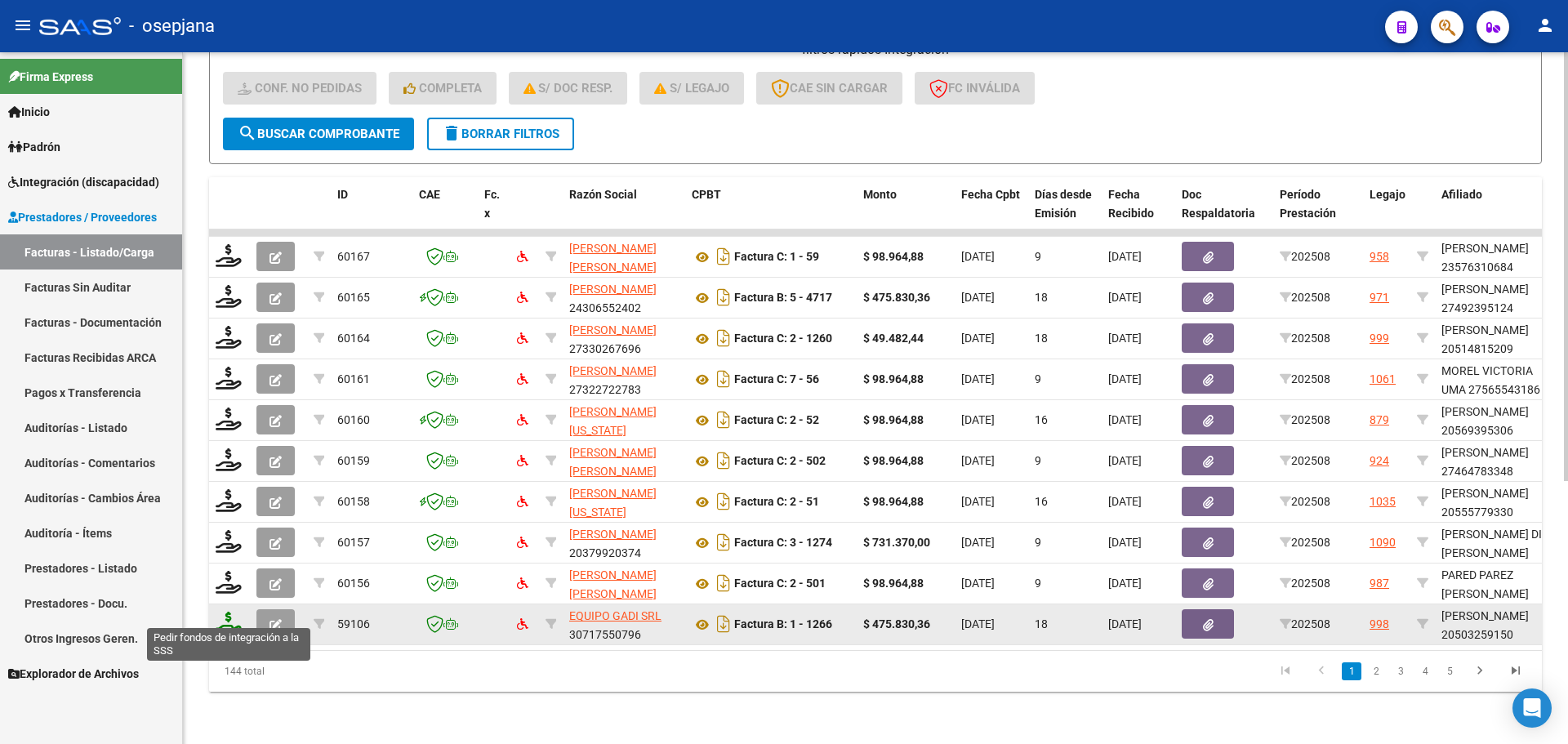
click at [222, 614] on icon at bounding box center [228, 623] width 26 height 23
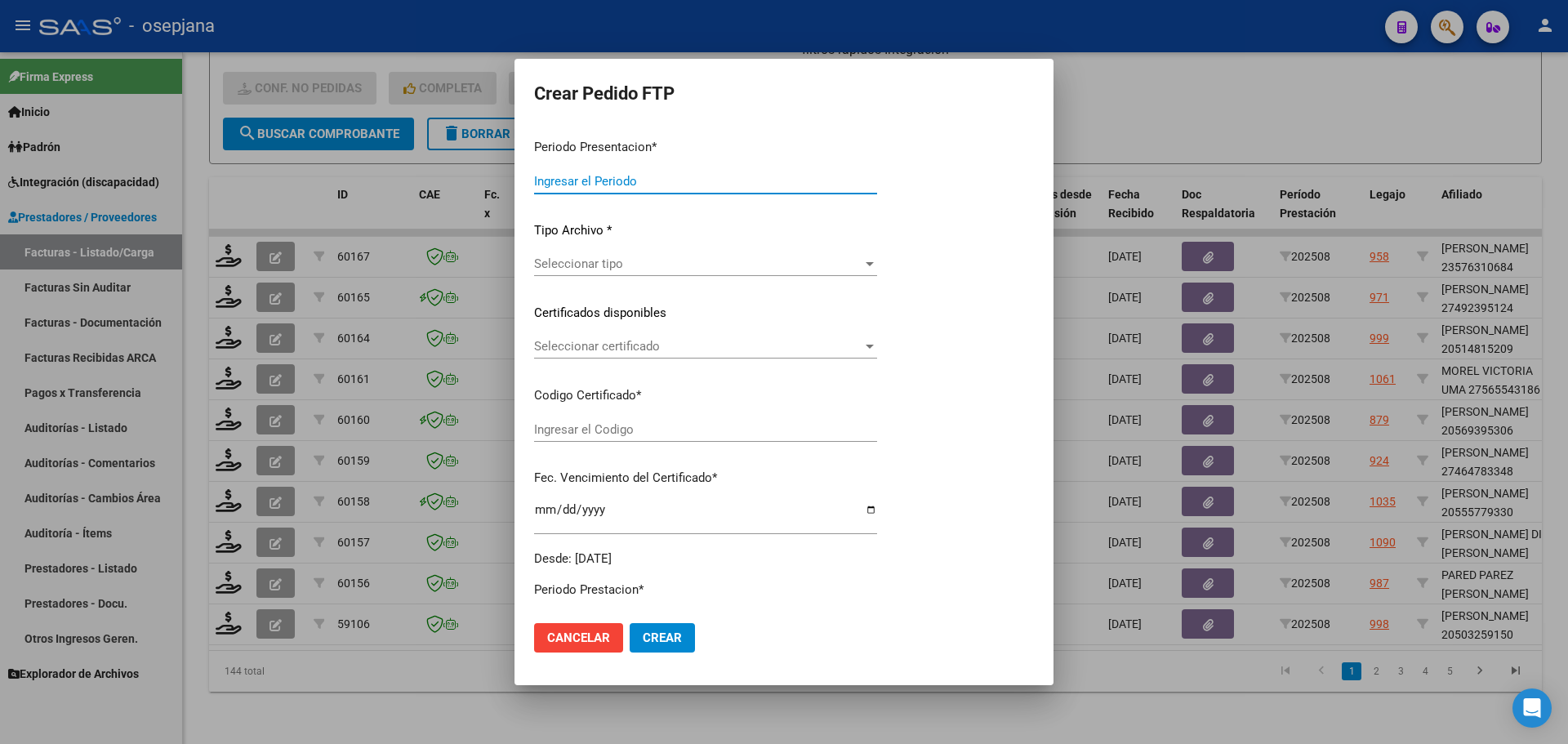
type input "202508"
type input "$ 475.830,36"
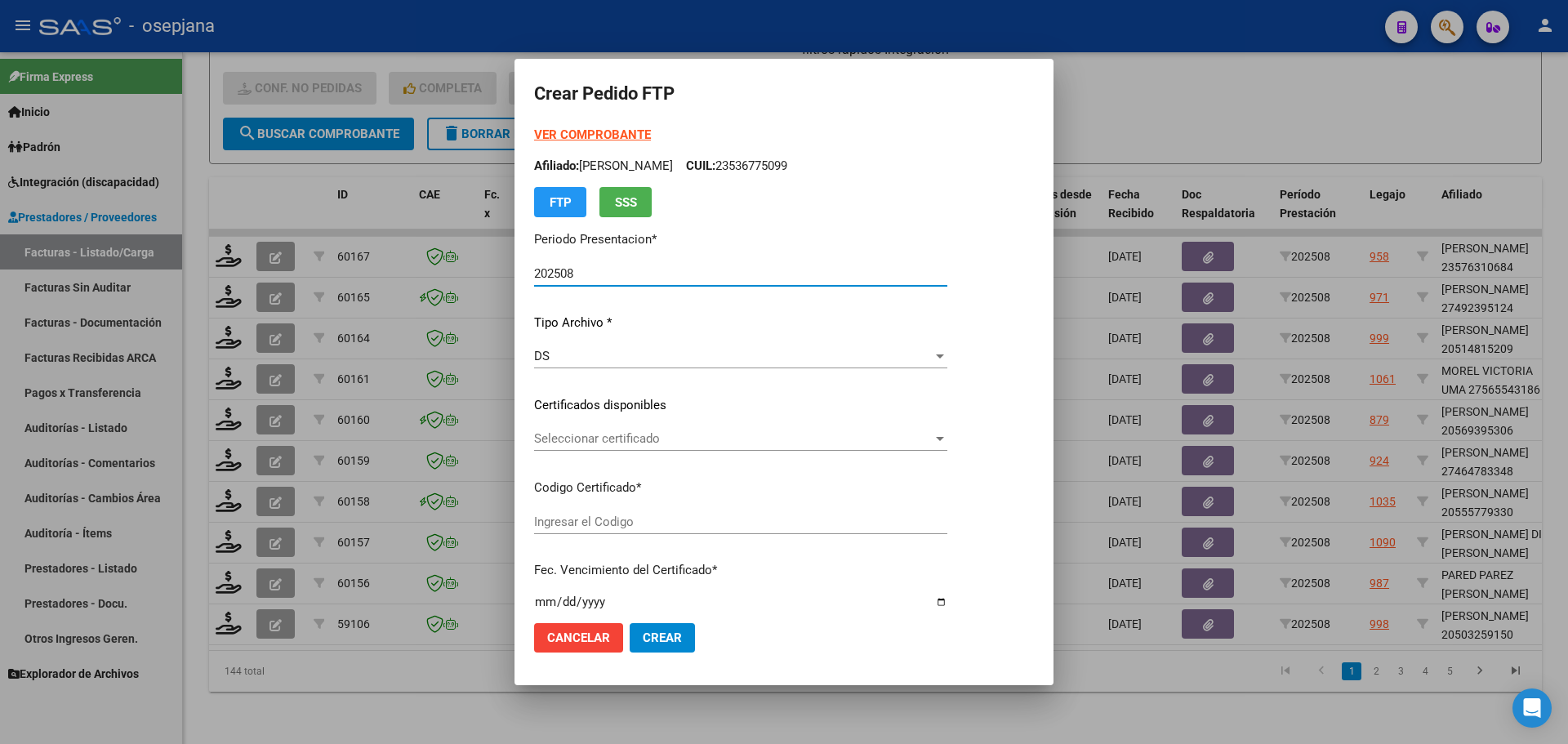
type input "ARG020005032591520230330-20260330BS427"
type input "[DATE]"
click at [621, 438] on span "Seleccionar certificado" at bounding box center [734, 438] width 399 height 14
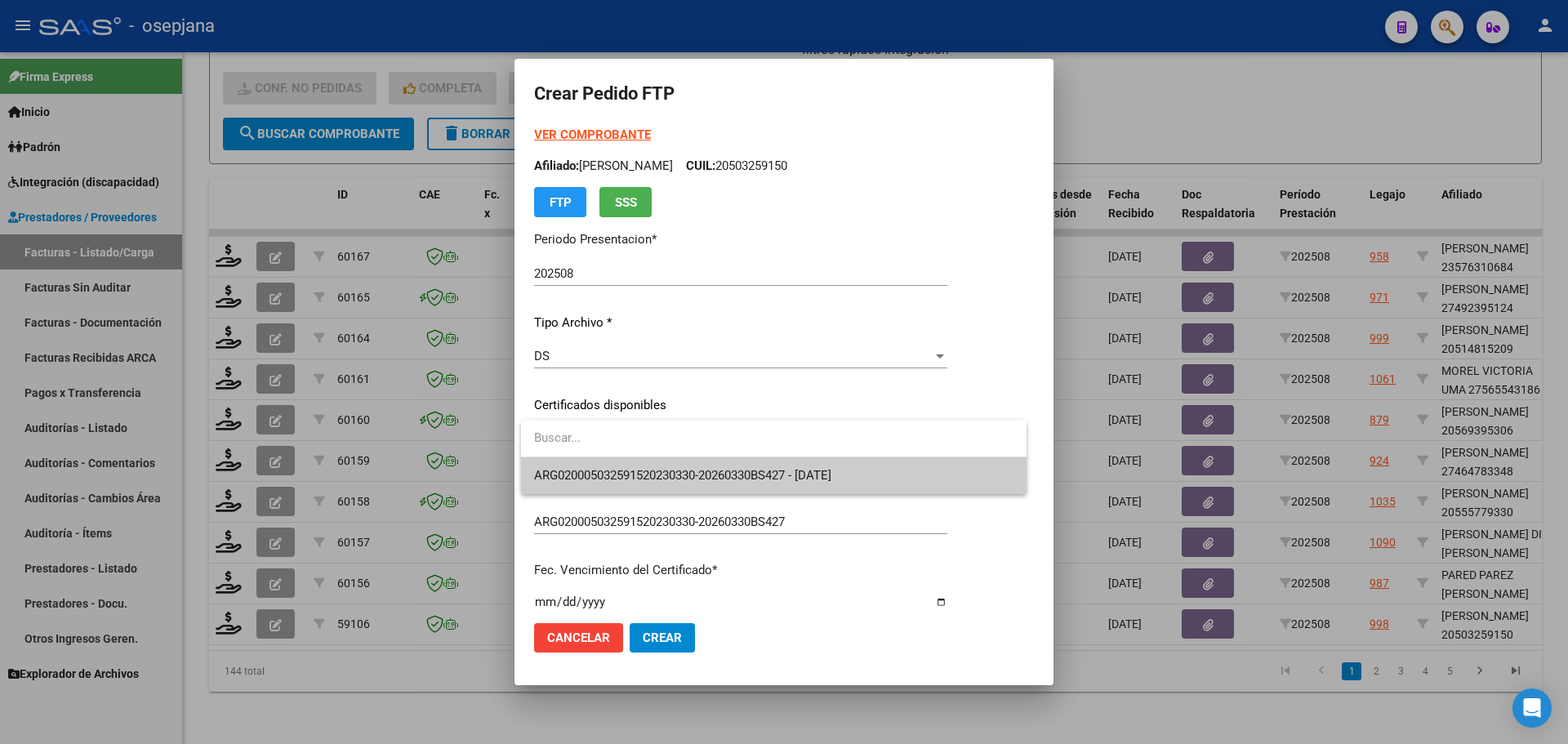
click at [646, 466] on span "ARG020005032591520230330-20260330BS427 - [DATE]" at bounding box center [774, 476] width 480 height 37
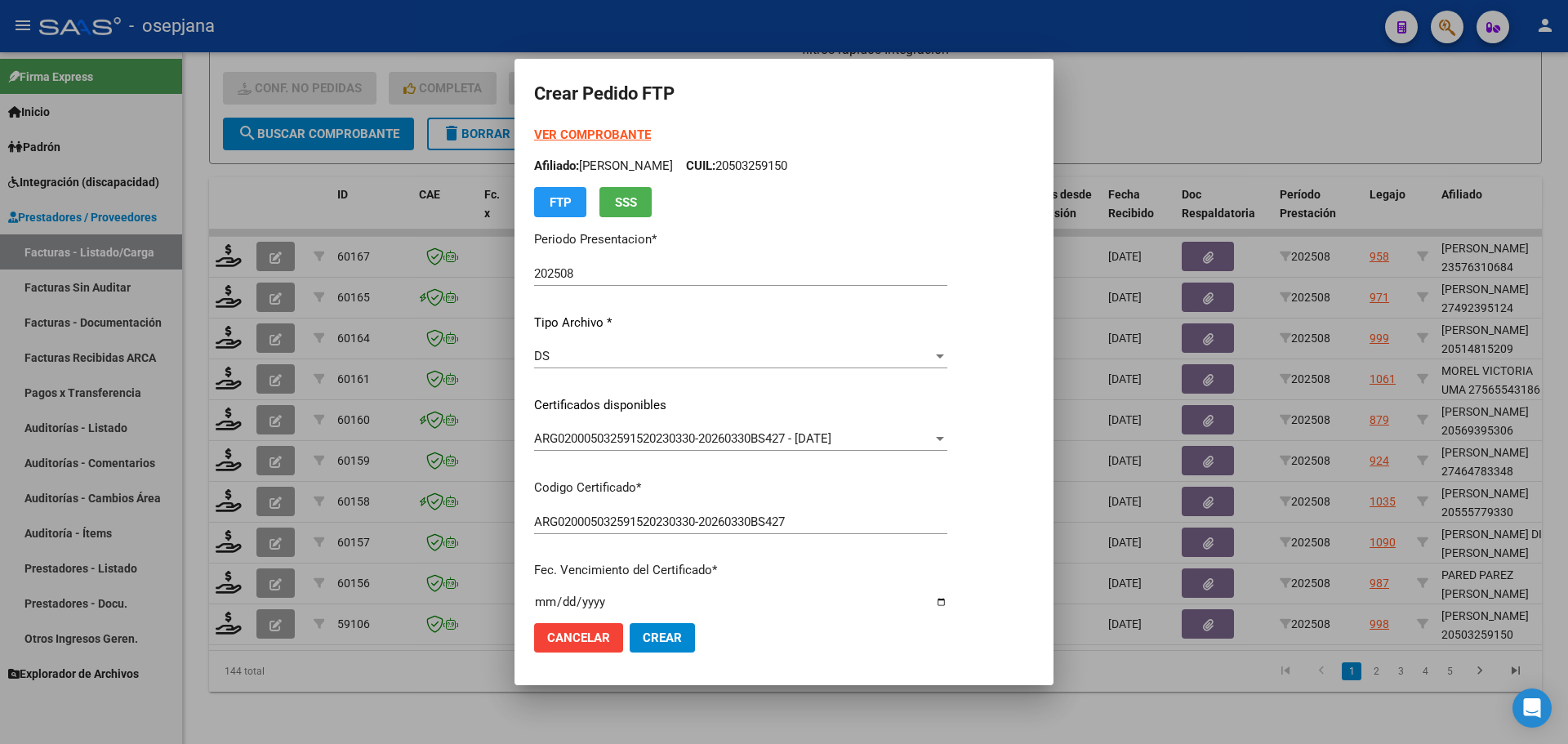
click at [607, 131] on strong "VER COMPROBANTE" at bounding box center [593, 134] width 117 height 14
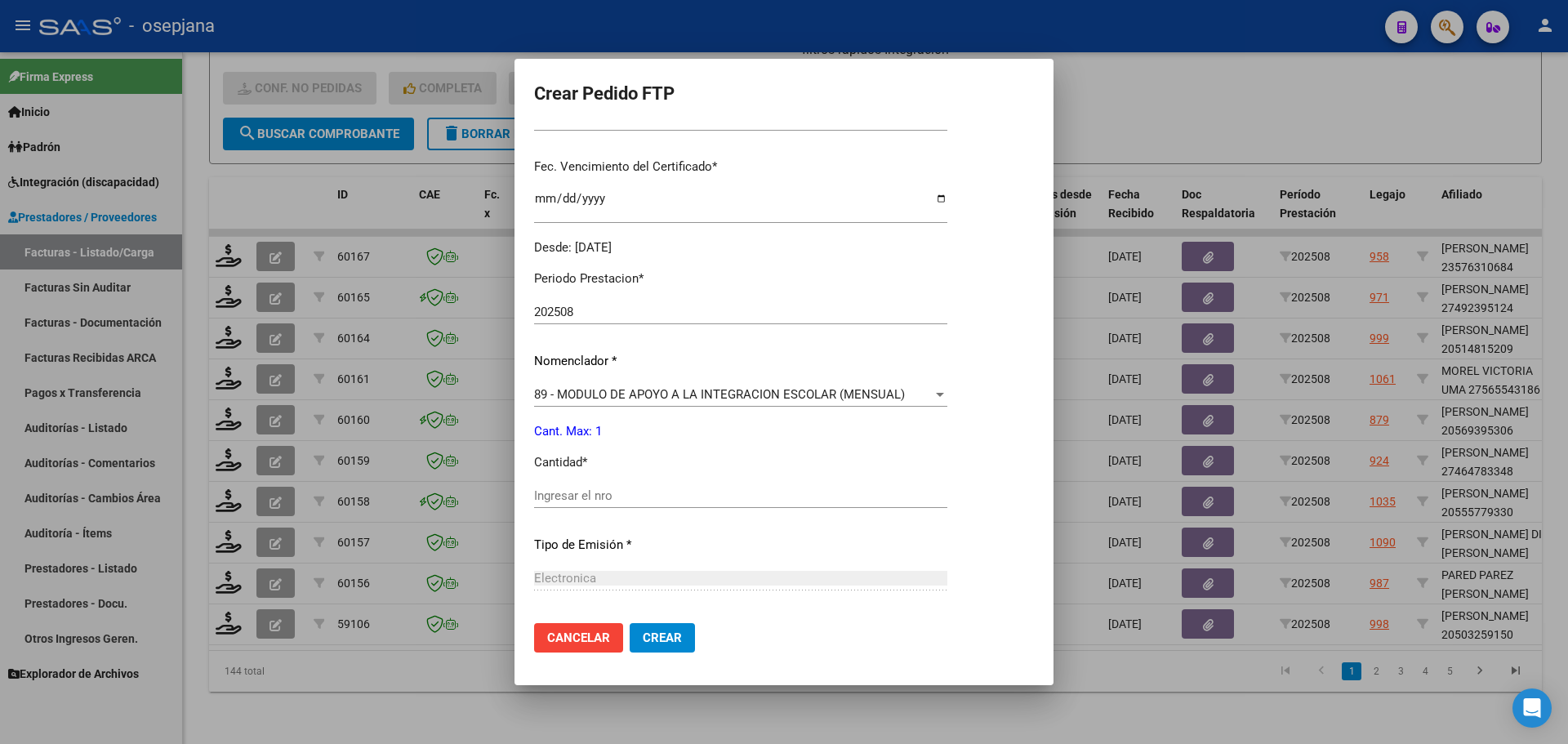
scroll to position [408, 0]
click at [594, 481] on div "Ingresar el nro" at bounding box center [741, 491] width 413 height 24
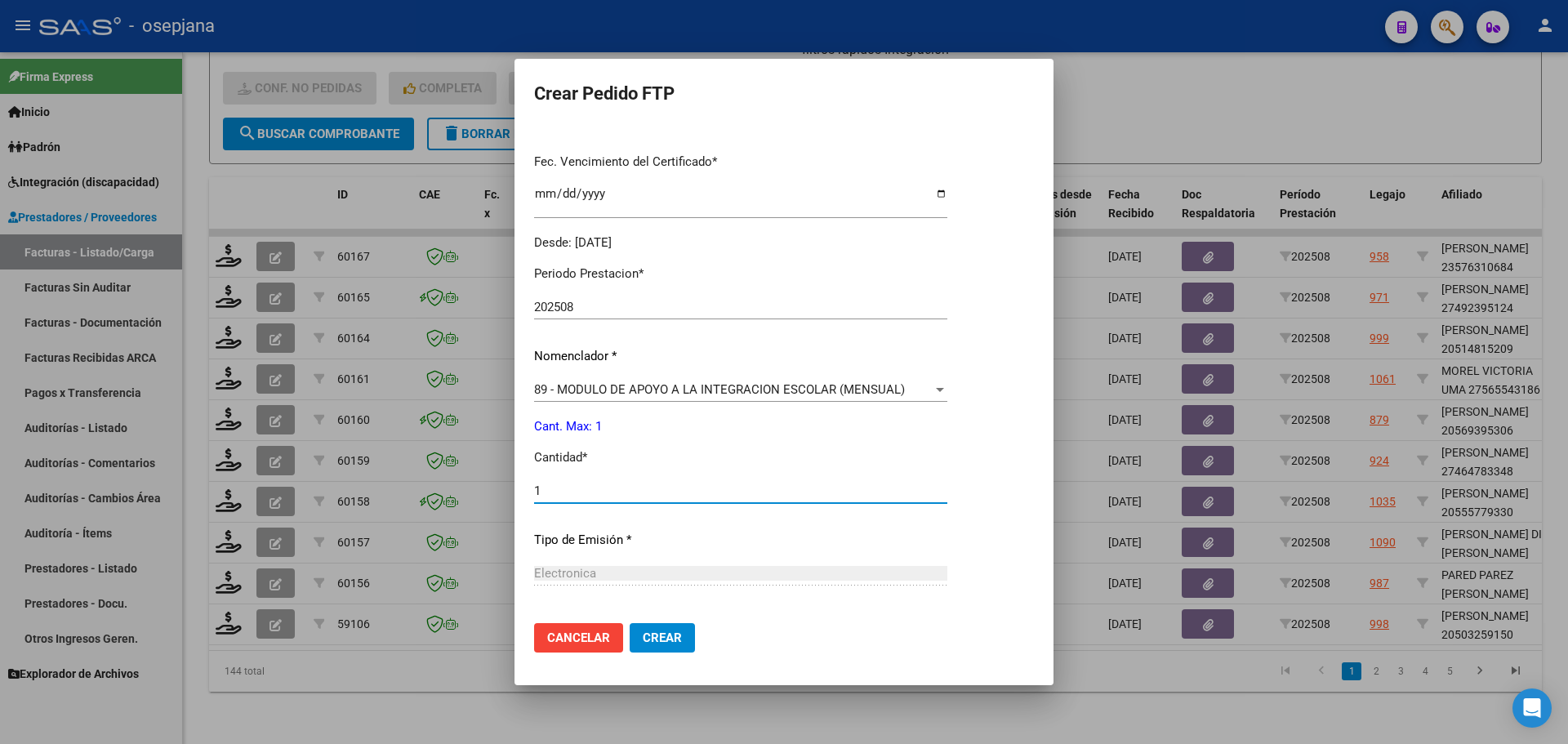
type input "1"
click at [656, 625] on button "Crear" at bounding box center [662, 637] width 66 height 29
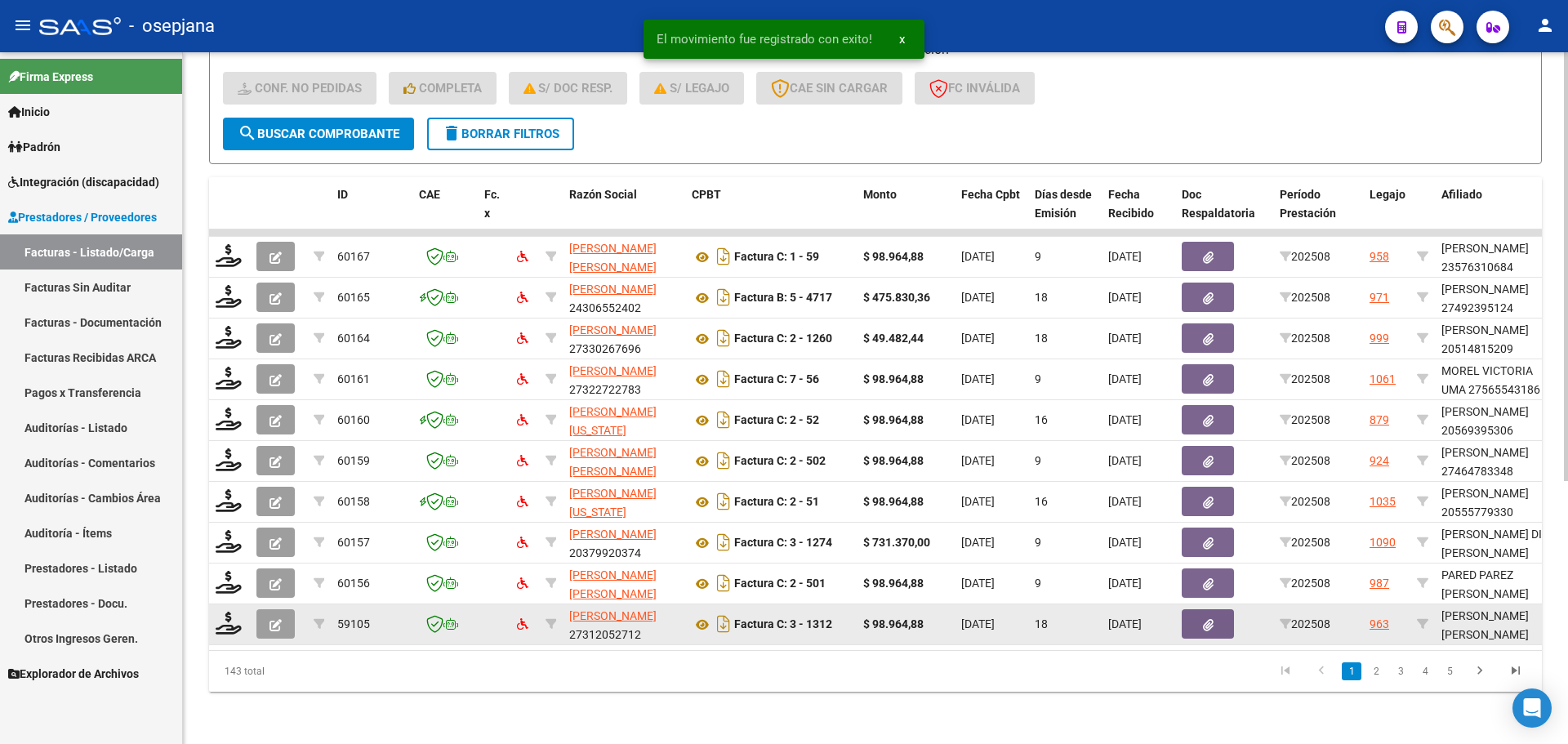
click at [215, 611] on datatable-body-cell at bounding box center [229, 624] width 41 height 40
click at [226, 616] on icon at bounding box center [228, 623] width 26 height 23
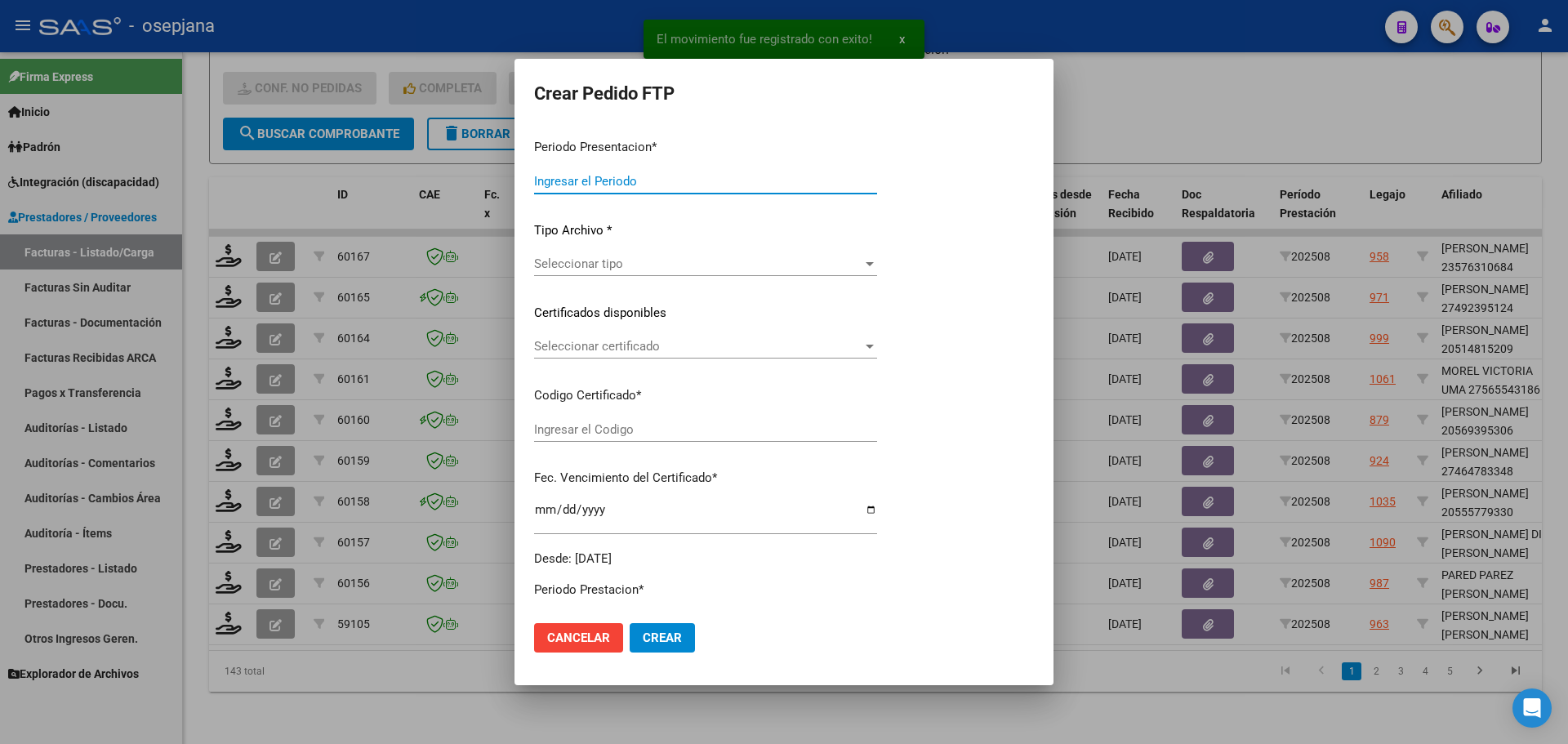
type input "202508"
type input "$ 98.964,88"
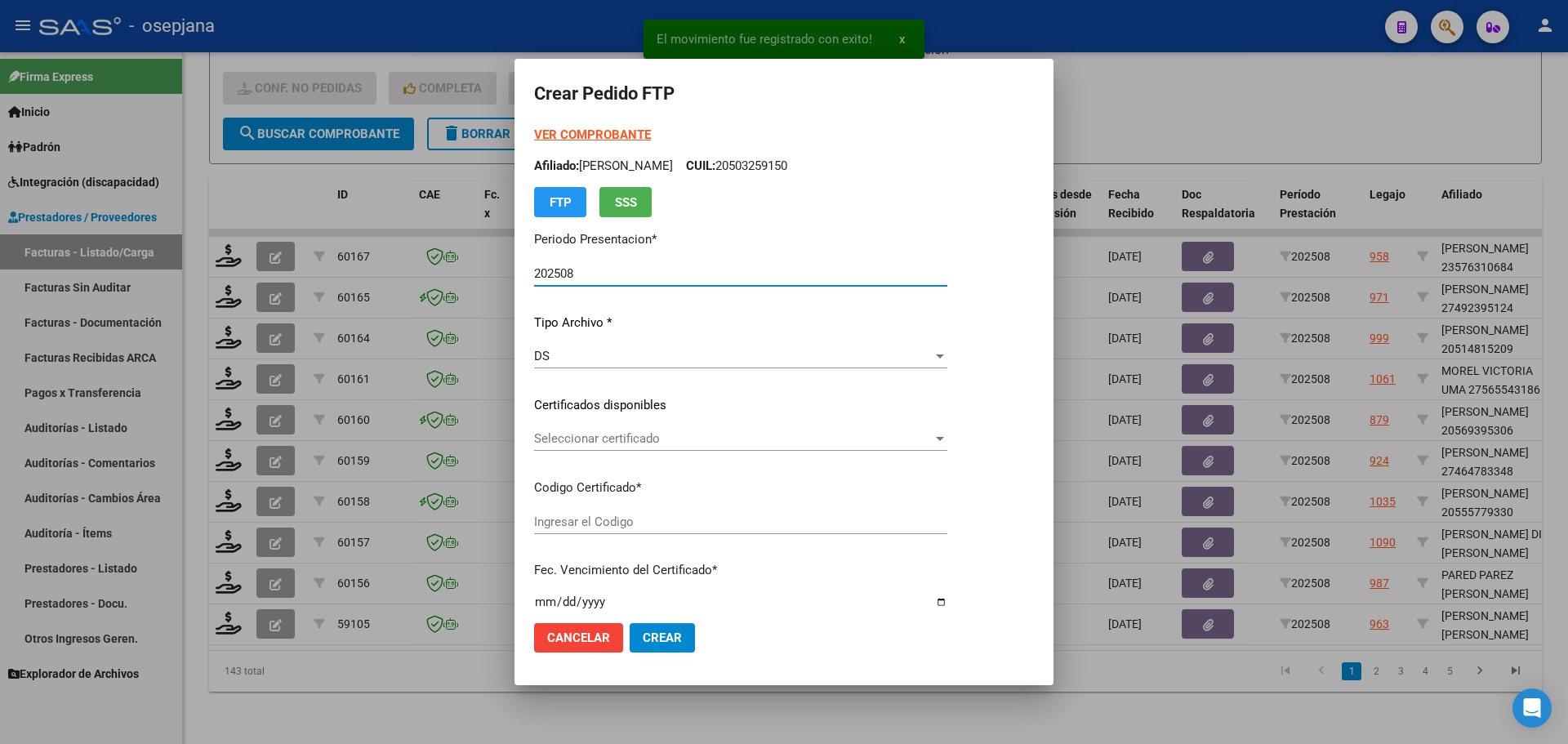
type input "ARG02000540640822021031620260316BSAS448"
type input "[DATE]"
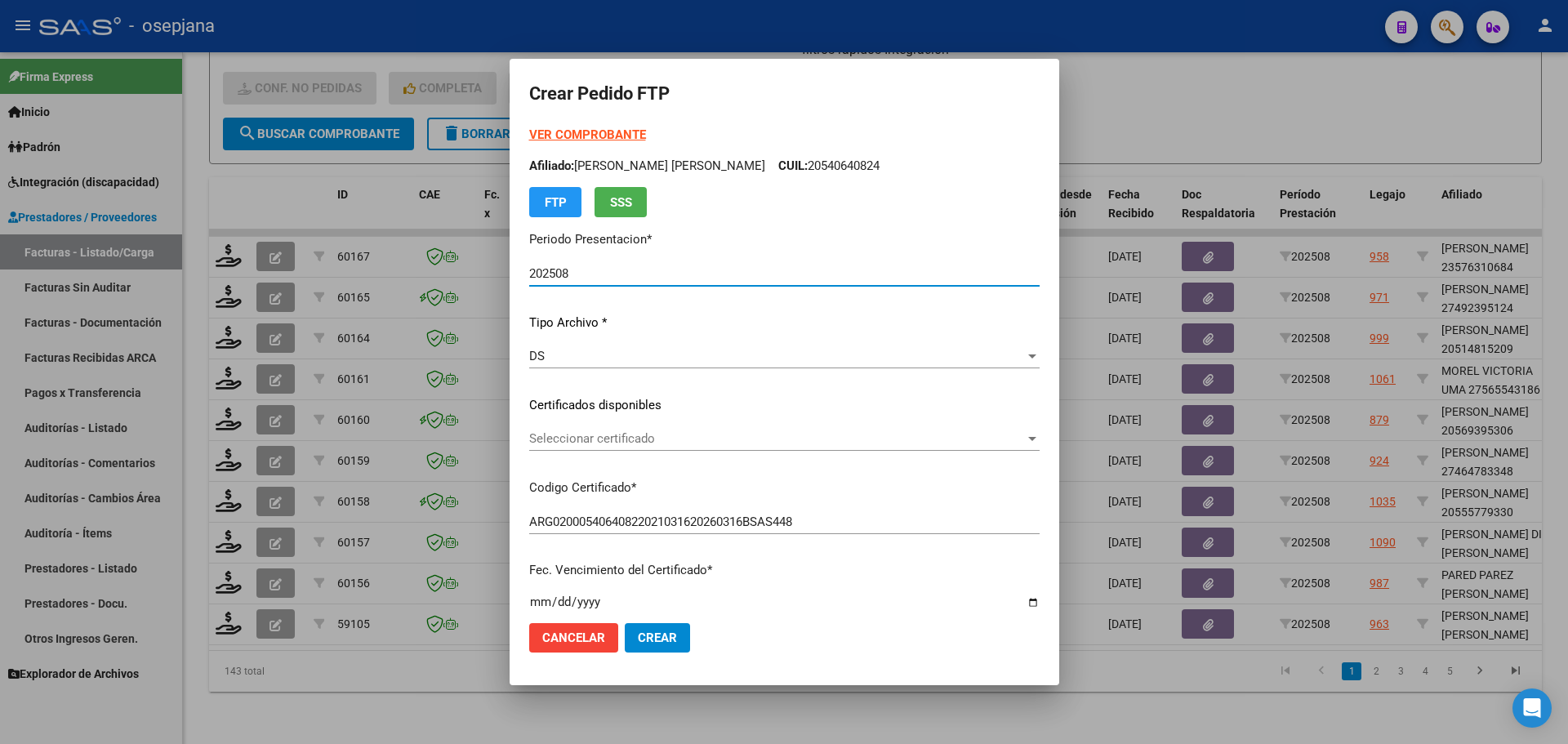
click at [573, 433] on span "Seleccionar certificado" at bounding box center [777, 438] width 496 height 14
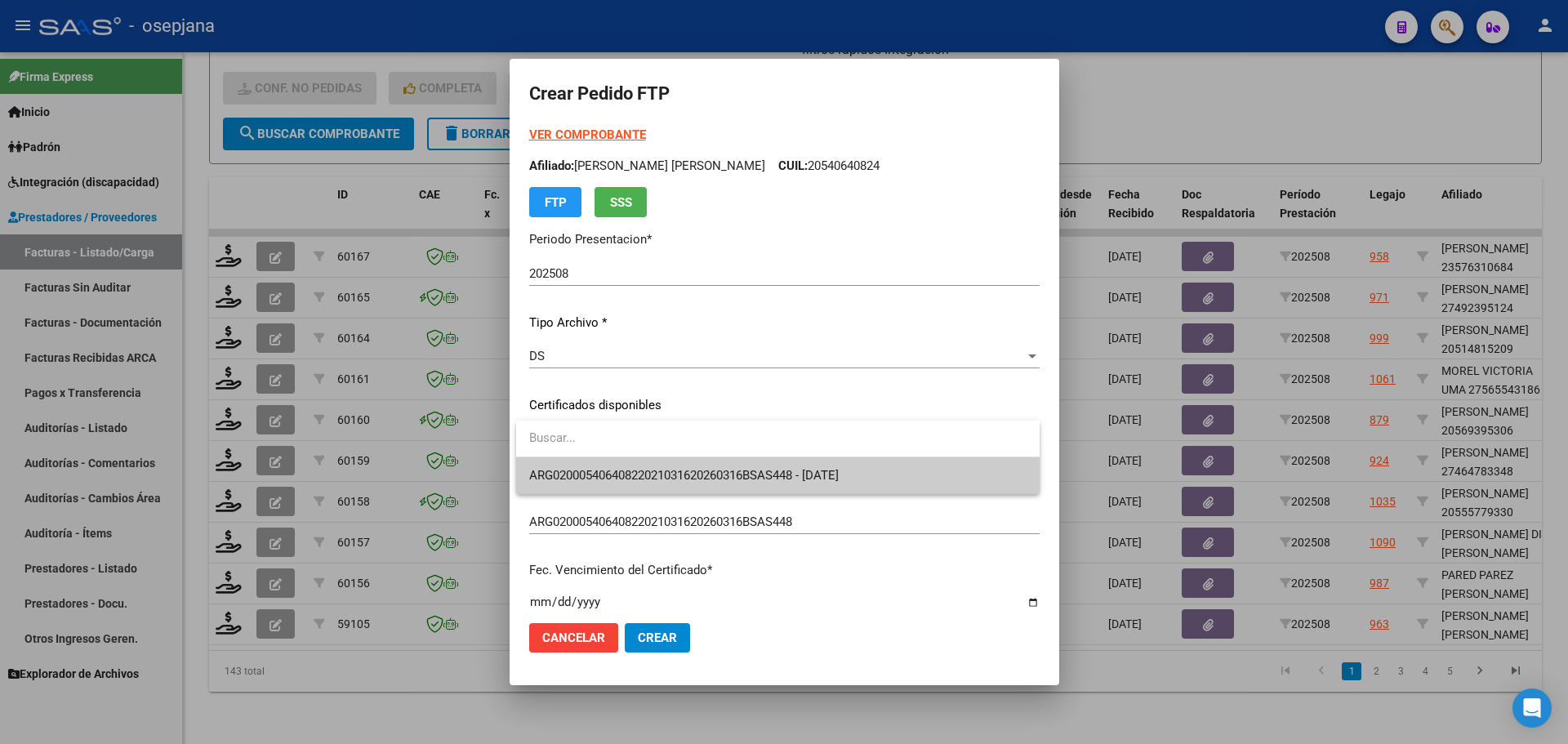
click at [583, 465] on span "ARG02000540640822021031620260316BSAS448 - [DATE]" at bounding box center [778, 476] width 497 height 37
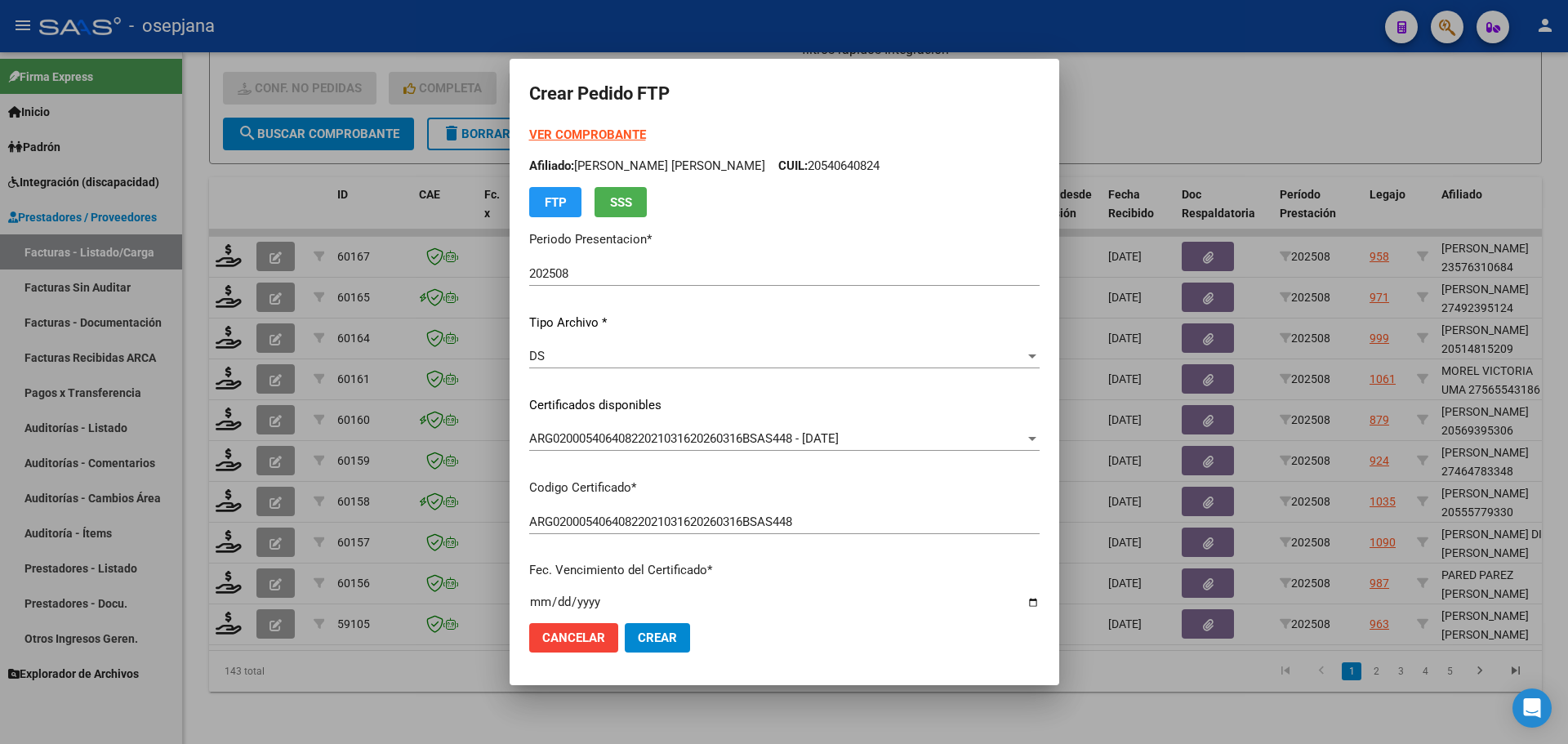
click at [614, 135] on strong "VER COMPROBANTE" at bounding box center [587, 134] width 117 height 14
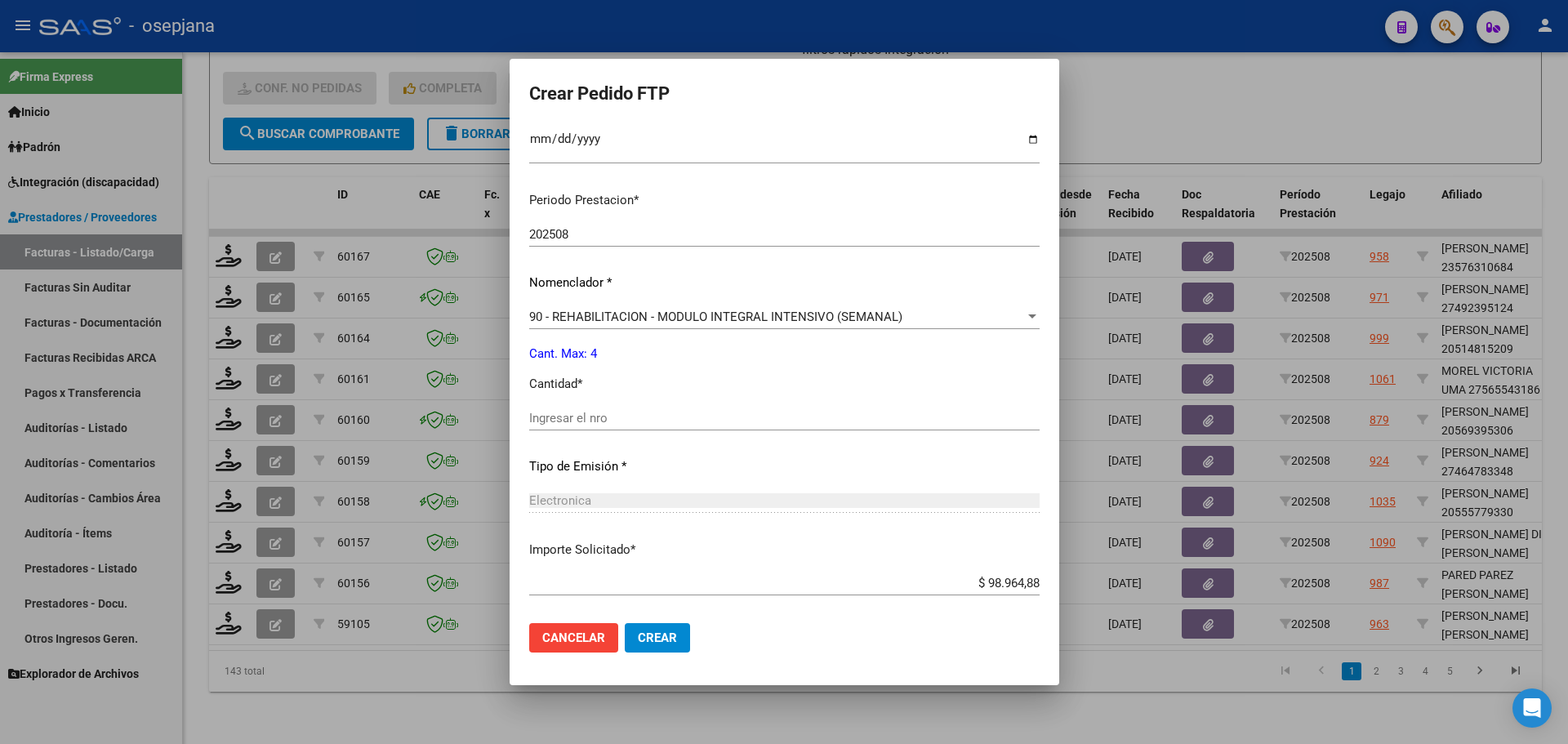
scroll to position [490, 0]
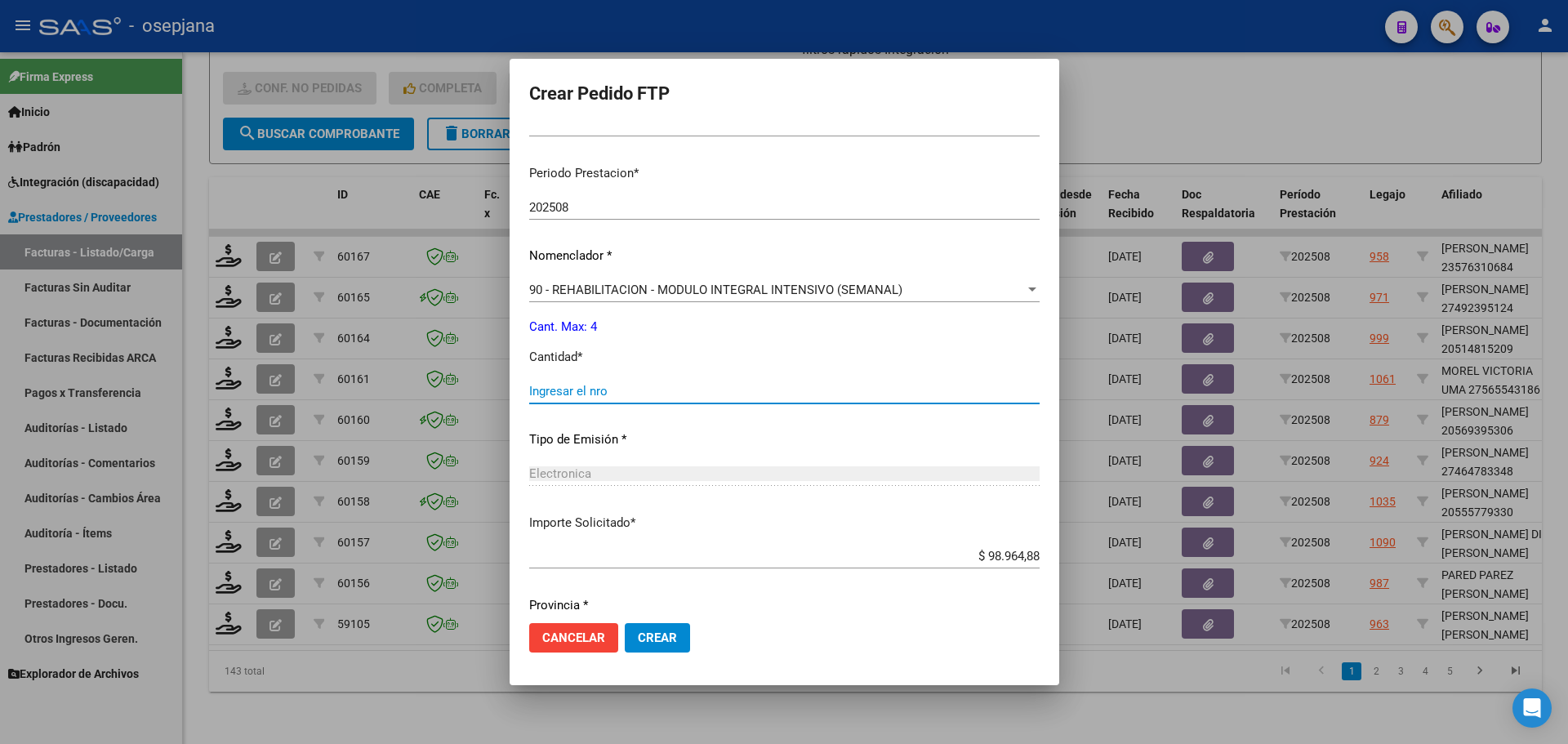
click at [579, 385] on input "Ingresar el nro" at bounding box center [784, 391] width 510 height 14
type input "4"
click at [662, 636] on span "Crear" at bounding box center [657, 637] width 40 height 14
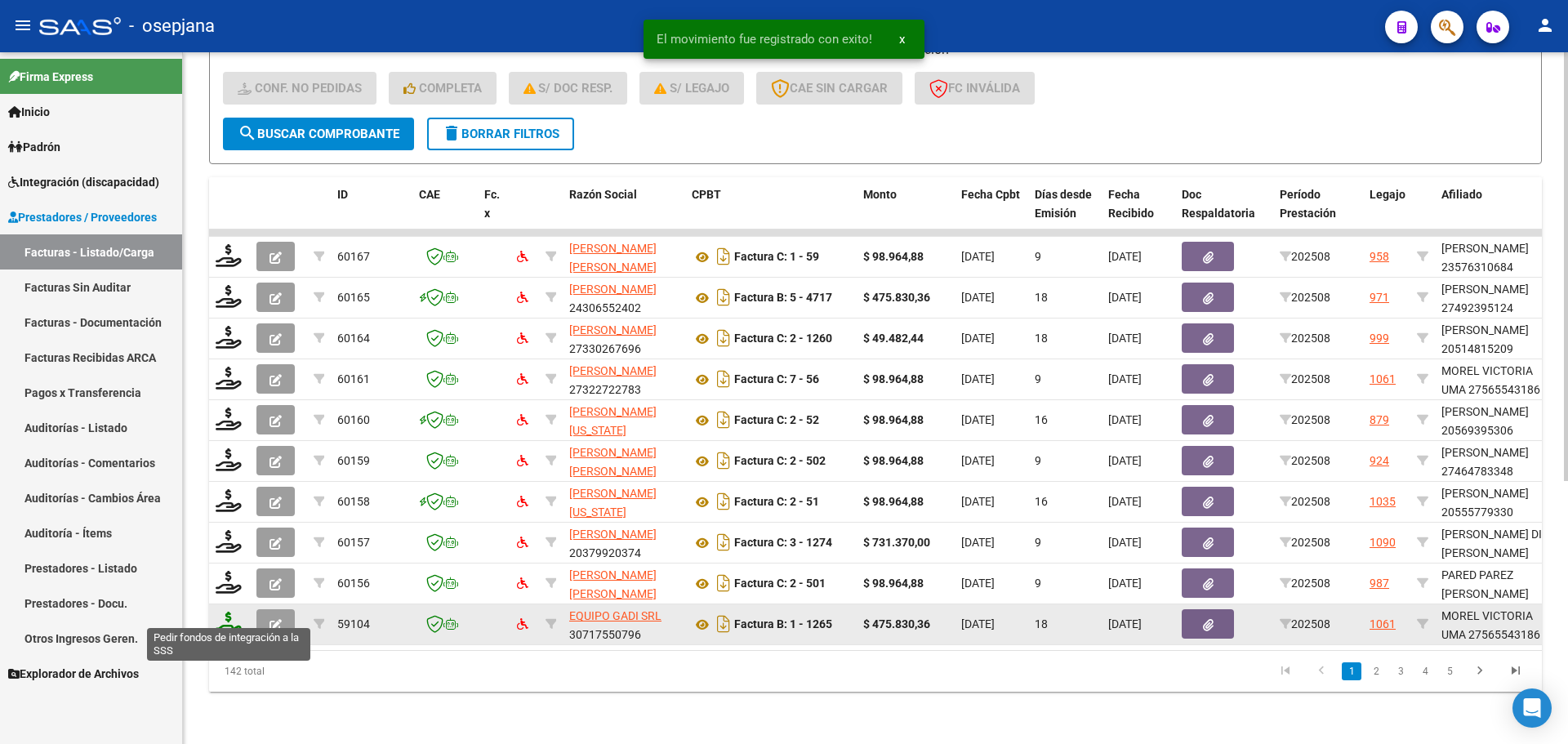
click at [216, 612] on icon at bounding box center [228, 623] width 26 height 23
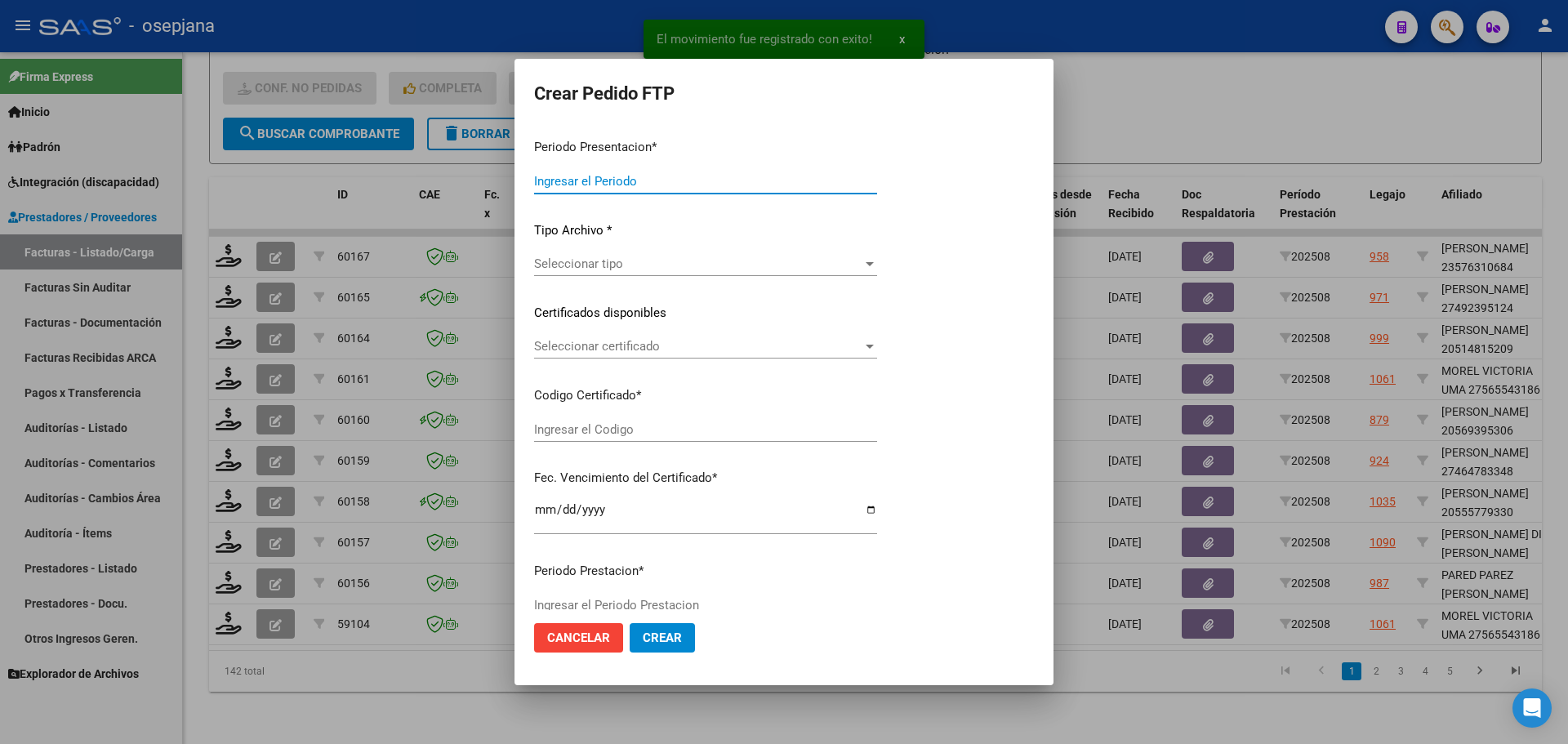
type input "202508"
type input "$ 475.830,36"
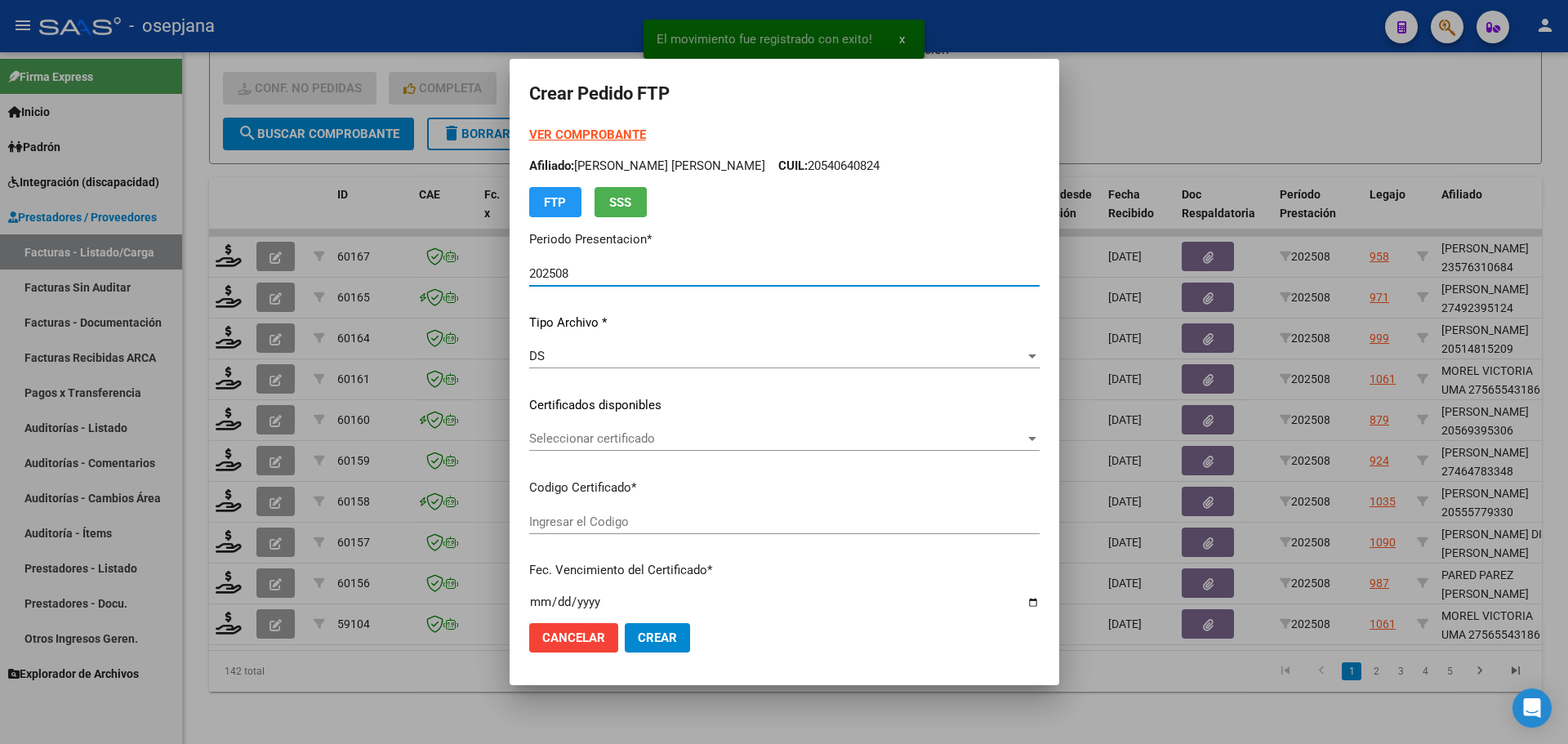
type input "ARG01000565543182023070420280704AND109"
type input "[DATE]"
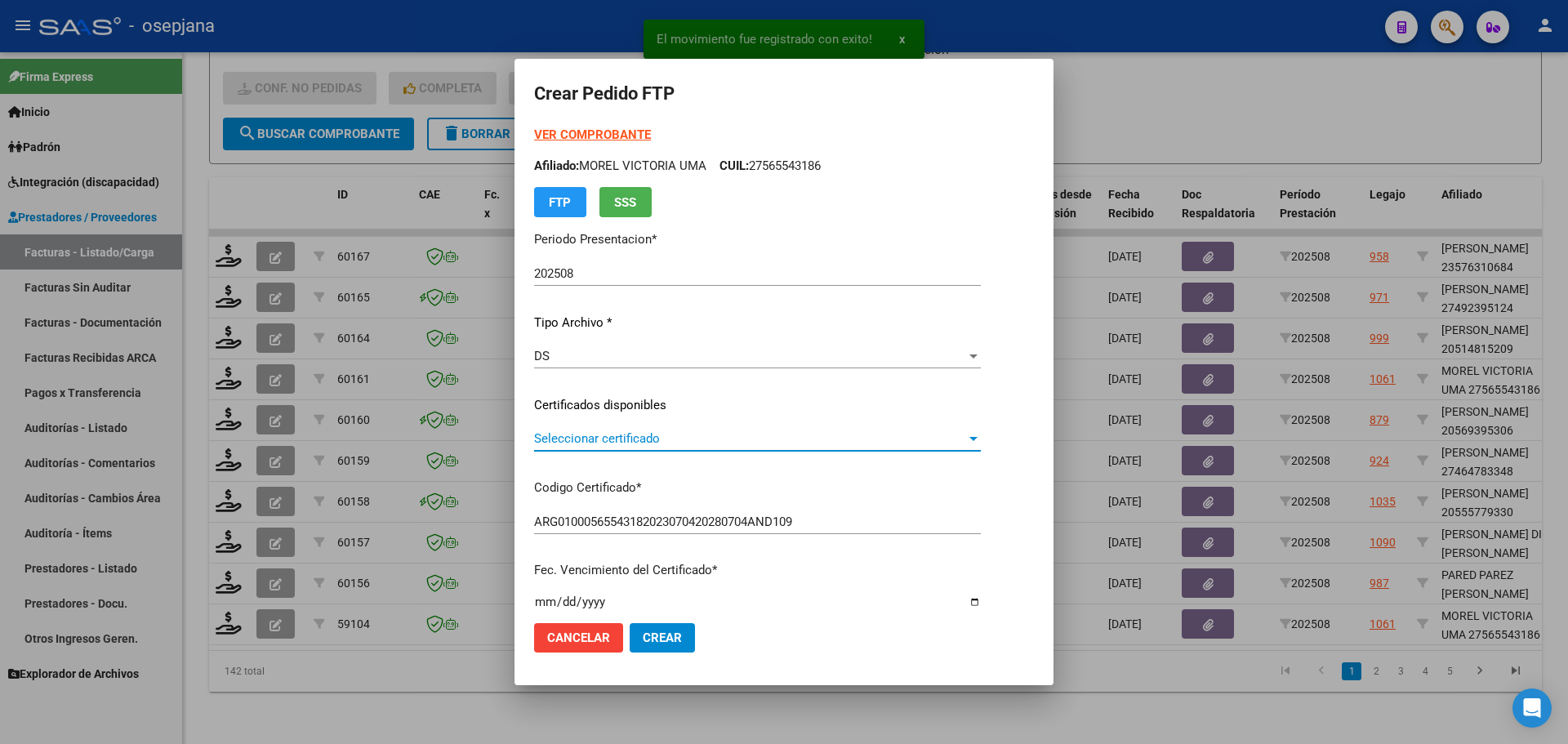
click at [687, 438] on span "Seleccionar certificado" at bounding box center [750, 438] width 432 height 14
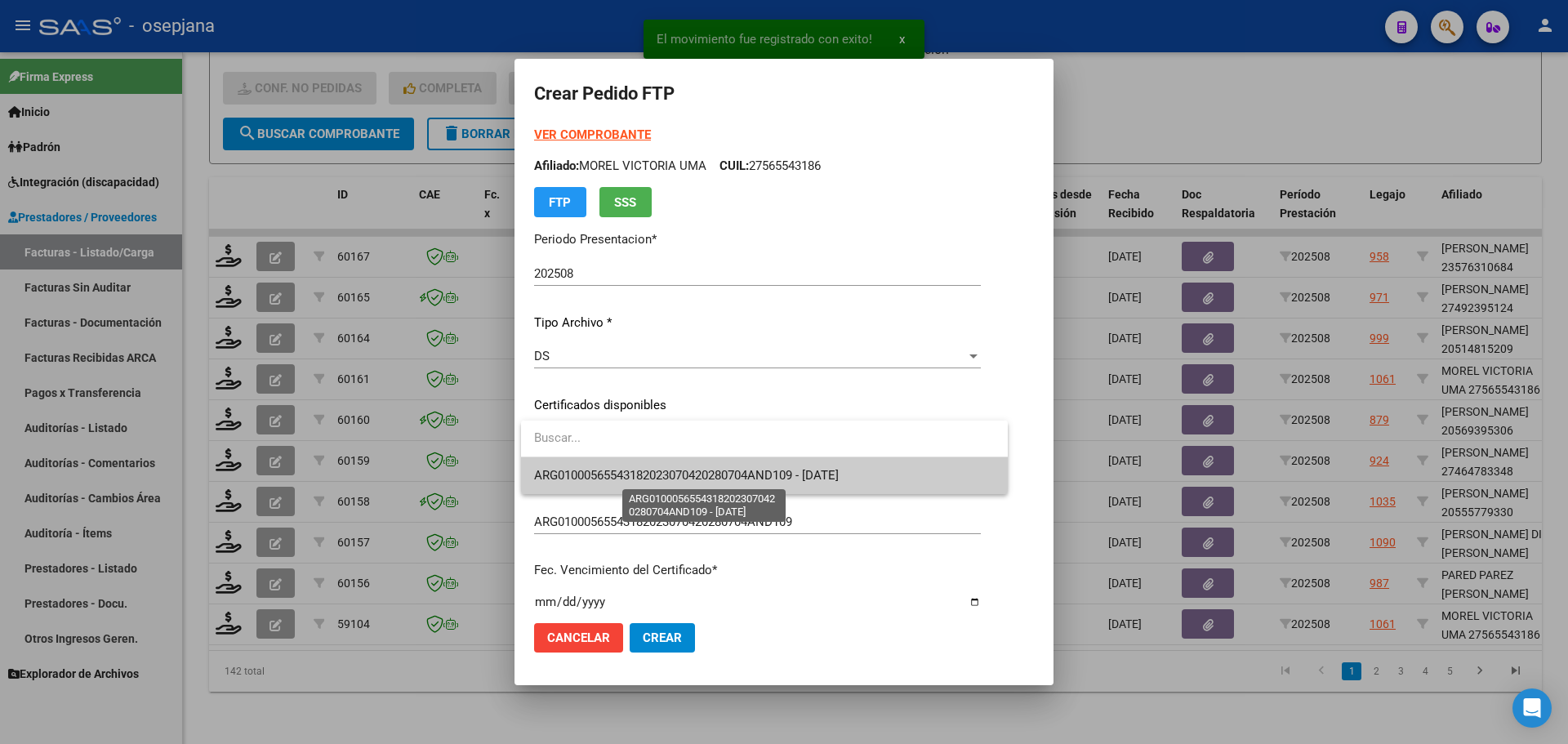
click at [683, 477] on span "ARG01000565543182023070420280704AND109 - [DATE]" at bounding box center [687, 475] width 305 height 14
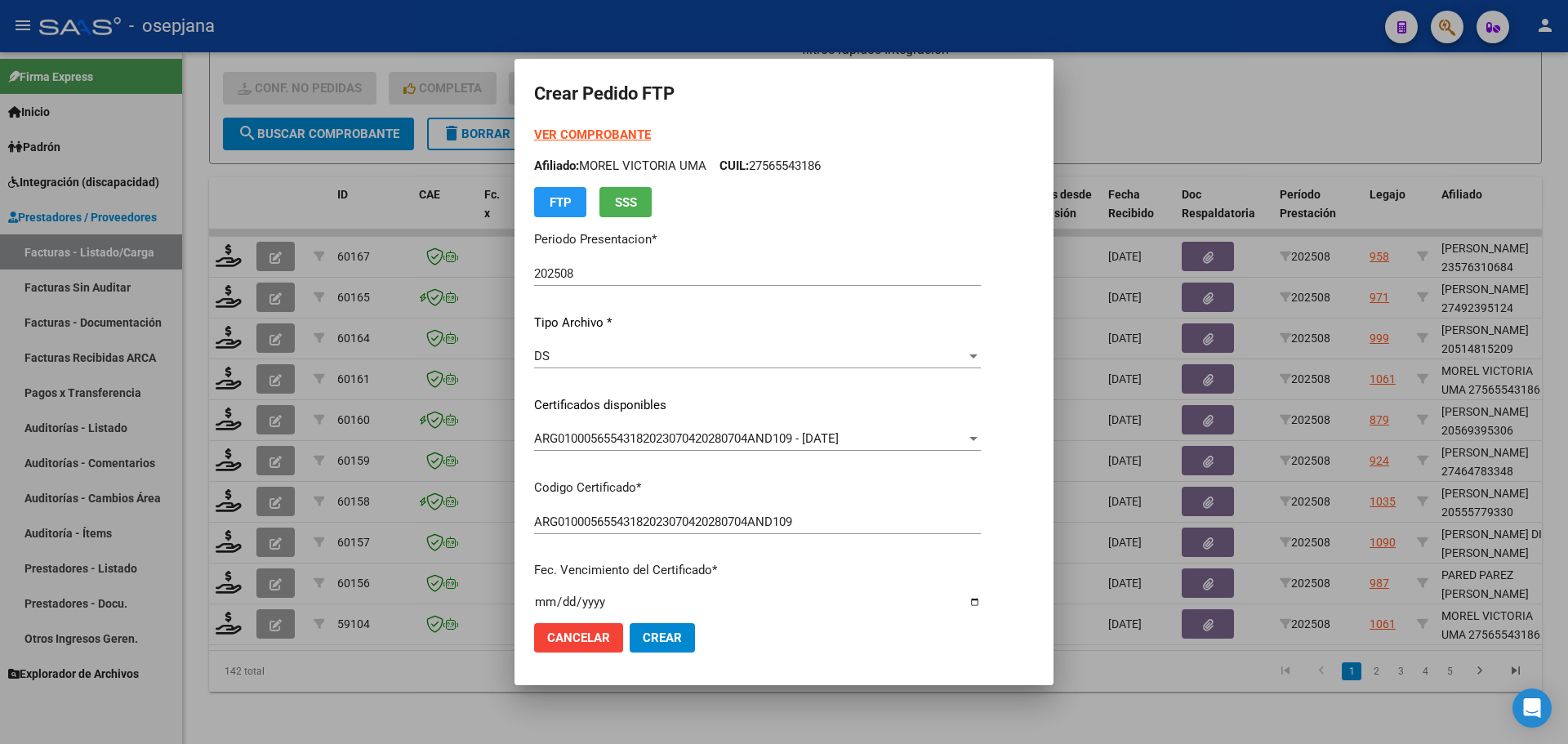
click at [628, 127] on strong "VER COMPROBANTE" at bounding box center [593, 134] width 117 height 14
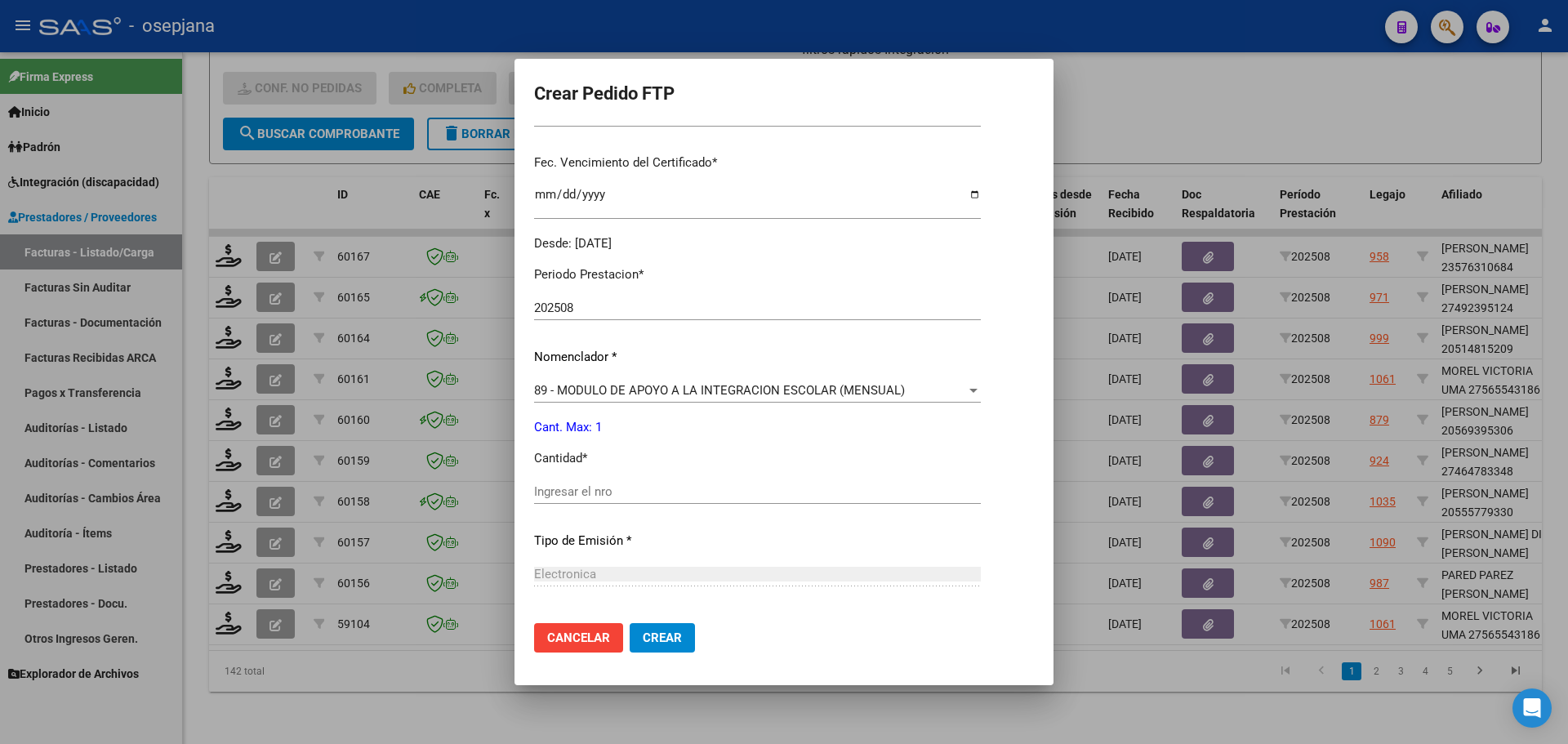
scroll to position [408, 0]
click at [603, 490] on input "Ingresar el nro" at bounding box center [757, 490] width 447 height 14
type input "1"
click at [662, 635] on span "Crear" at bounding box center [662, 637] width 40 height 14
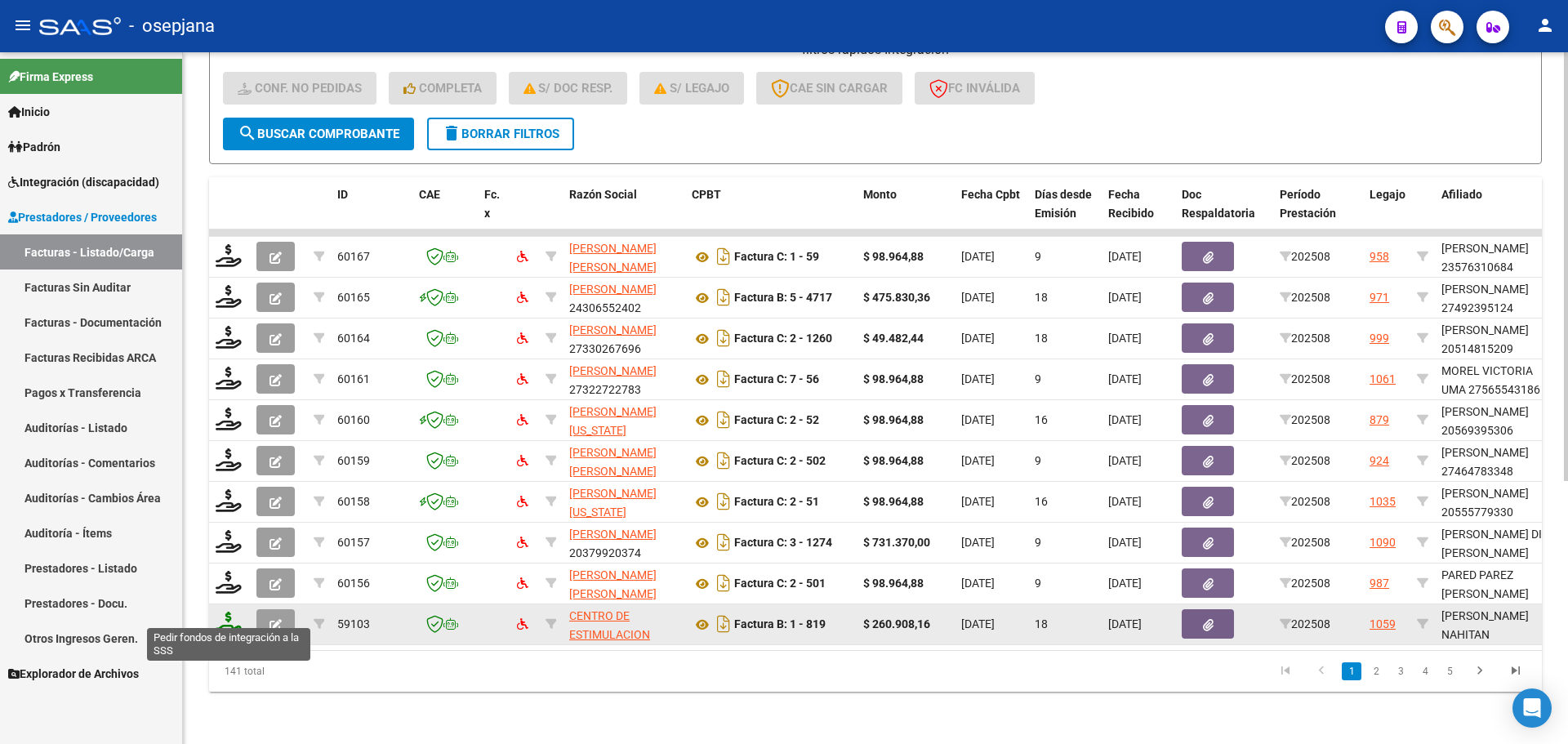
click at [234, 613] on icon at bounding box center [228, 623] width 26 height 23
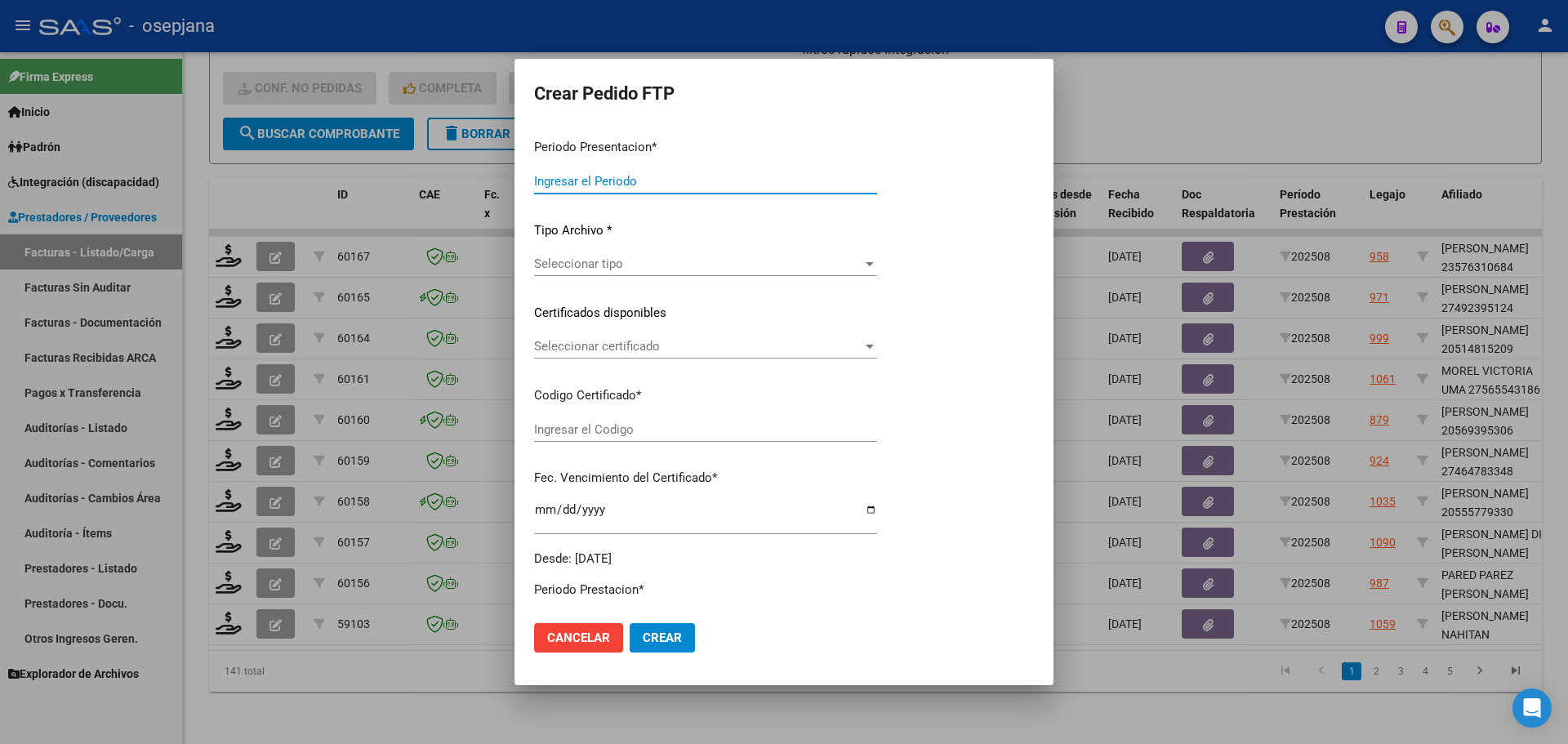
type input "202508"
type input "$ 260.908,16"
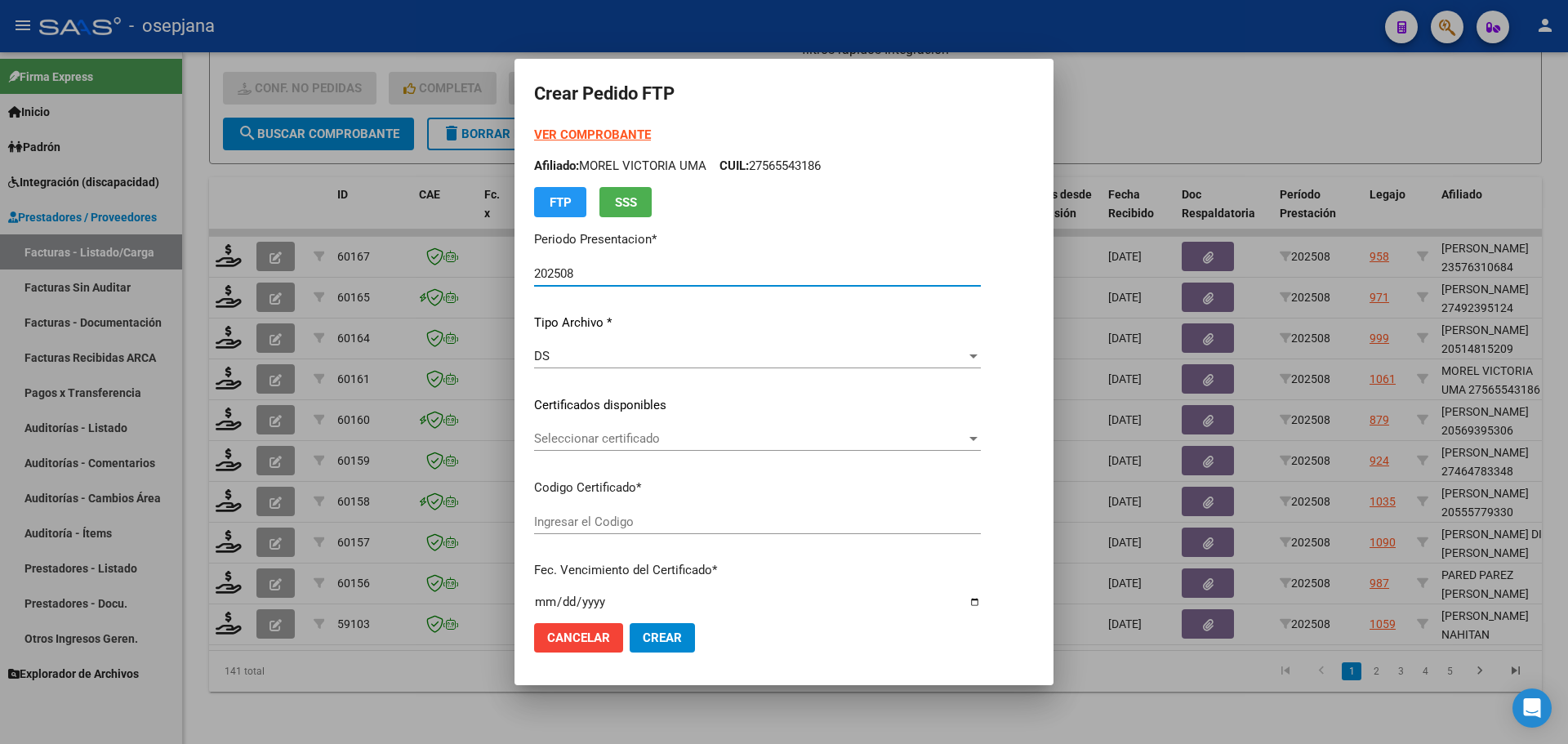
type input "ARG02-00058580865-2023081520260815BS376"
type input "[DATE]"
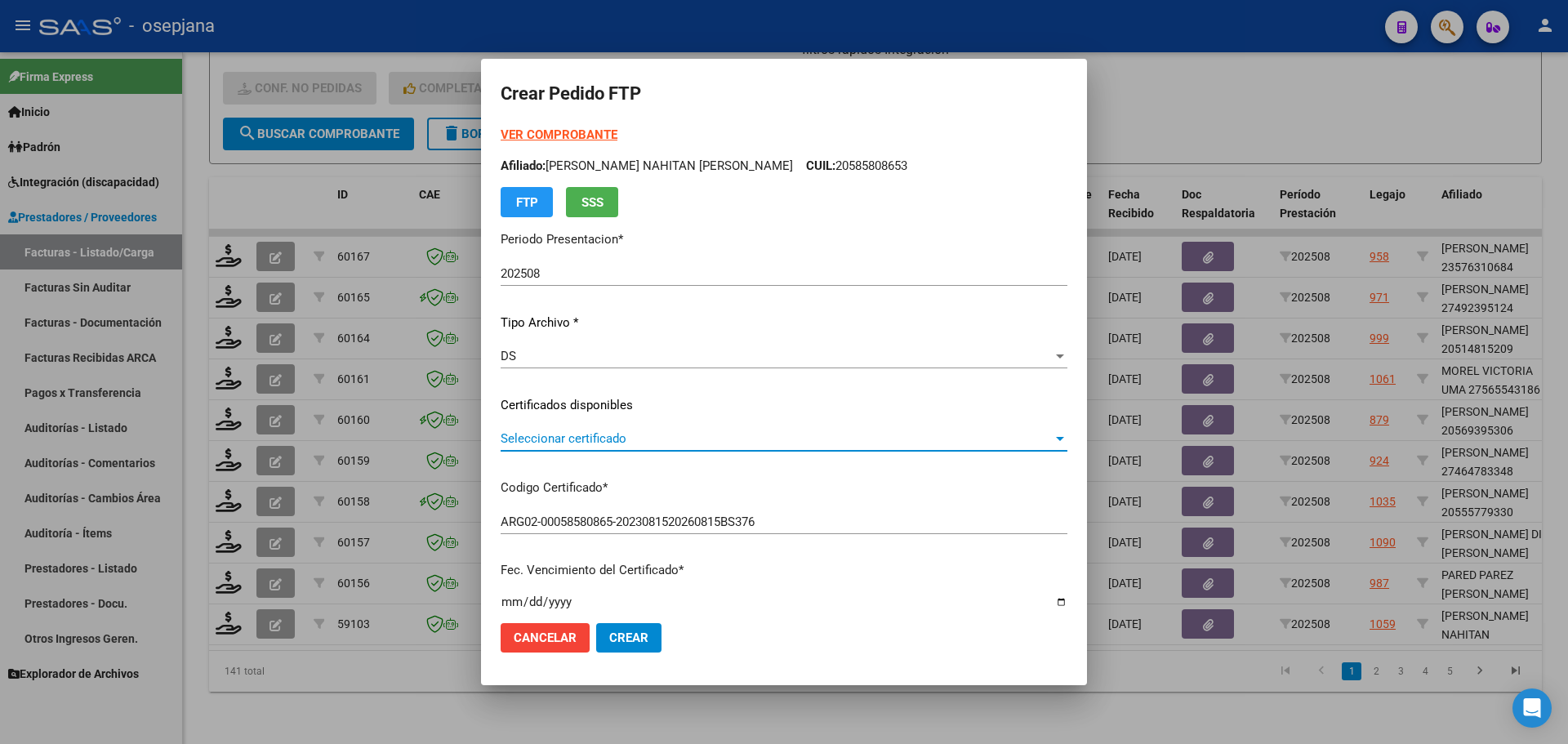
click at [718, 438] on span "Seleccionar certificado" at bounding box center [777, 438] width 552 height 14
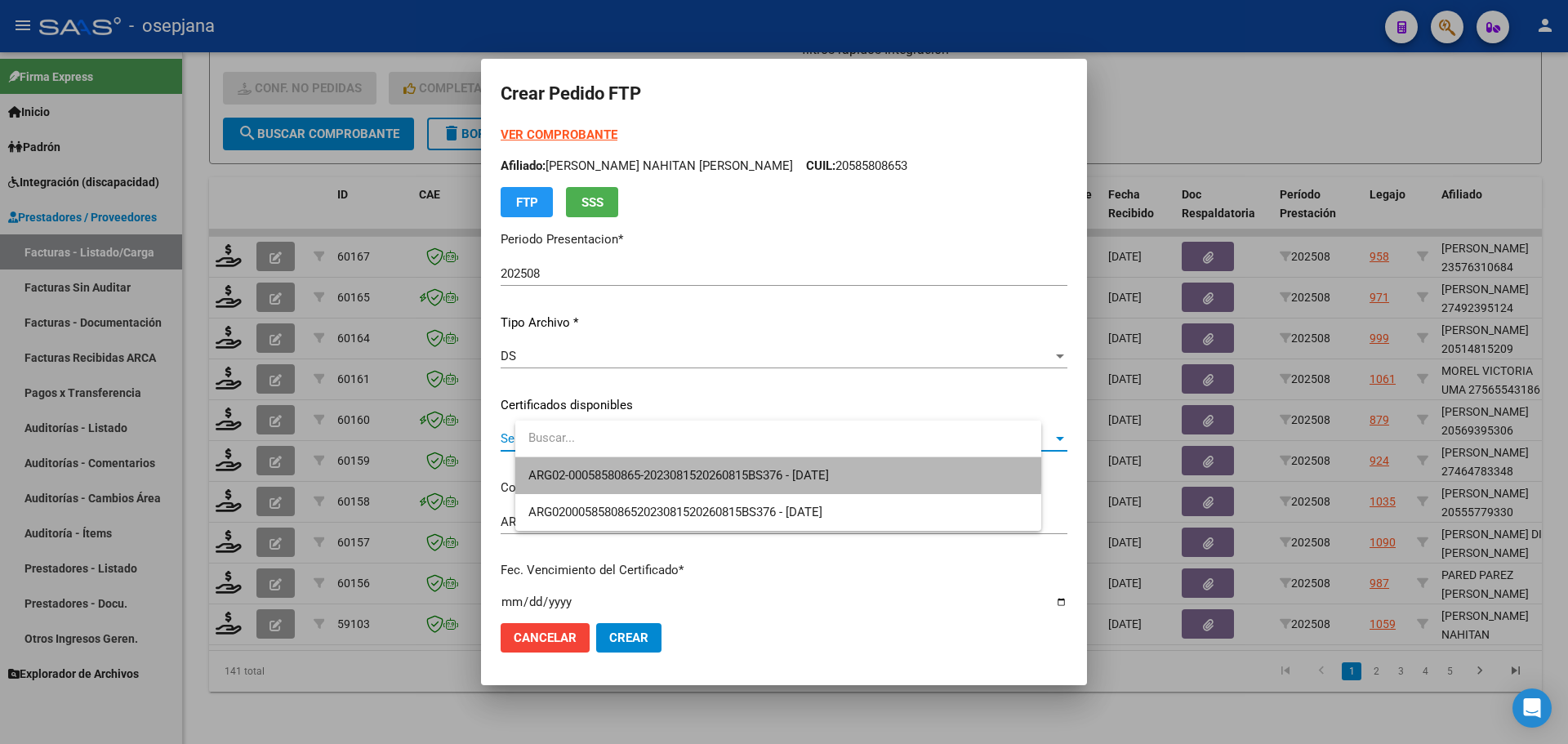
click at [718, 464] on span "ARG02-00058580865-2023081520260815BS376 - [DATE]" at bounding box center [779, 476] width 500 height 37
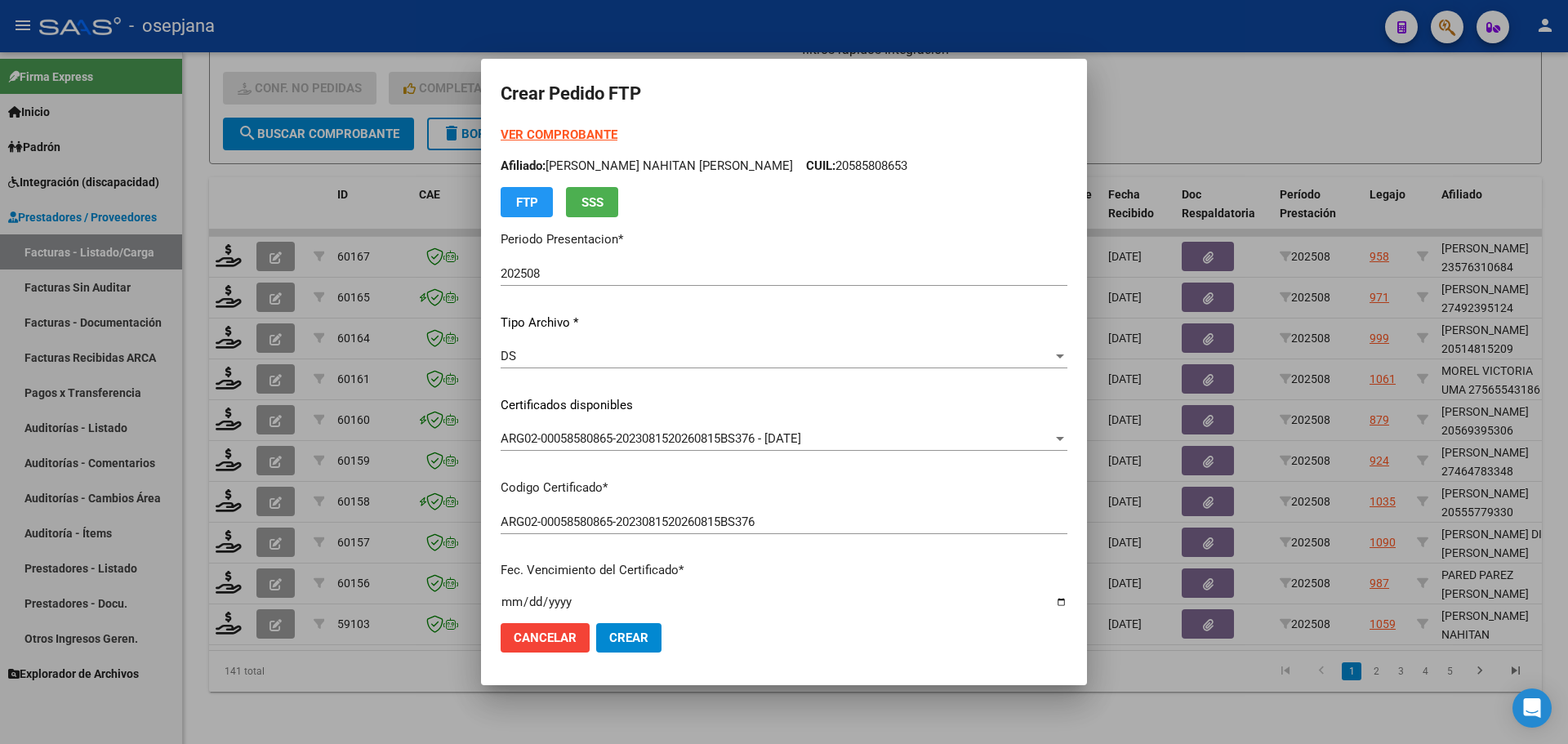
click at [618, 131] on strong "VER COMPROBANTE" at bounding box center [559, 134] width 117 height 14
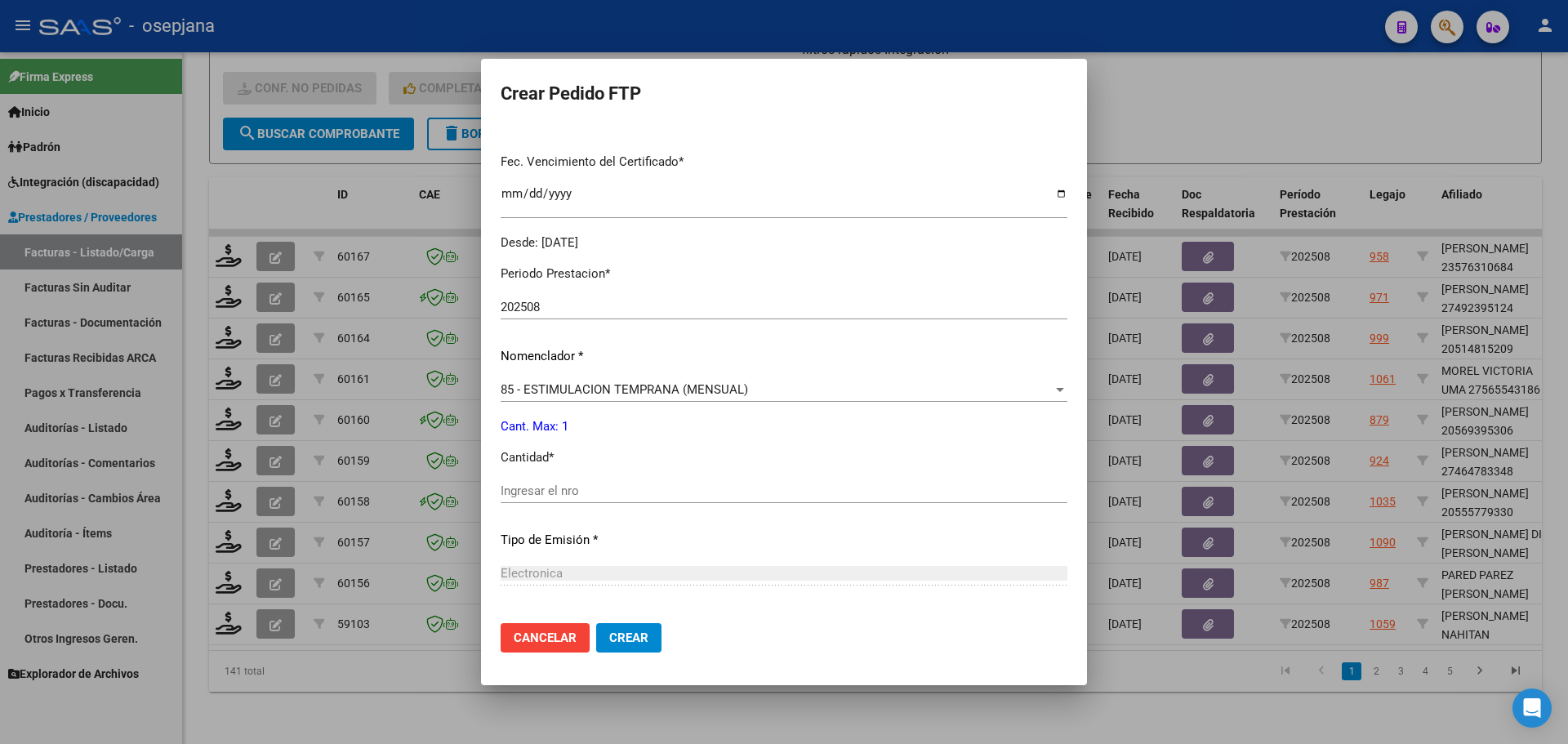
click at [570, 483] on input "Ingresar el nro" at bounding box center [784, 490] width 566 height 14
type input "1"
click at [648, 642] on span "Crear" at bounding box center [629, 637] width 40 height 14
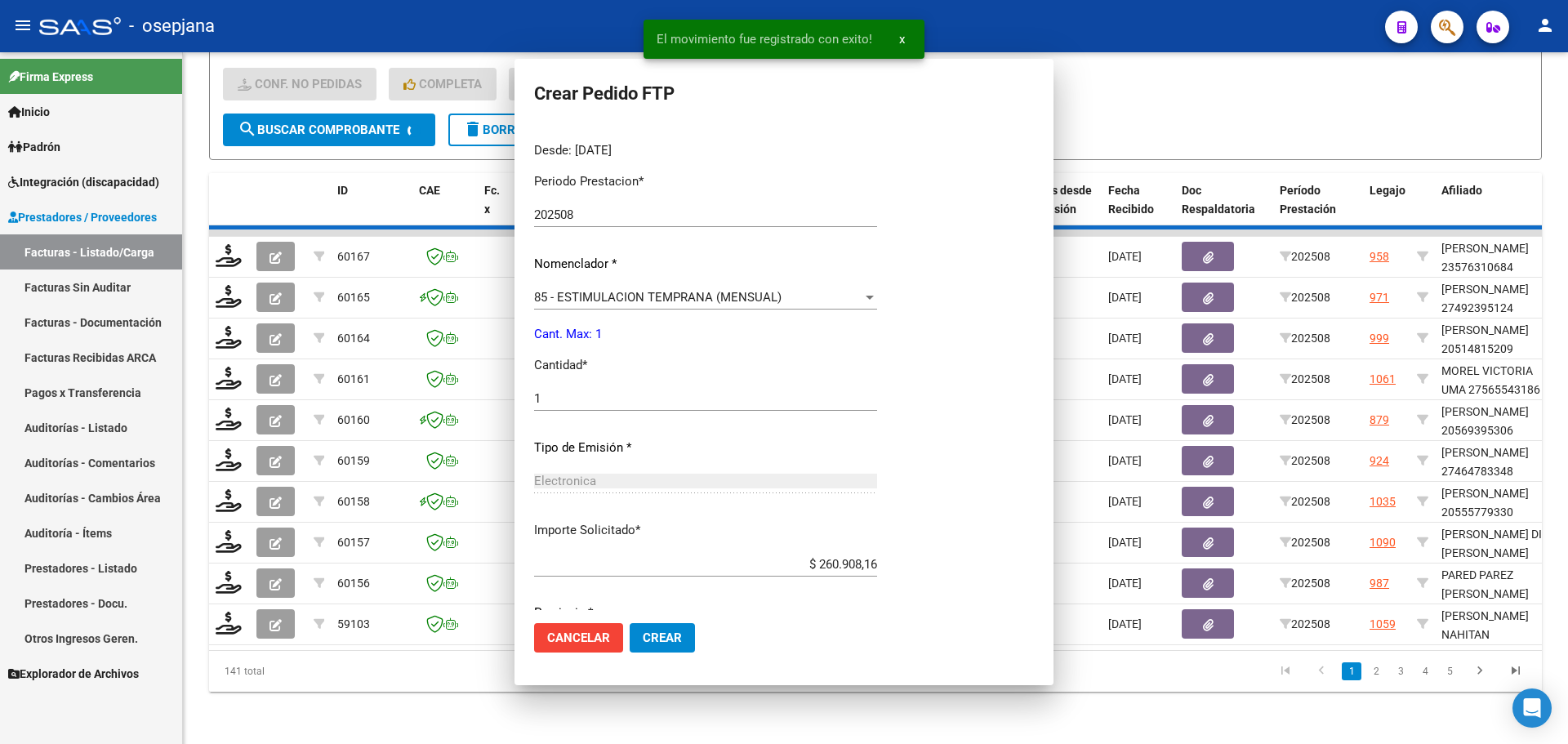
scroll to position [0, 0]
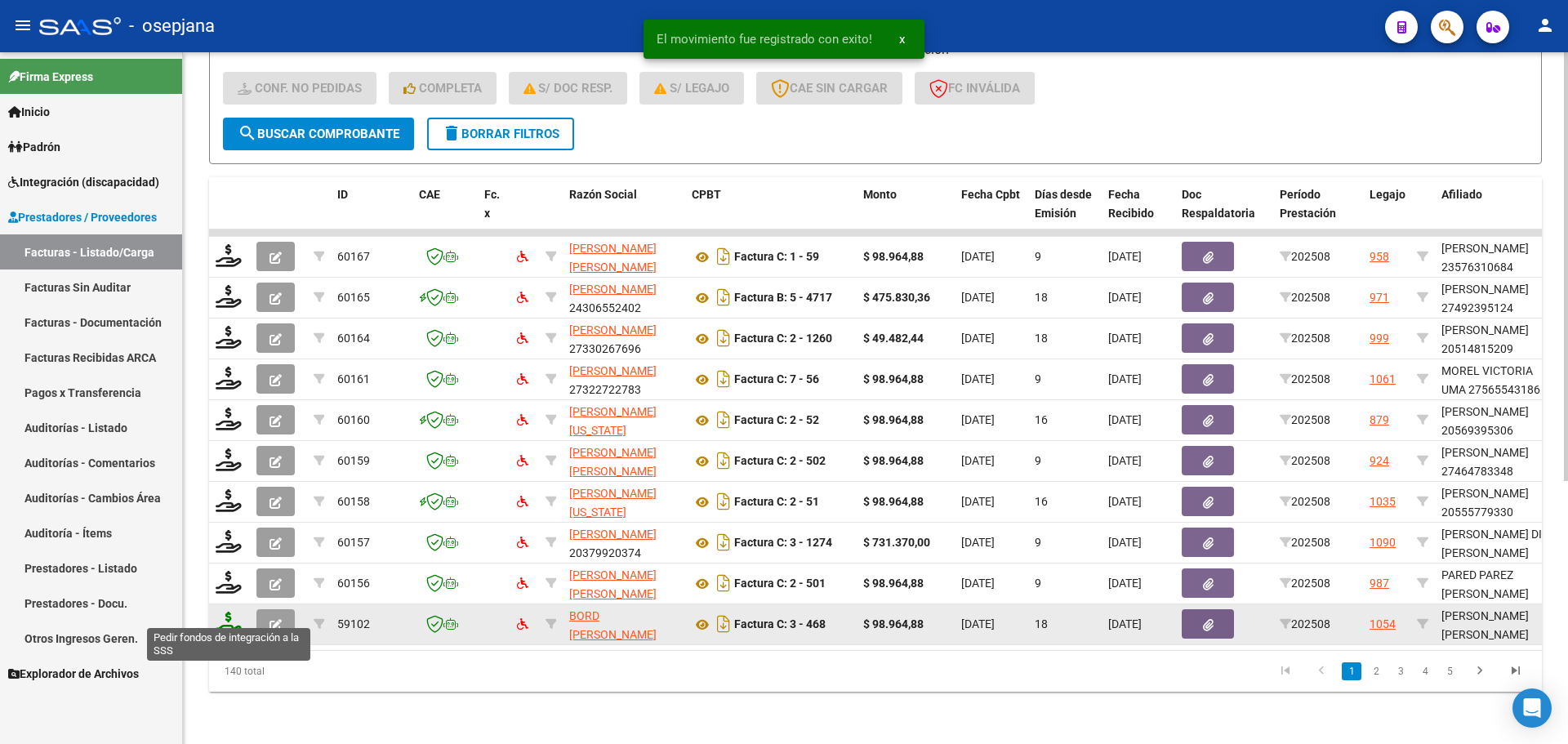
click at [229, 614] on icon at bounding box center [228, 623] width 26 height 23
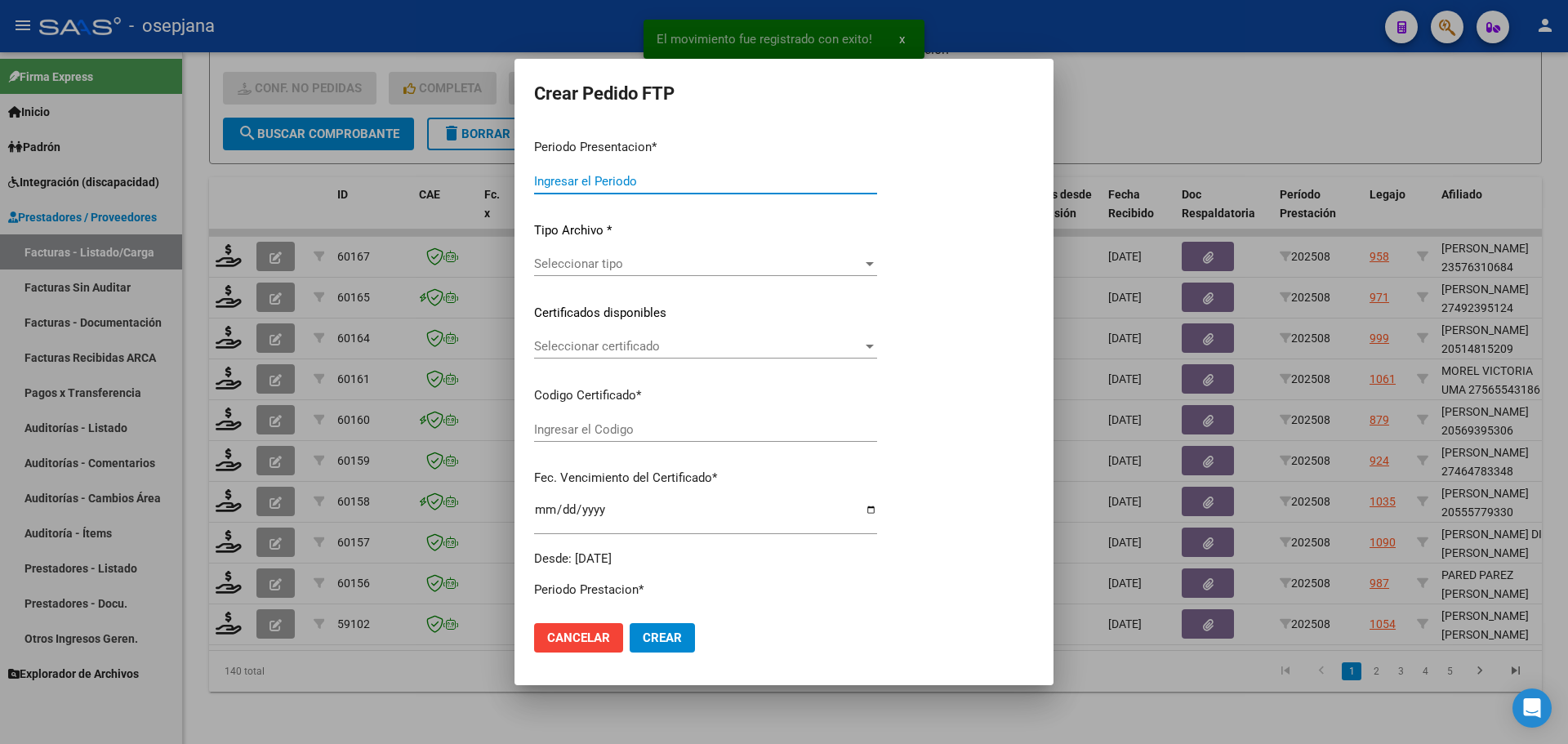
type input "202508"
type input "$ 98.964,88"
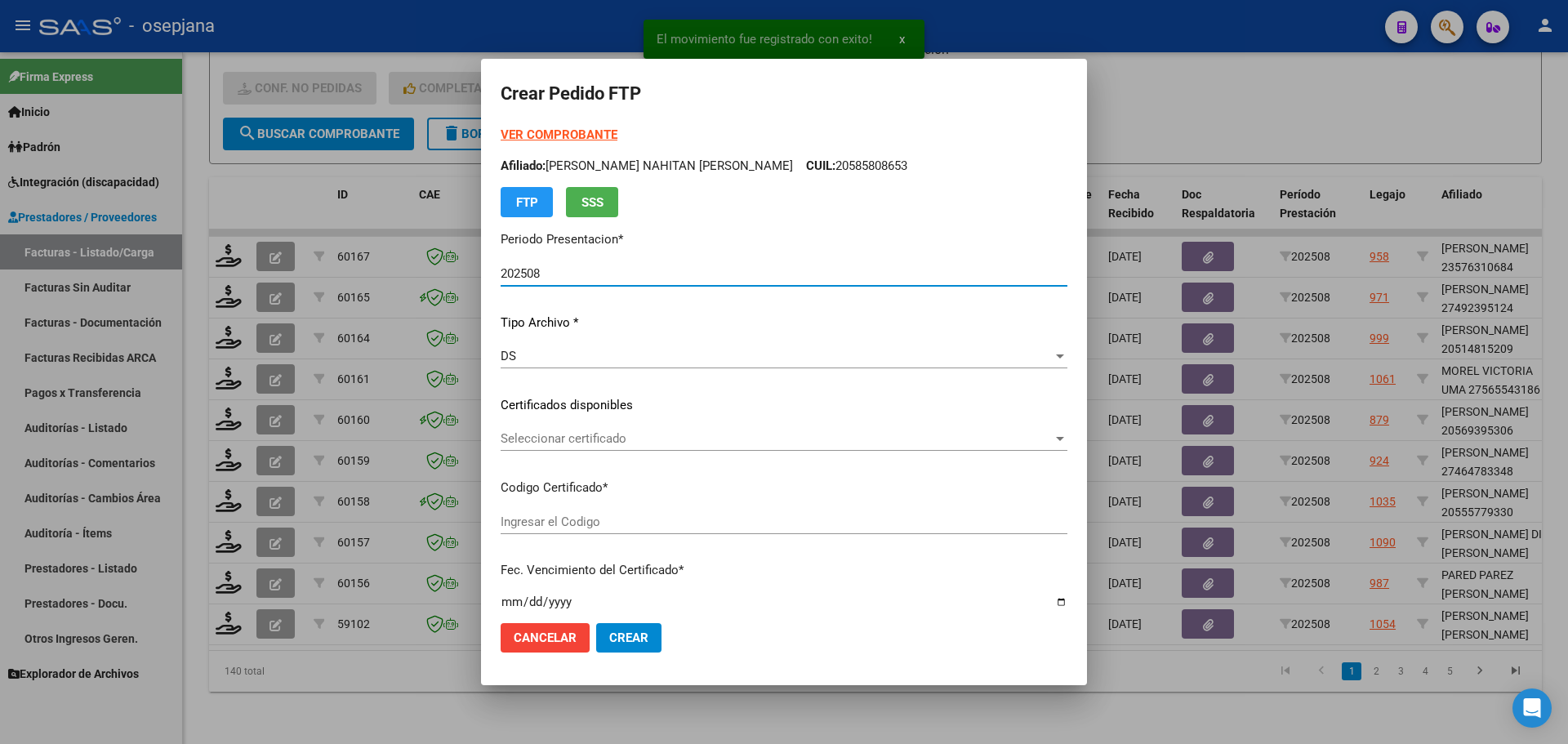
type input "ARG02000484251802022071520270715BSAS415"
type input "[DATE]"
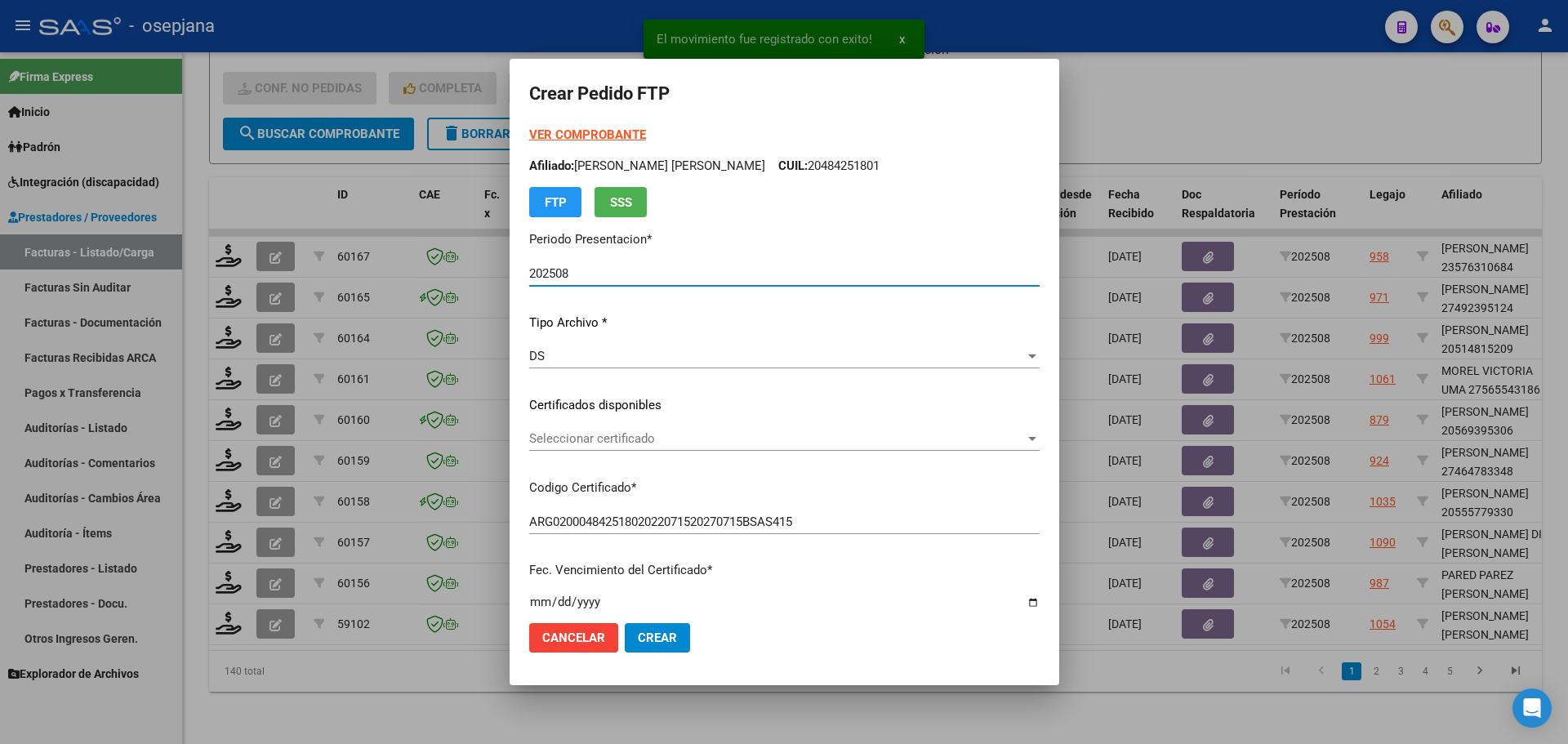
click at [701, 444] on span "Seleccionar certificado" at bounding box center [777, 438] width 496 height 14
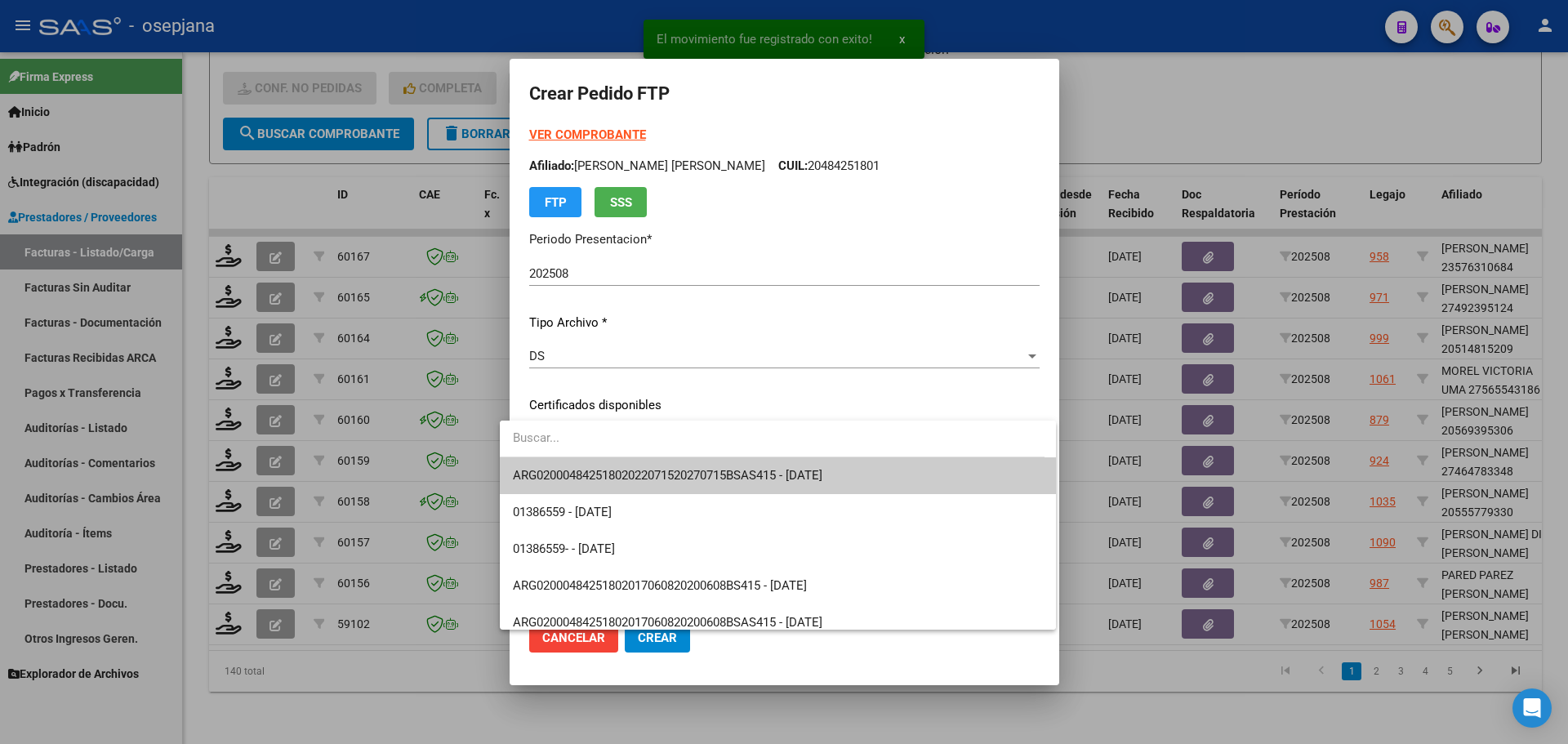
click at [704, 467] on span "ARG02000484251802022071520270715BSAS415 - [DATE]" at bounding box center [778, 476] width 531 height 37
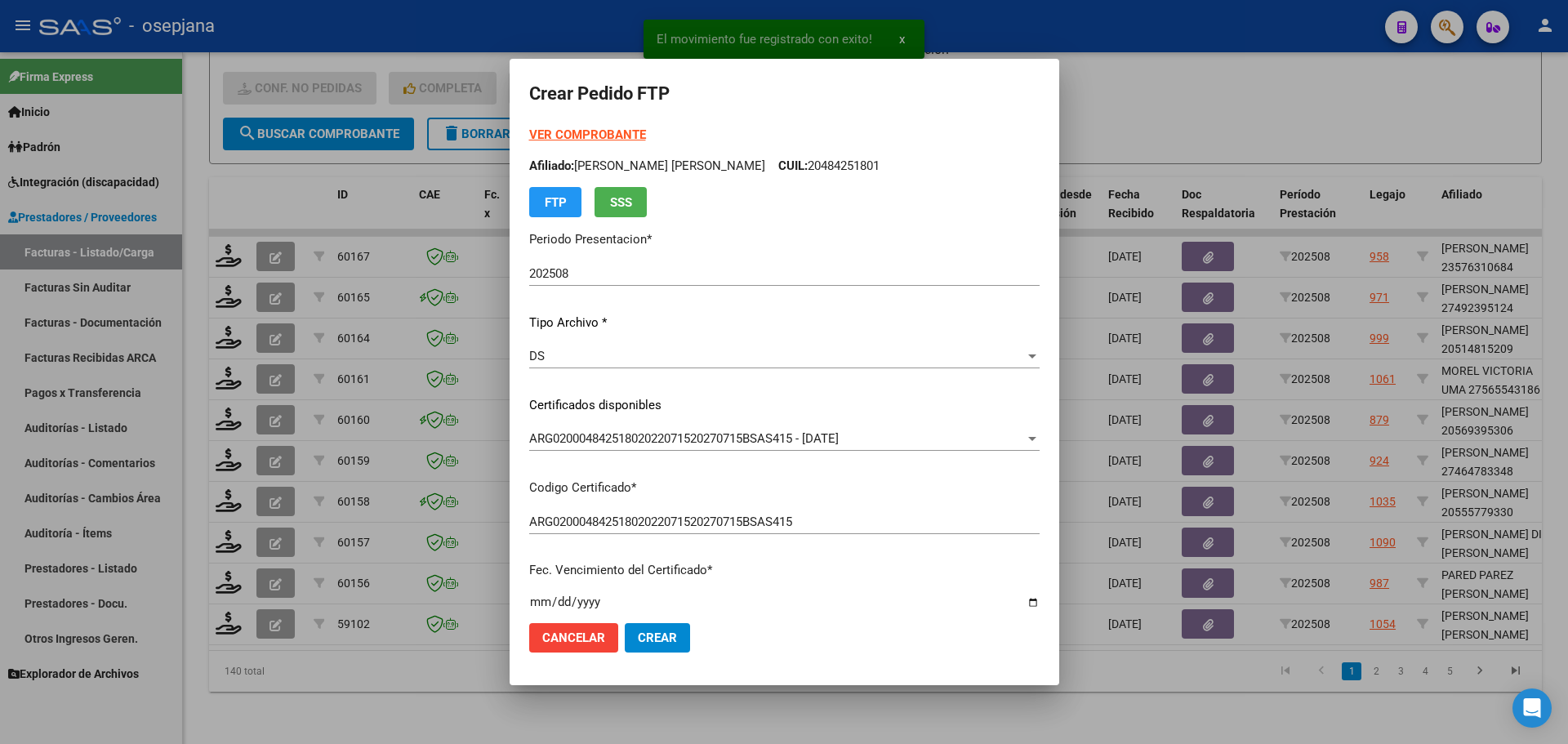
click at [592, 130] on strong "VER COMPROBANTE" at bounding box center [587, 134] width 117 height 14
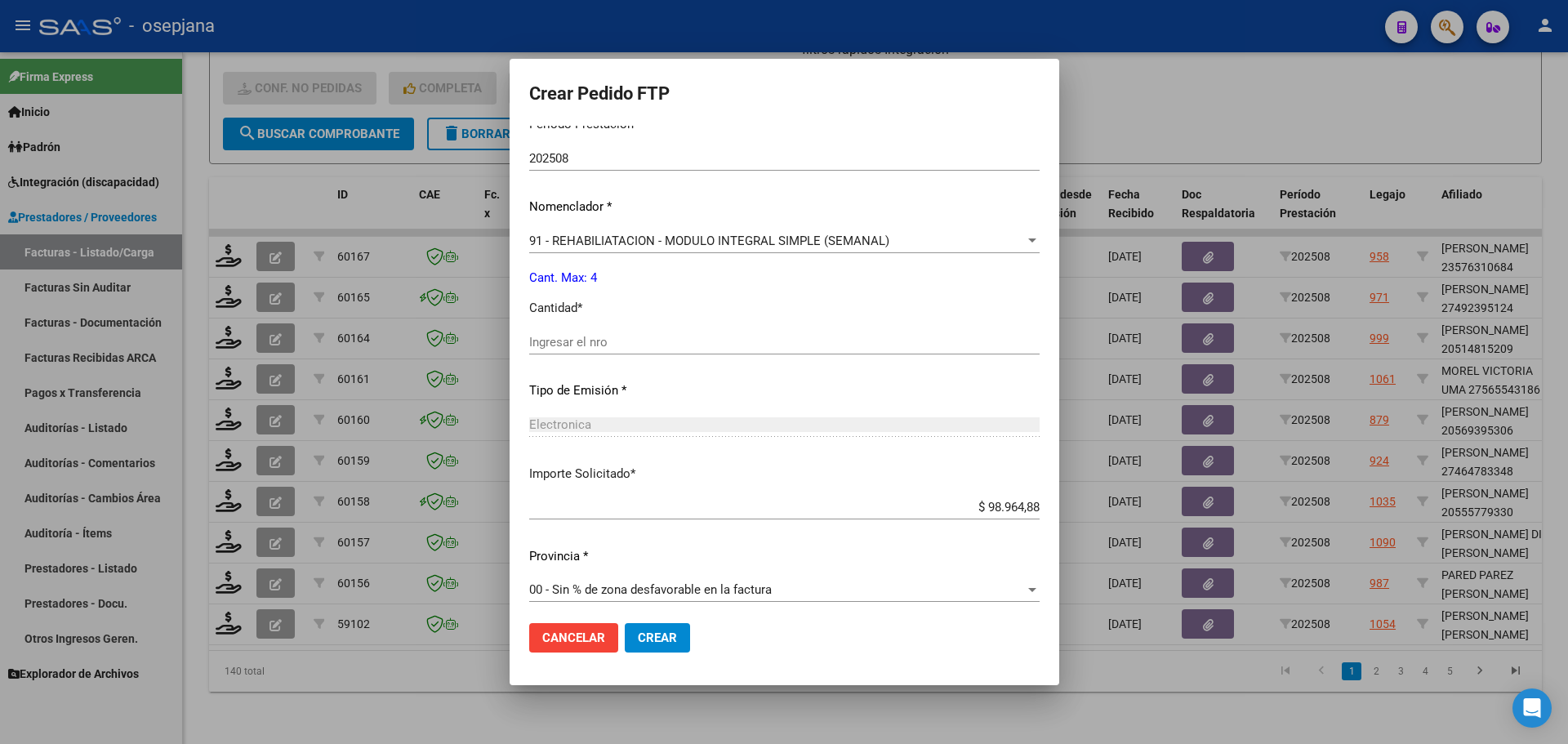
scroll to position [546, 0]
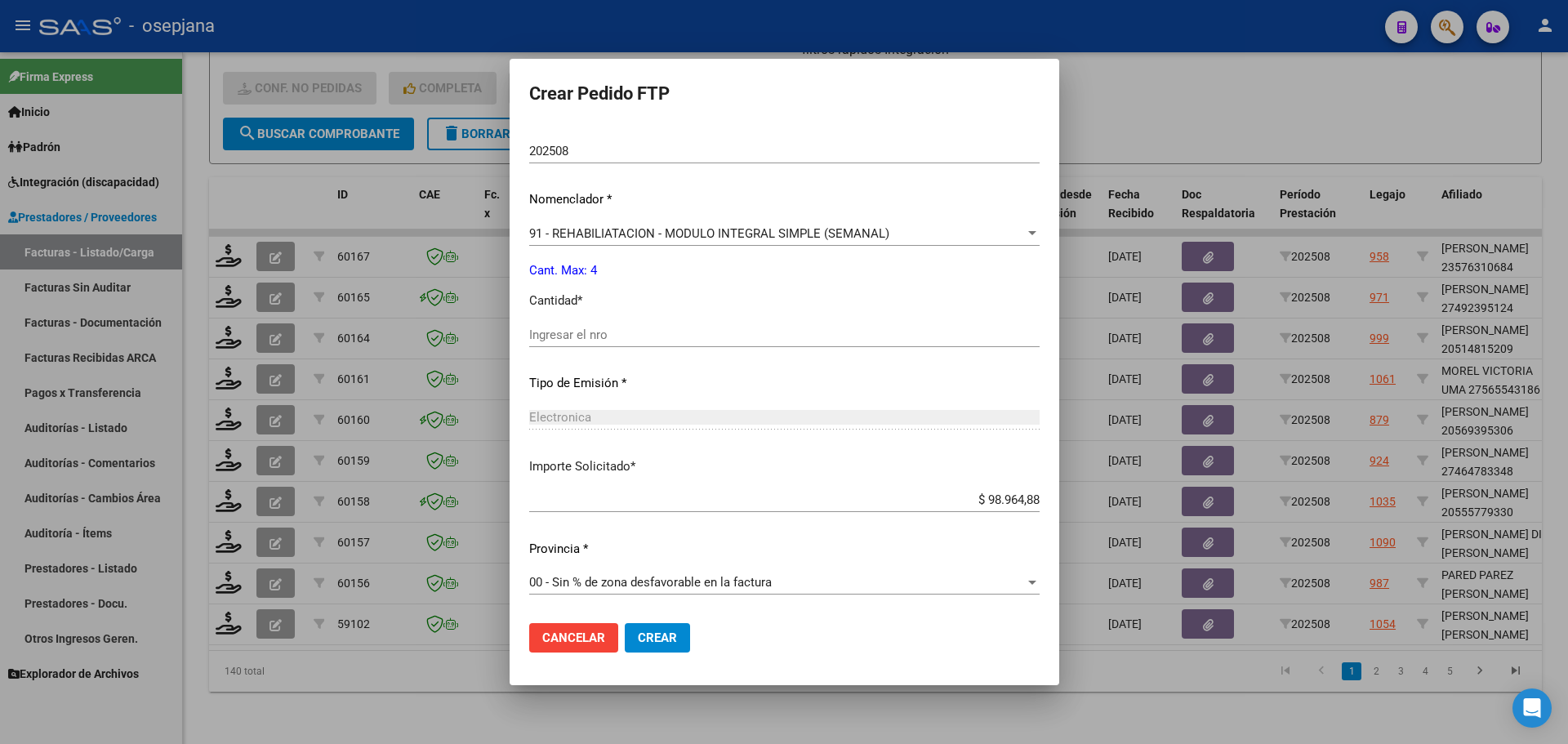
click at [589, 329] on input "Ingresar el nro" at bounding box center [784, 334] width 510 height 14
type input "4"
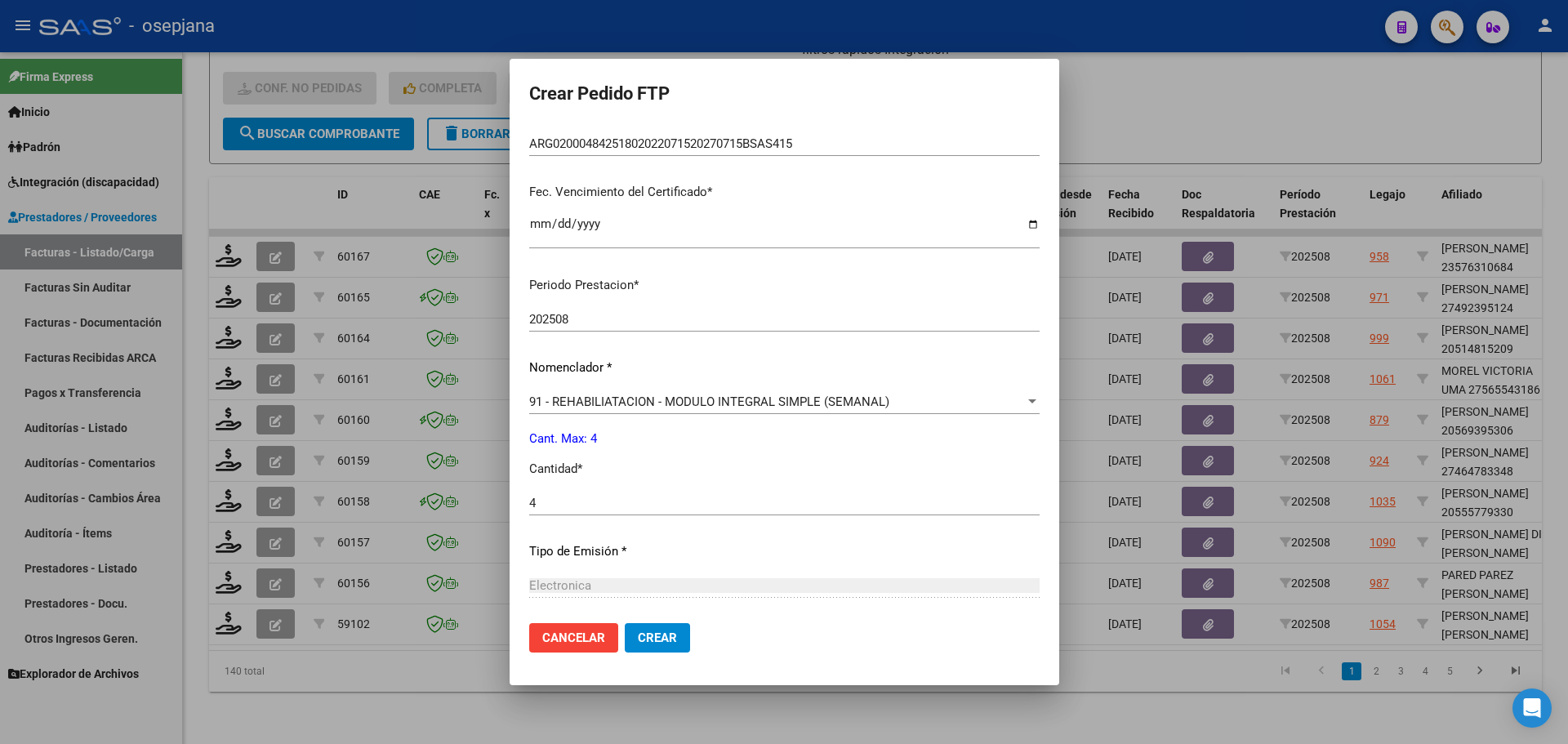
scroll to position [408, 0]
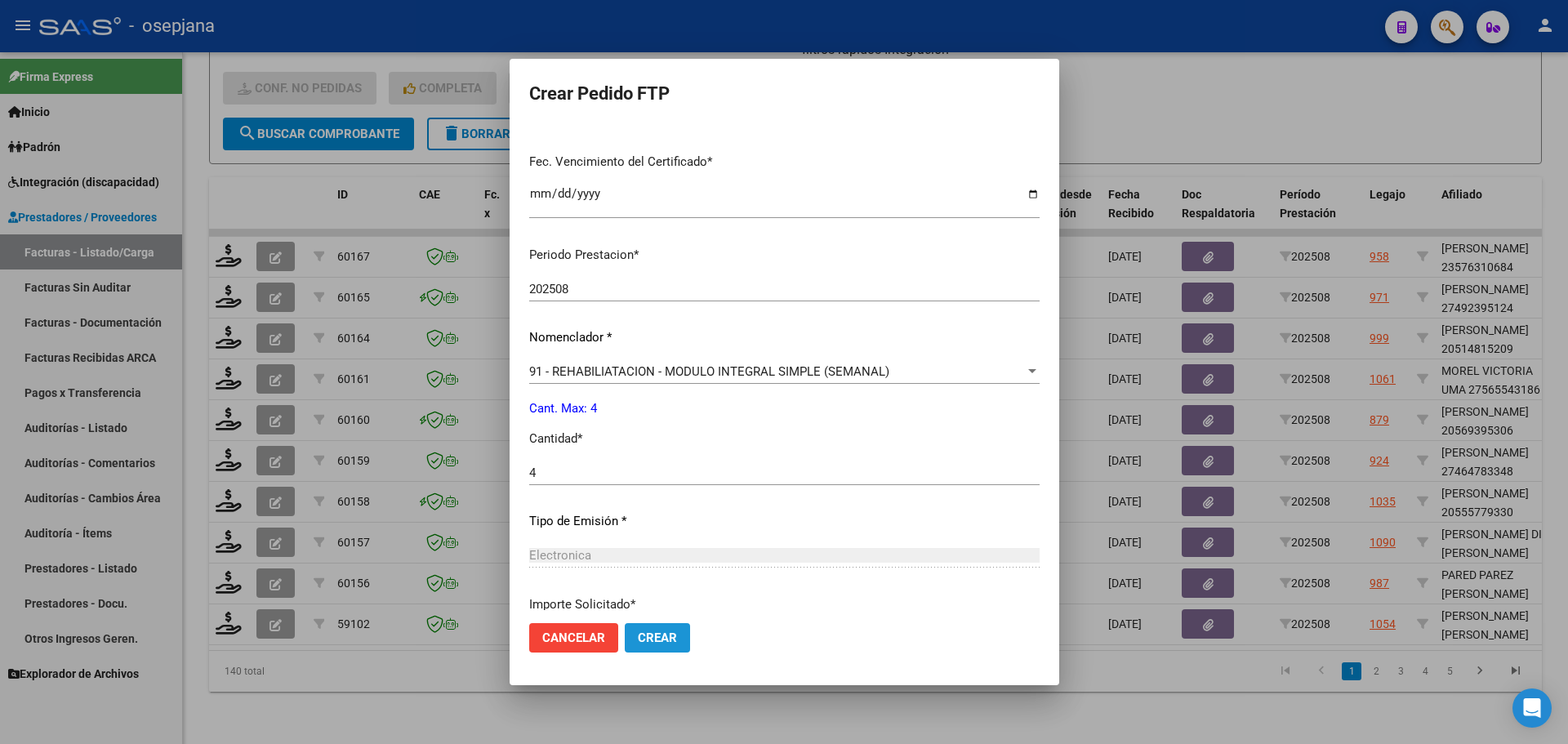
click at [638, 640] on span "Crear" at bounding box center [657, 637] width 40 height 14
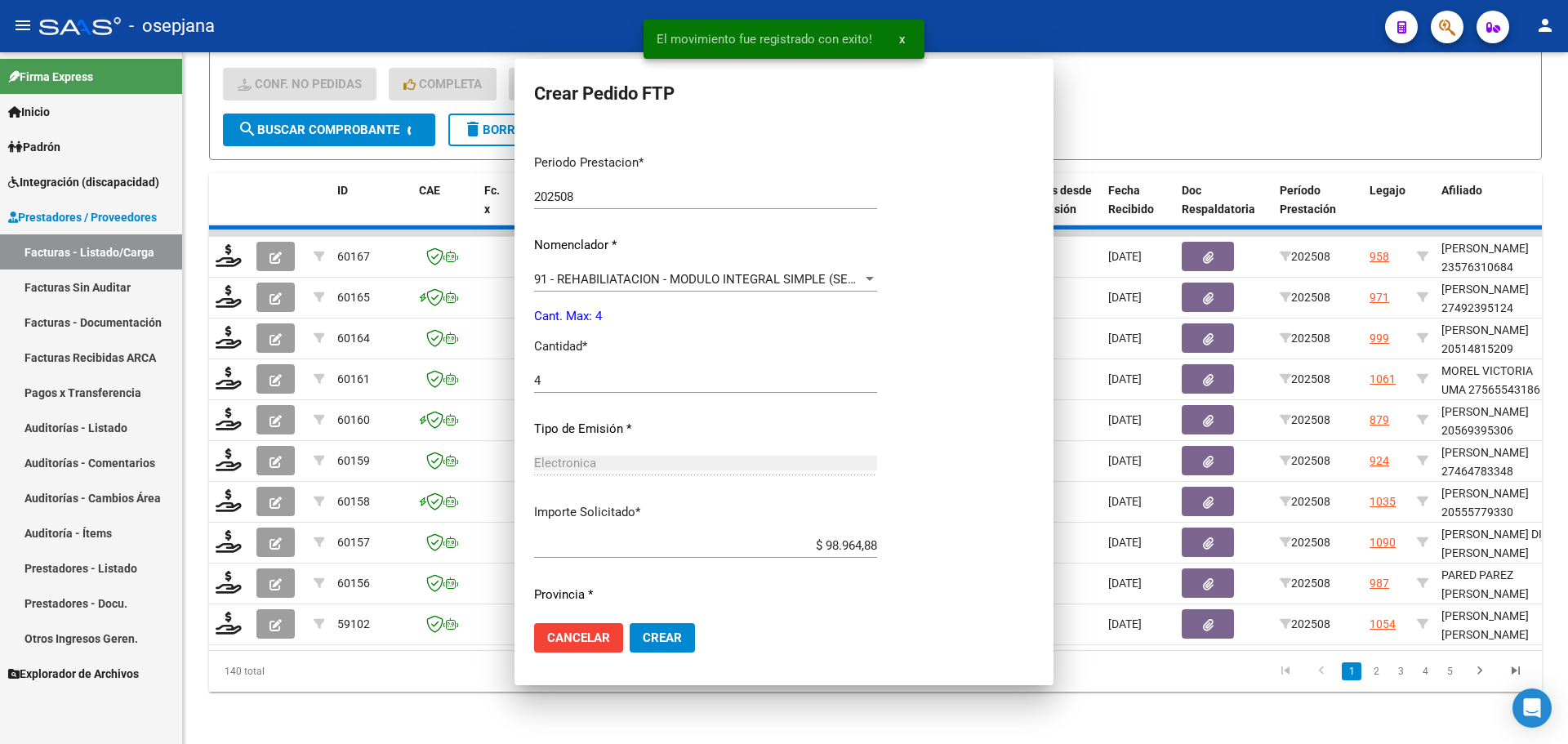
scroll to position [421, 0]
